Goal: Transaction & Acquisition: Book appointment/travel/reservation

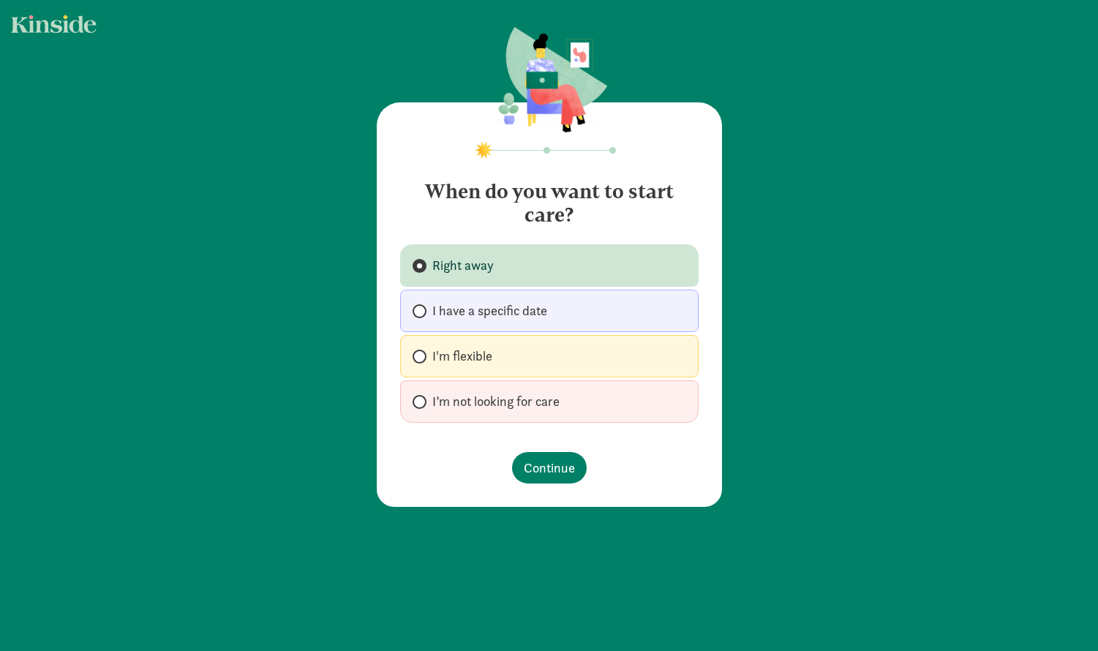
click at [478, 358] on span "I'm flexible" at bounding box center [462, 356] width 60 height 18
click at [422, 358] on input "I'm flexible" at bounding box center [418, 357] width 10 height 10
radio input "true"
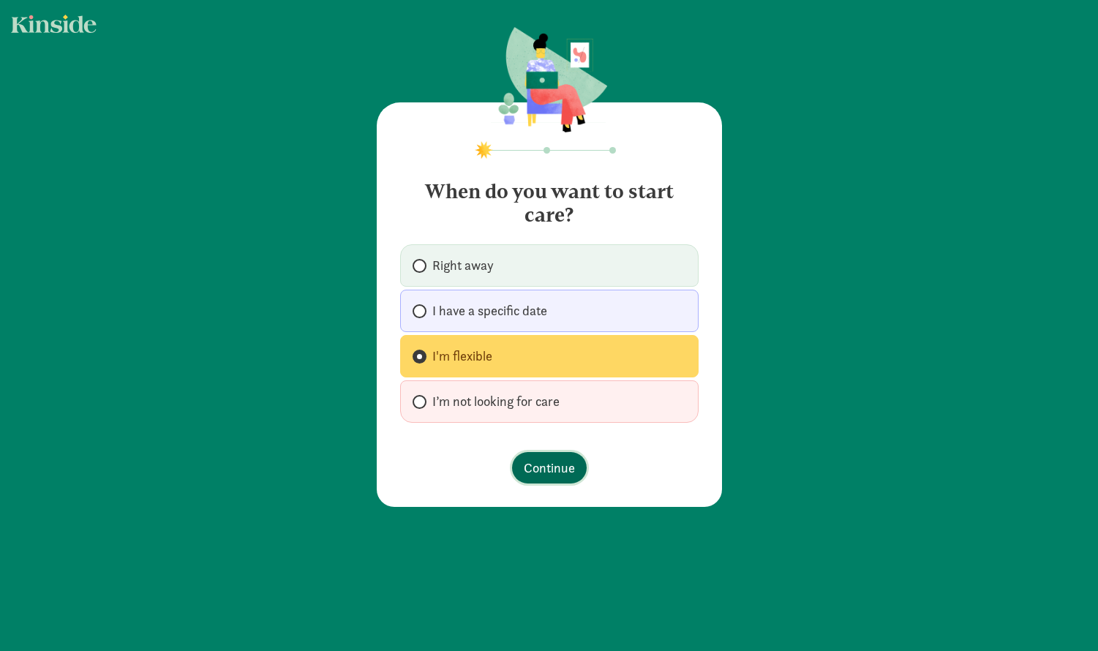
click at [531, 459] on span "Continue" at bounding box center [549, 468] width 51 height 20
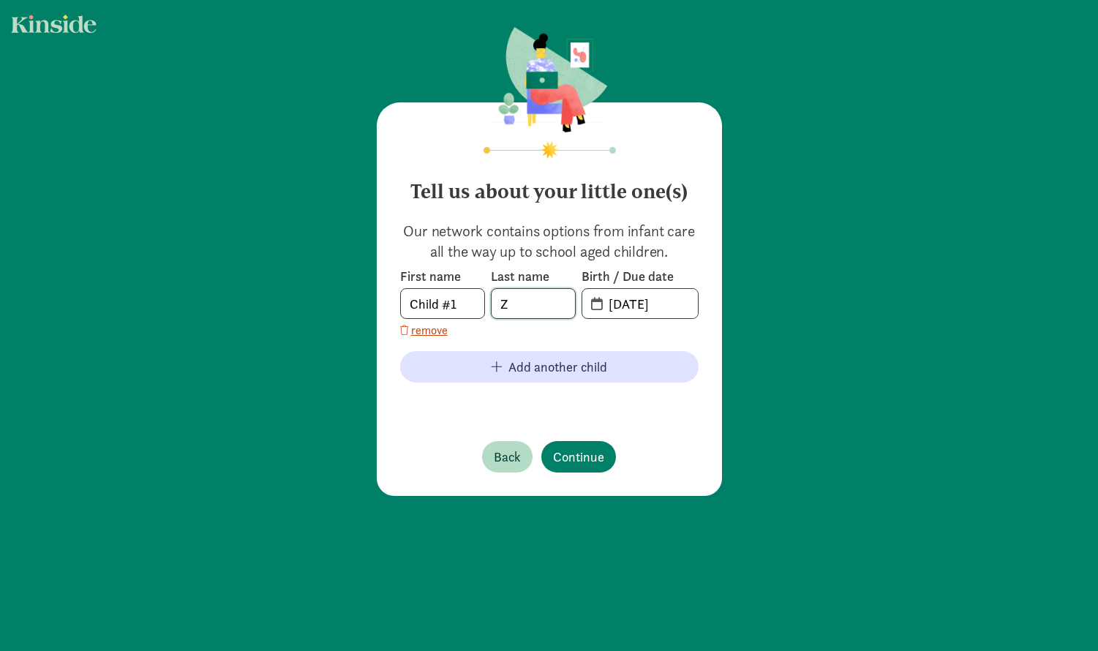
click at [536, 307] on input "Z" at bounding box center [533, 303] width 83 height 29
type input "Jiang"
click at [659, 307] on input "09-02-2025" at bounding box center [649, 303] width 98 height 29
click at [619, 307] on input "09-02-2025" at bounding box center [649, 303] width 98 height 29
click at [593, 307] on span "09-02-2025" at bounding box center [640, 303] width 116 height 29
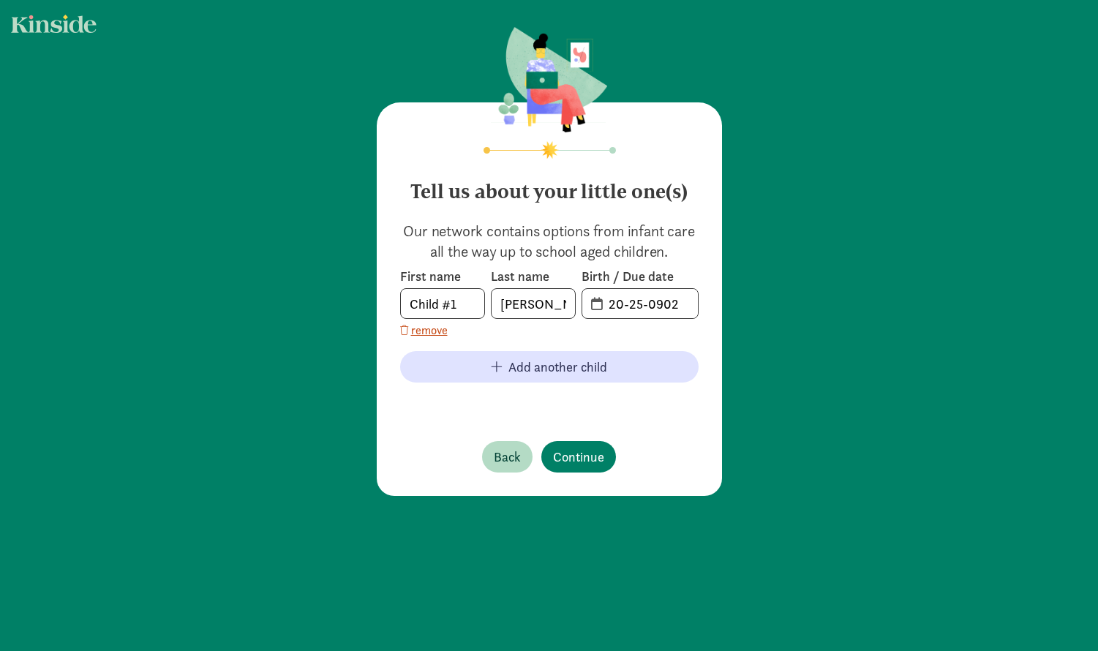
click at [593, 306] on span "20-25-0902" at bounding box center [640, 303] width 116 height 29
click at [631, 305] on input "20-25-0902" at bounding box center [649, 303] width 98 height 29
click at [656, 306] on input "20-25-0902" at bounding box center [649, 303] width 98 height 29
click at [684, 307] on input "20-25-0902" at bounding box center [649, 303] width 98 height 29
type input "2"
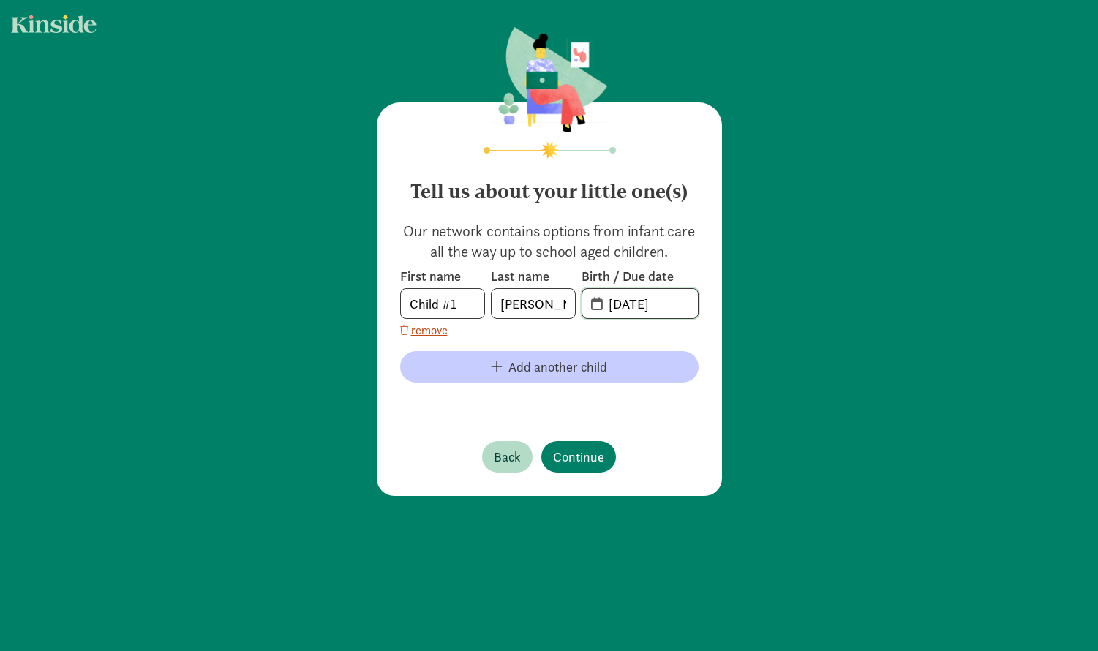
type input "02-11-2022"
click at [523, 364] on span "Add another child" at bounding box center [557, 367] width 99 height 20
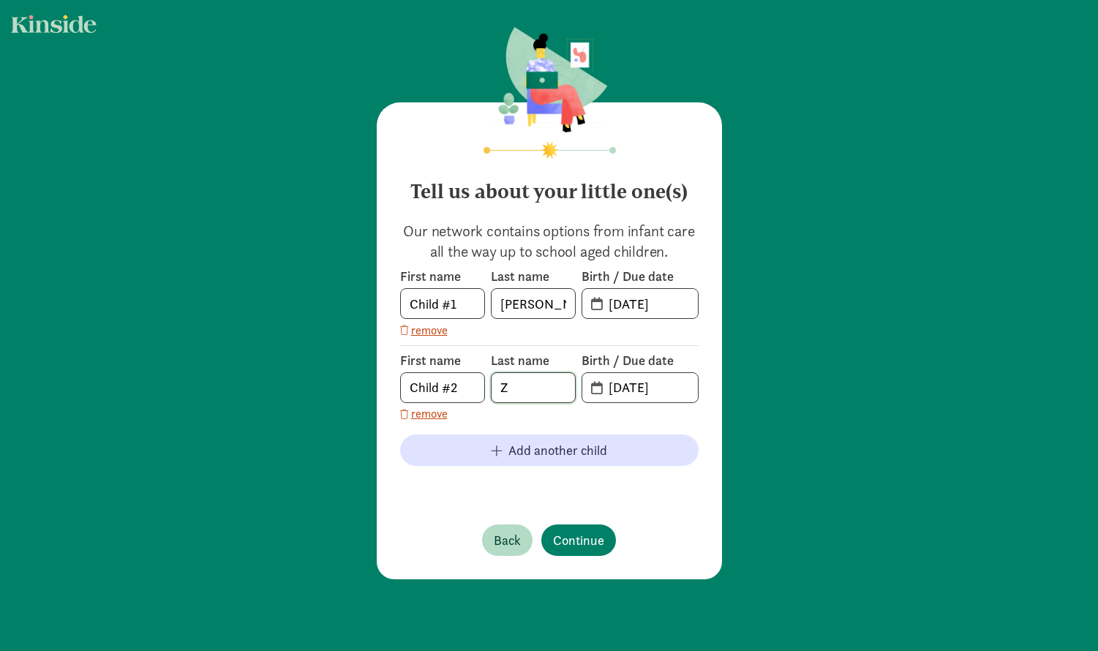
click at [525, 382] on input "Z" at bounding box center [533, 387] width 83 height 29
type input "Zhang"
click at [619, 386] on input "09-02-2025" at bounding box center [649, 387] width 98 height 29
click at [640, 388] on input "02-02-2025" at bounding box center [649, 387] width 98 height 29
type input "02-08-2025"
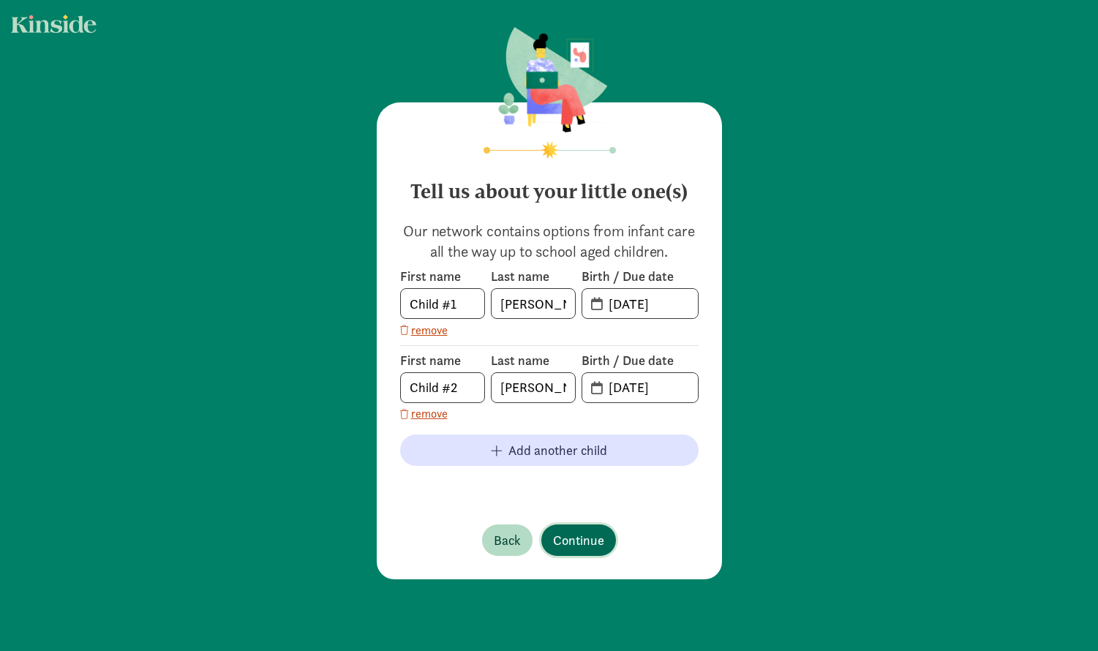
click at [574, 545] on span "Continue" at bounding box center [578, 540] width 51 height 20
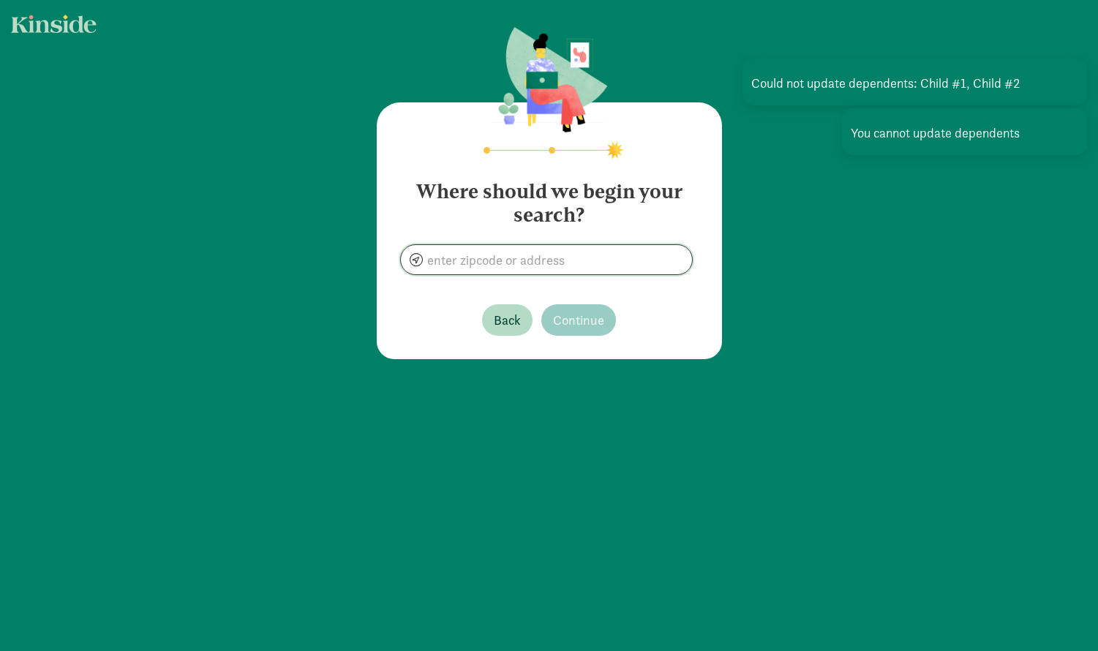
click at [529, 254] on input at bounding box center [546, 259] width 291 height 29
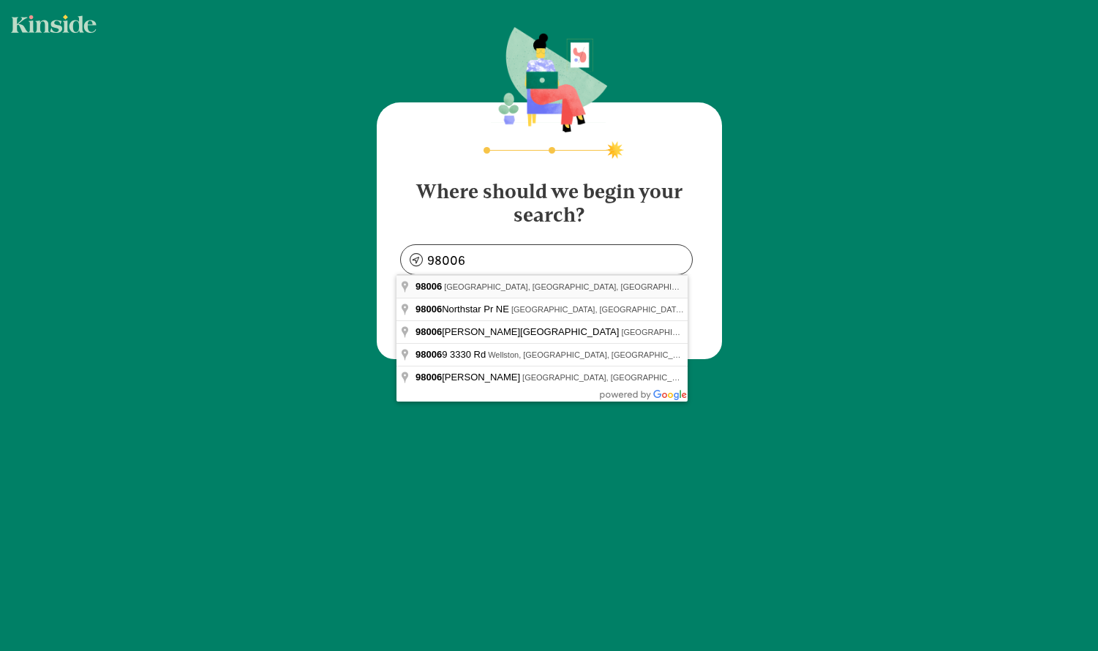
type input "Bellevue, WA 98006, USA"
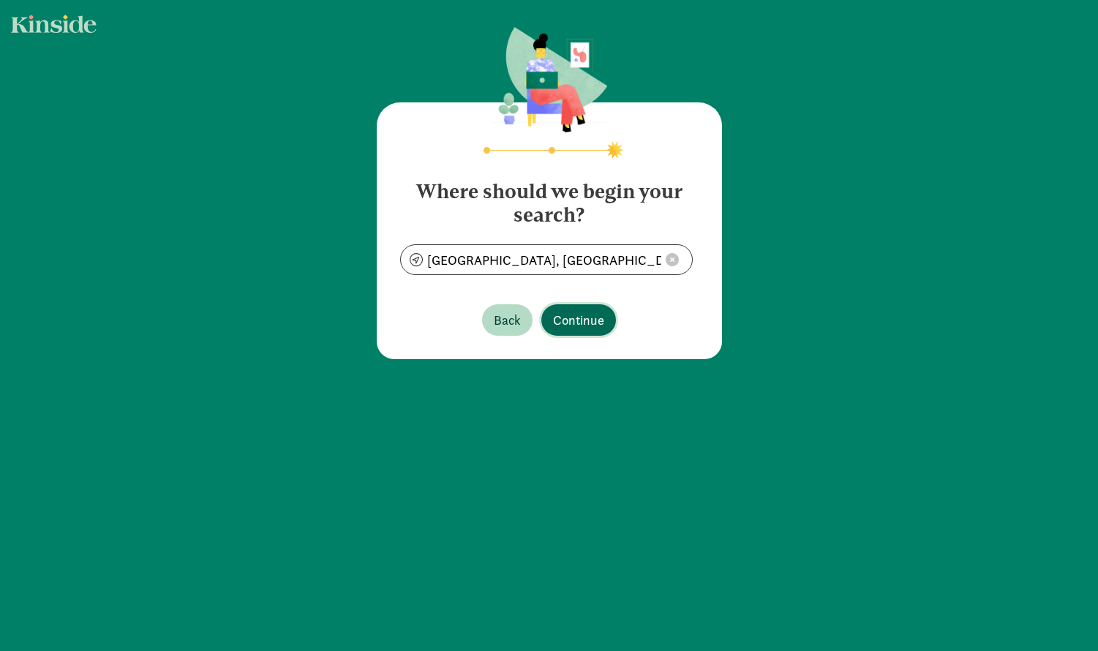
click at [566, 321] on span "Continue" at bounding box center [578, 320] width 51 height 20
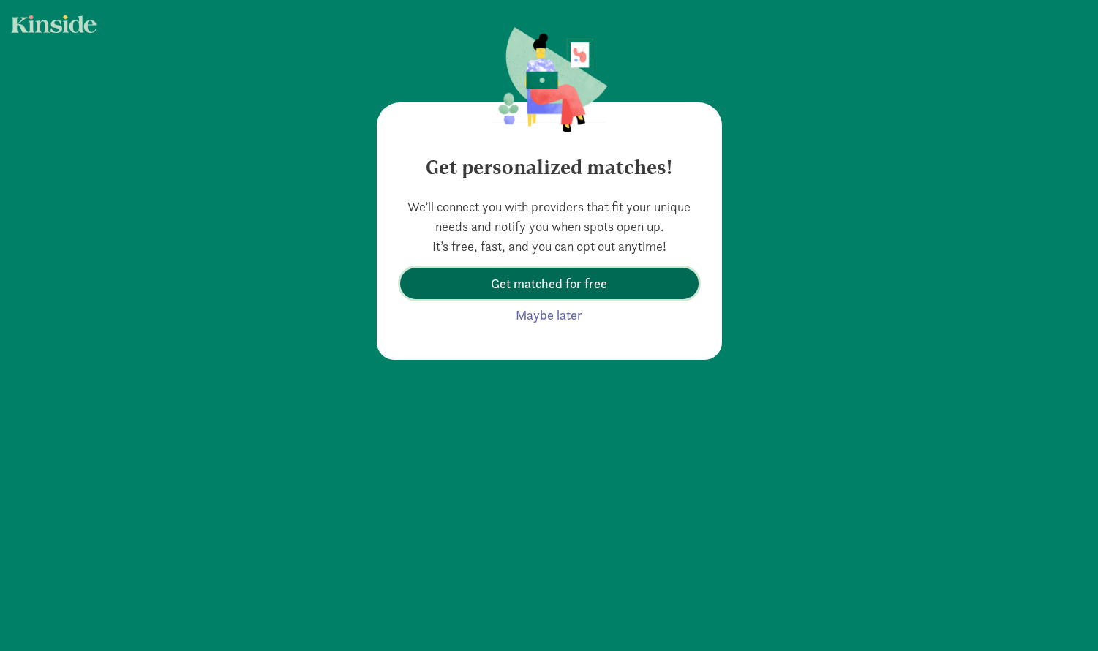
click at [569, 280] on span "Get matched for free" at bounding box center [549, 284] width 116 height 20
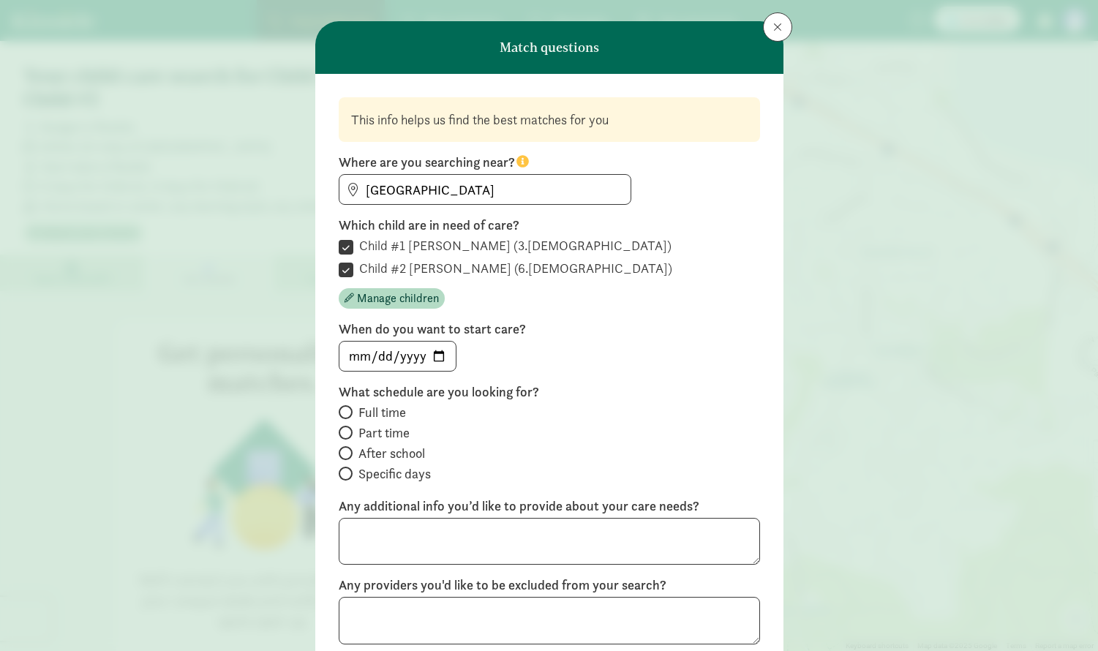
scroll to position [26, 0]
click at [345, 266] on input "Child #2 [PERSON_NAME] (6.[DEMOGRAPHIC_DATA])" at bounding box center [346, 269] width 15 height 20
checkbox input "false"
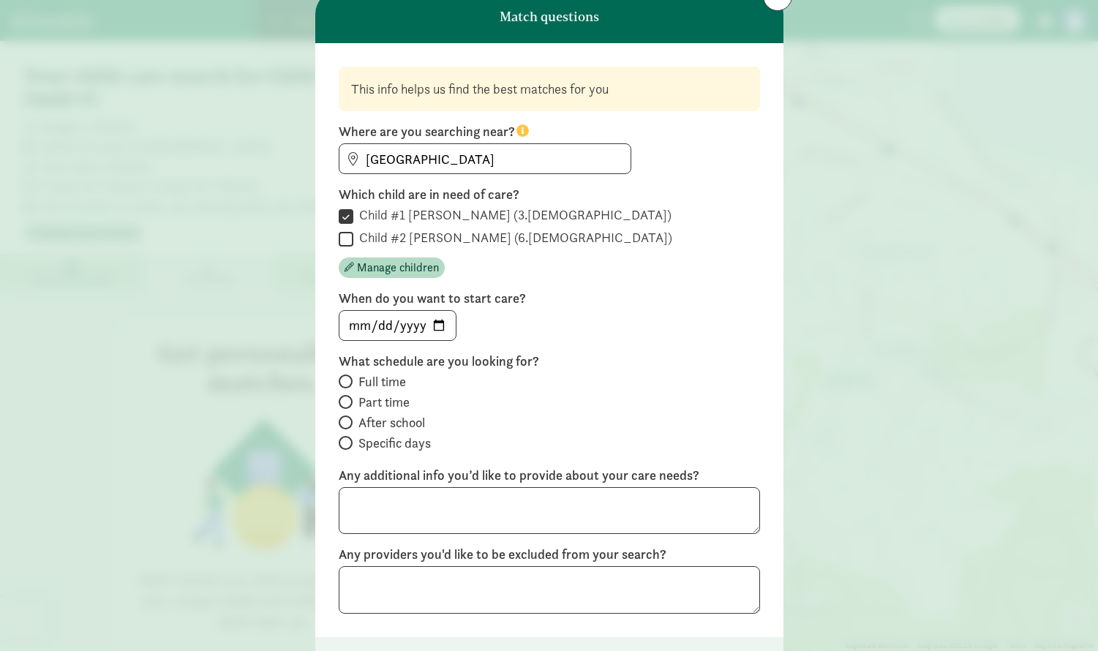
scroll to position [61, 0]
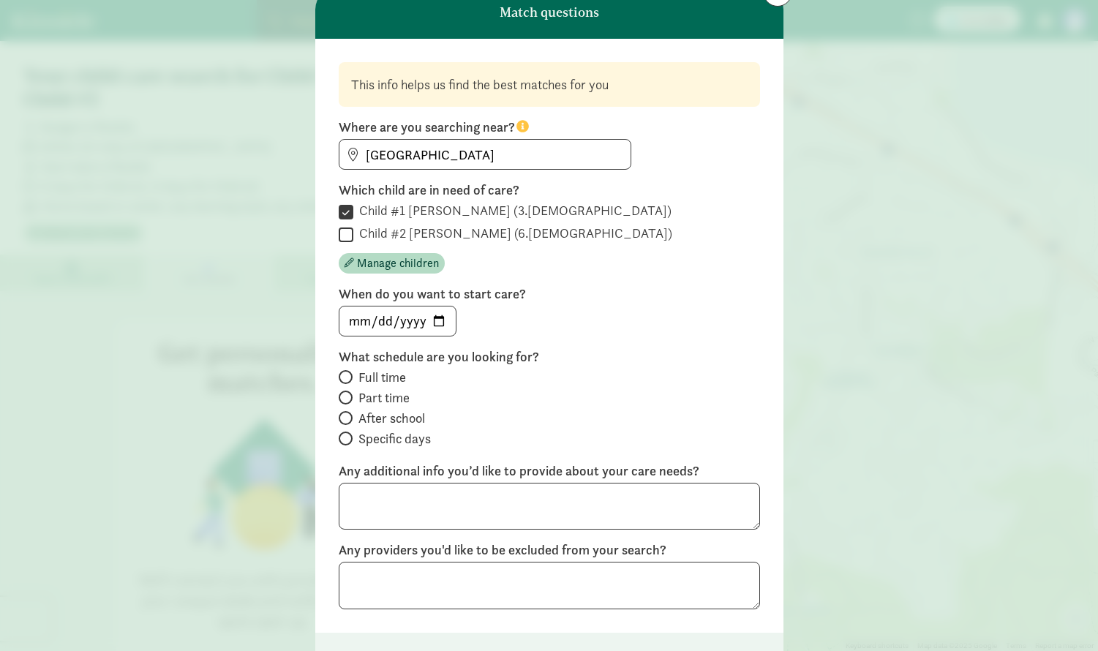
click at [392, 408] on div "Full time Part time After school Specific days" at bounding box center [549, 410] width 421 height 82
click at [389, 417] on span "After school" at bounding box center [391, 419] width 67 height 18
click at [348, 417] on input "After school" at bounding box center [344, 418] width 10 height 10
radio input "true"
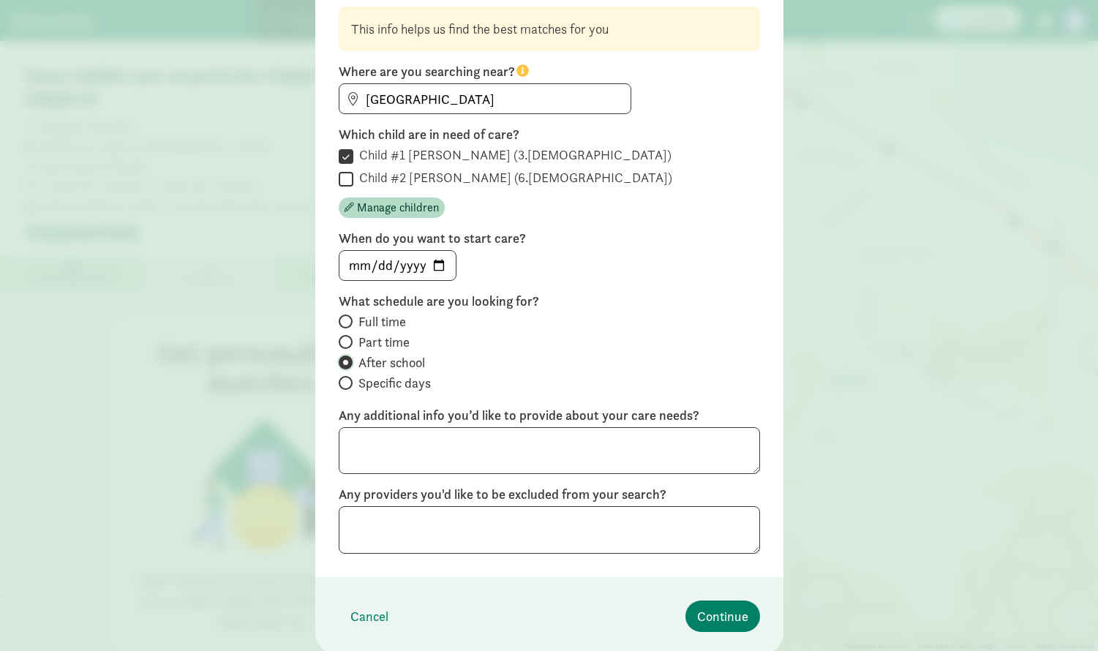
scroll to position [168, 0]
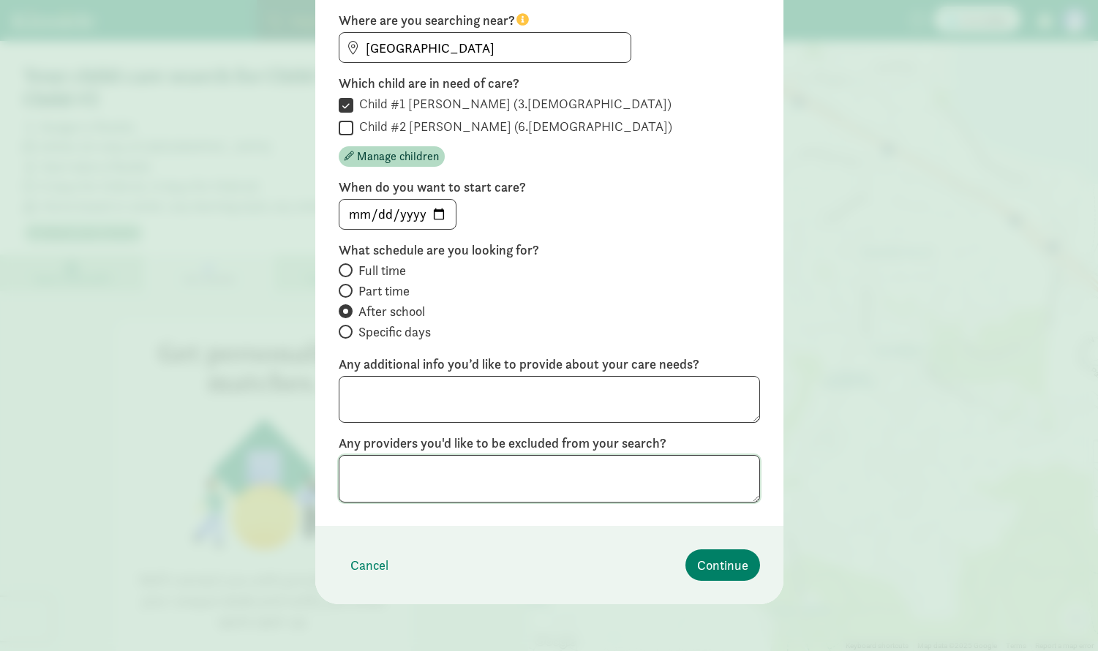
click at [528, 476] on textarea at bounding box center [549, 479] width 421 height 48
type textarea "Bright Horizons"
click at [702, 558] on span "Continue" at bounding box center [722, 565] width 51 height 20
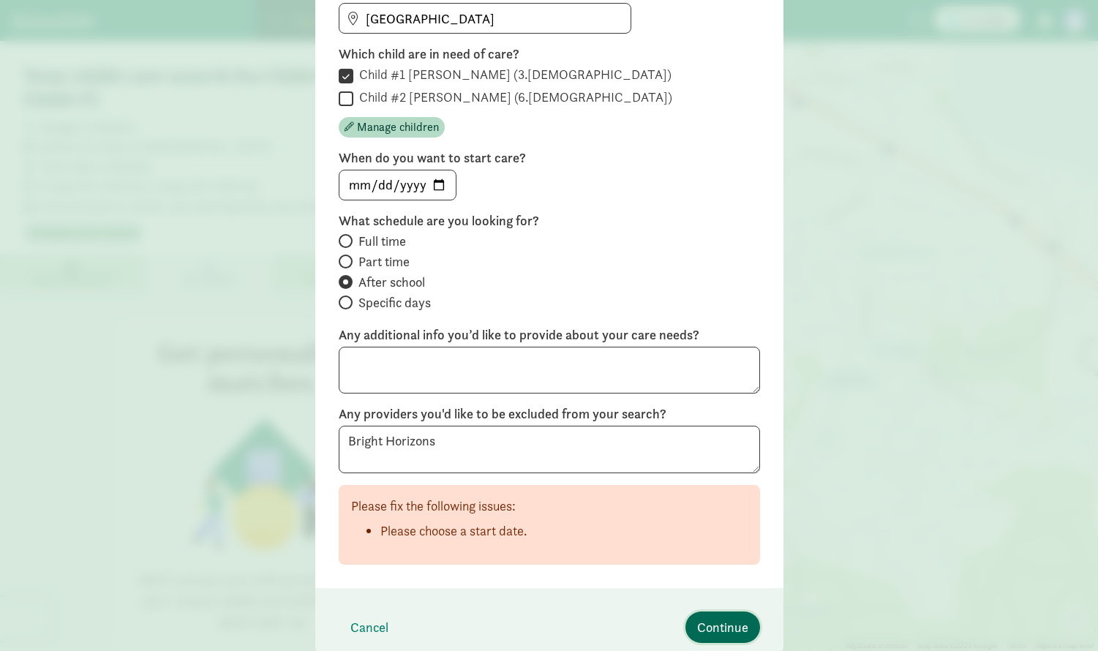
scroll to position [209, 0]
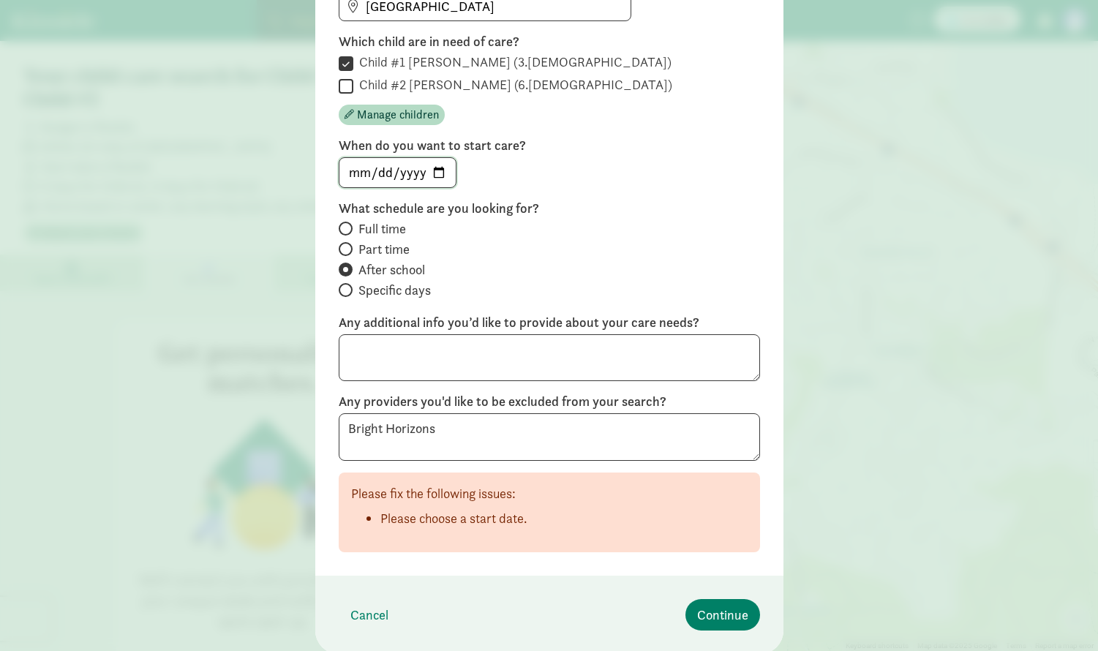
click at [429, 170] on input "date" at bounding box center [397, 172] width 116 height 29
type input "2025-09-08"
click at [728, 623] on span "Continue" at bounding box center [722, 615] width 51 height 20
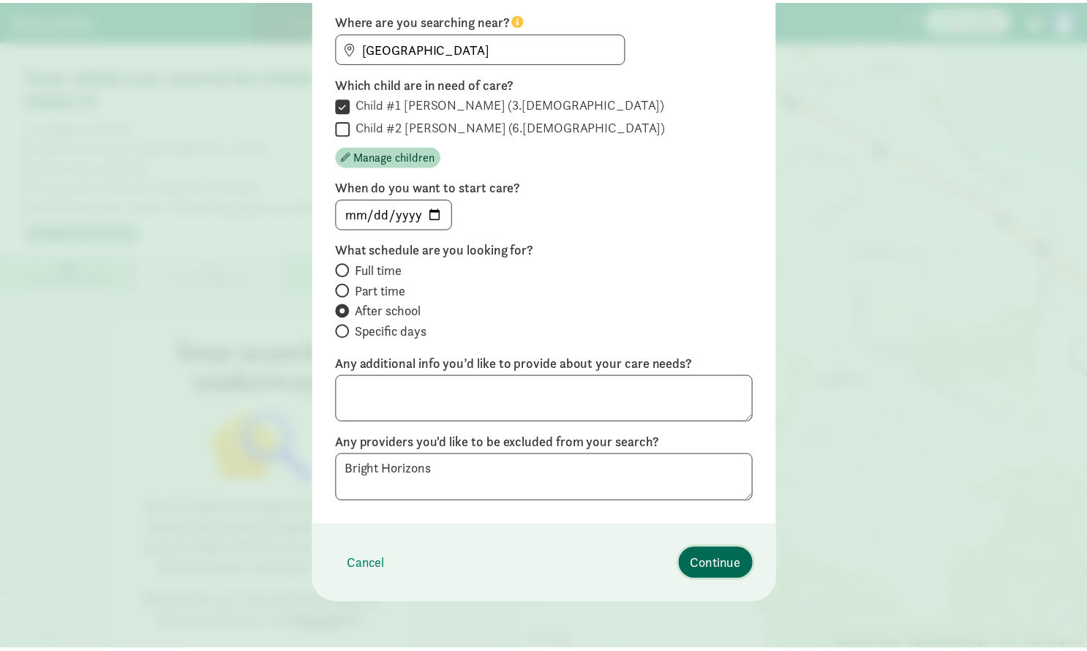
scroll to position [0, 0]
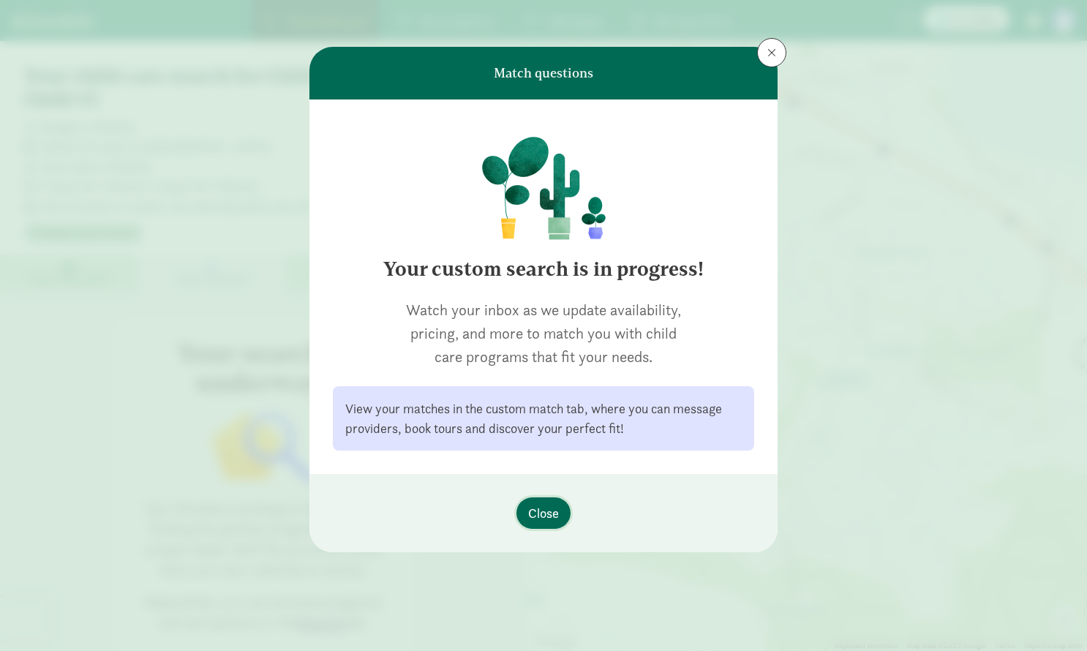
click at [539, 523] on button "Close" at bounding box center [543, 512] width 54 height 31
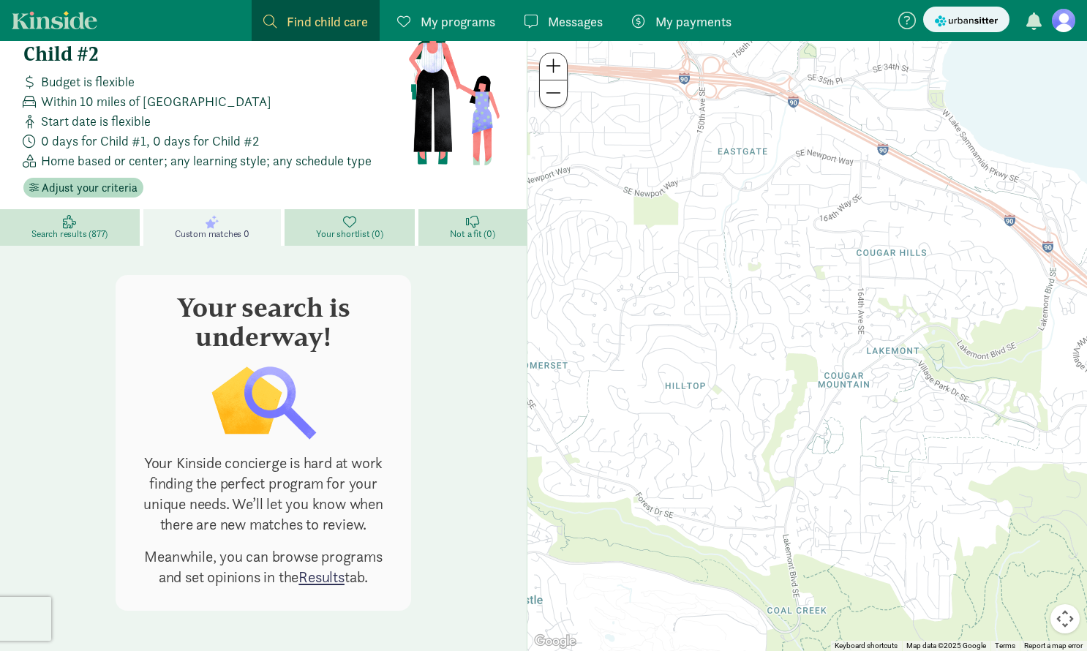
scroll to position [19, 0]
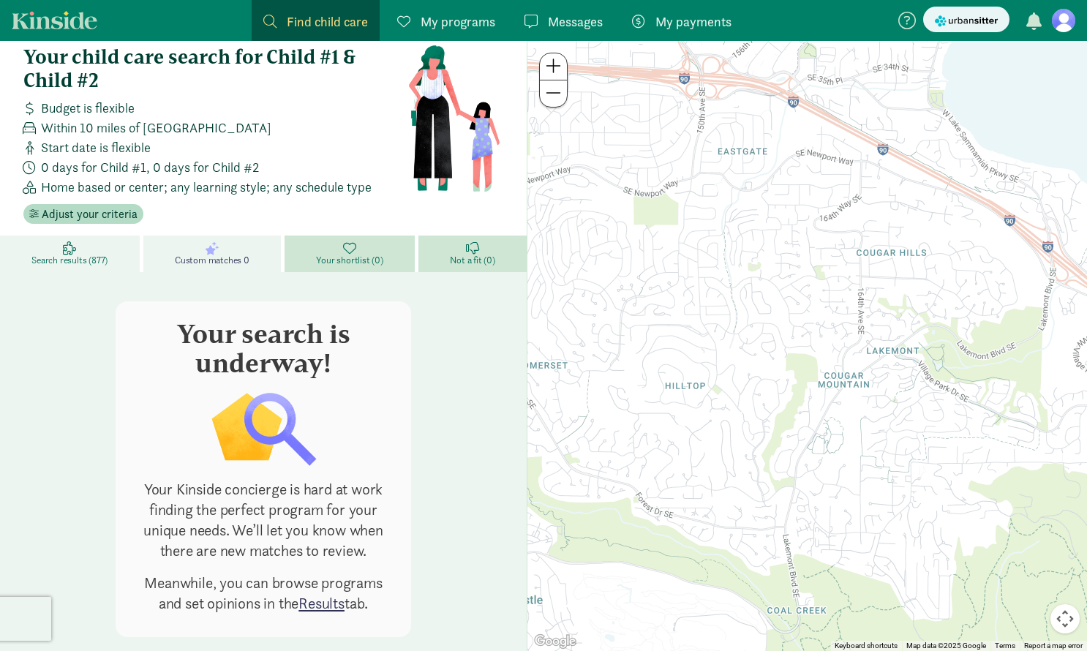
click at [88, 258] on span "Search results (877)" at bounding box center [69, 261] width 76 height 12
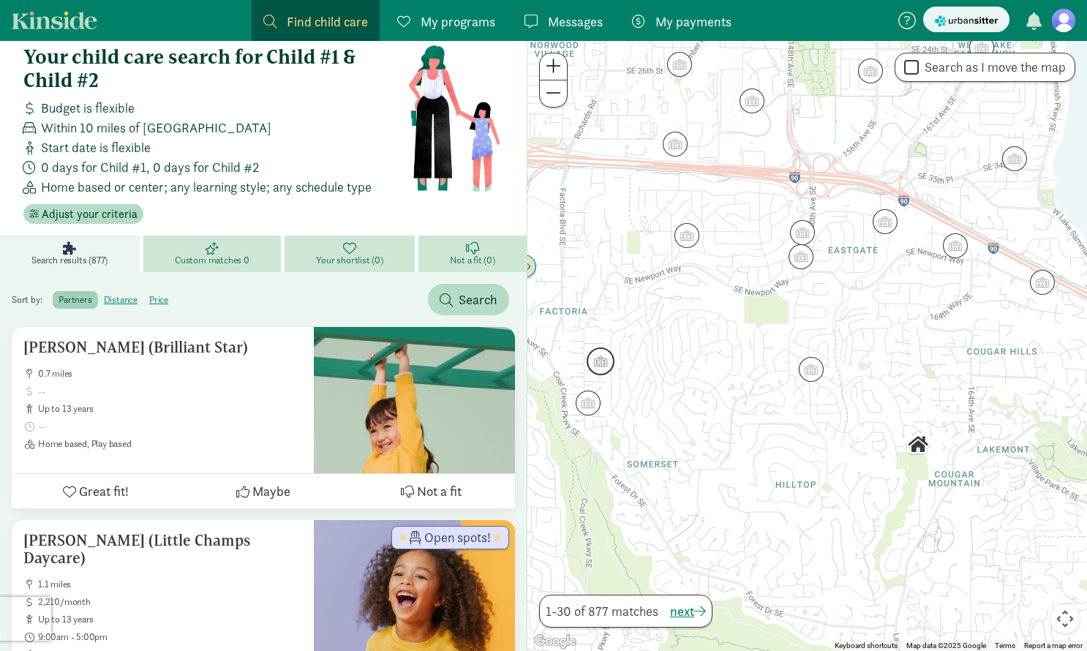
click at [600, 365] on img "Click to see details" at bounding box center [601, 361] width 28 height 28
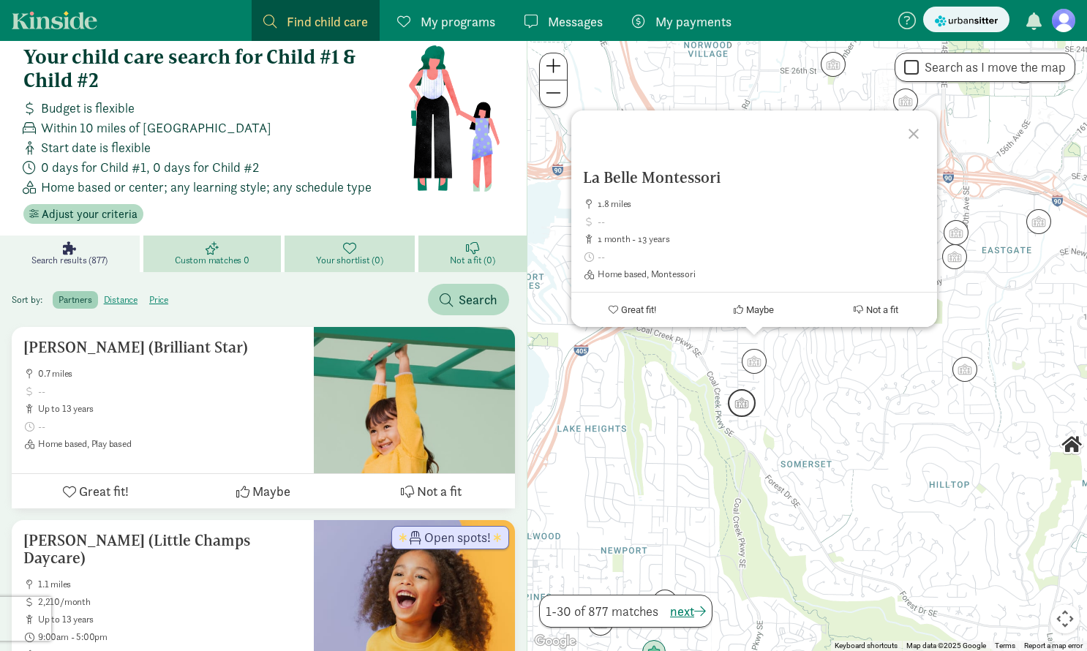
click at [742, 399] on img "Click to see details" at bounding box center [742, 403] width 28 height 28
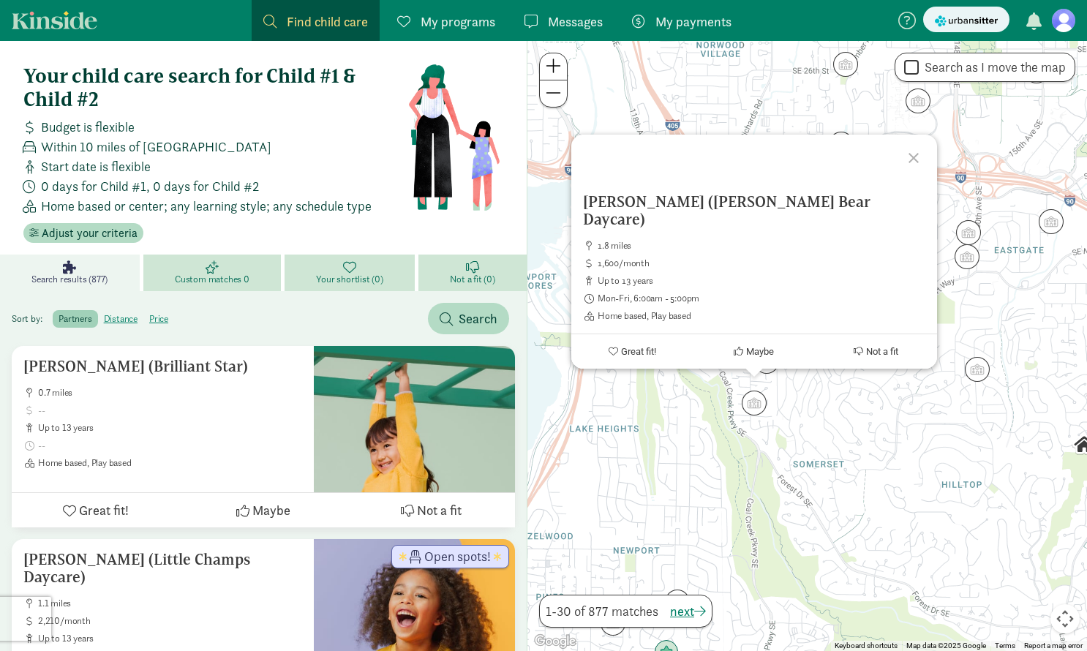
click at [891, 450] on div "To navigate, press the arrow keys. Abu-Zahra Tracey A (Tracey's Teddy Bear Dayc…" at bounding box center [807, 346] width 560 height 610
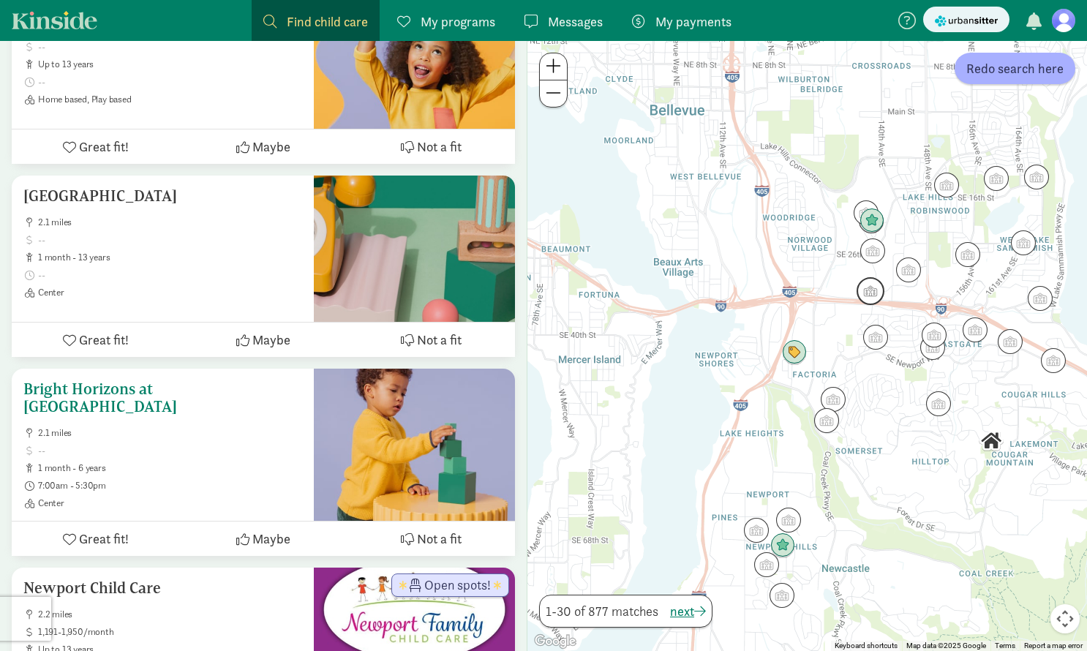
scroll to position [2525, 0]
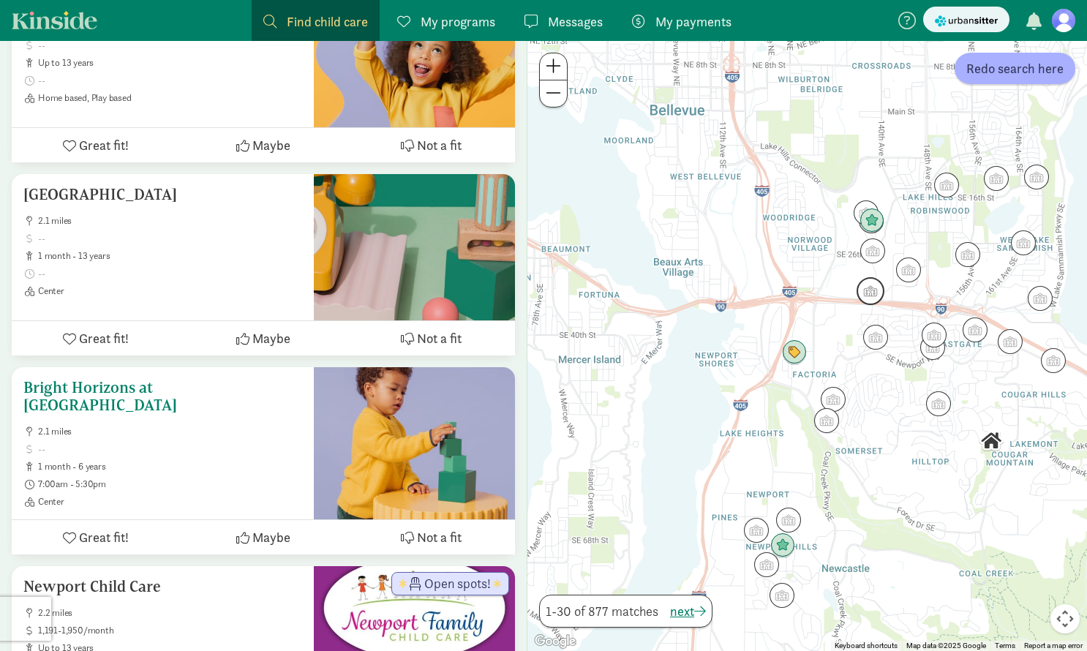
click at [138, 379] on h5 "Bright Horizons at Sunset" at bounding box center [162, 396] width 279 height 35
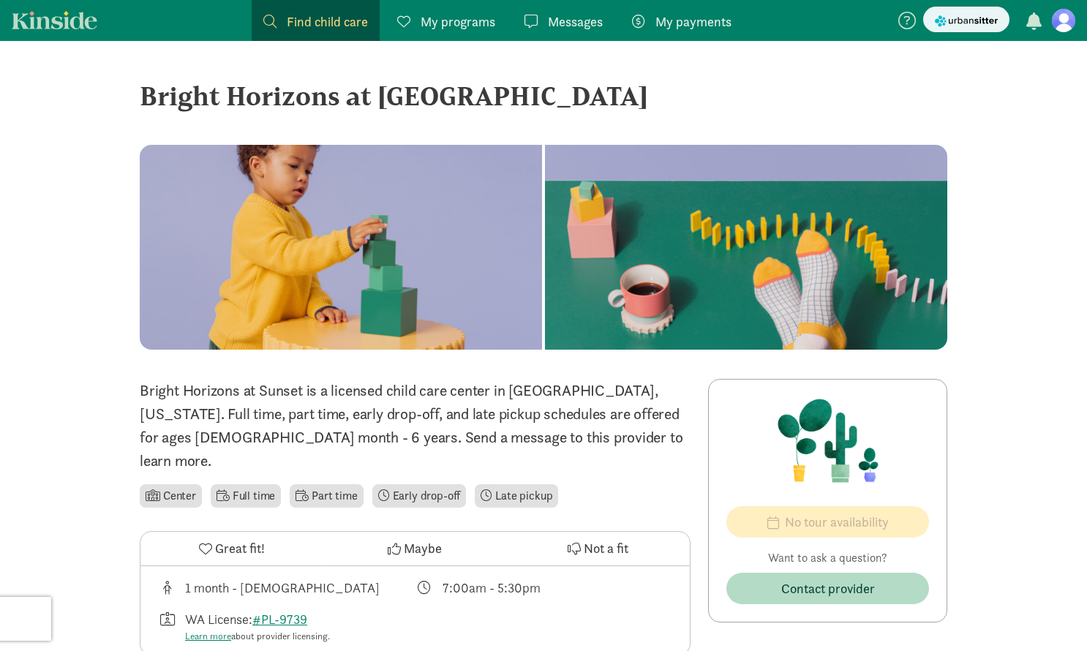
click at [358, 400] on p "Bright Horizons at Sunset is a licensed child care center in [GEOGRAPHIC_DATA],…" at bounding box center [415, 426] width 551 height 94
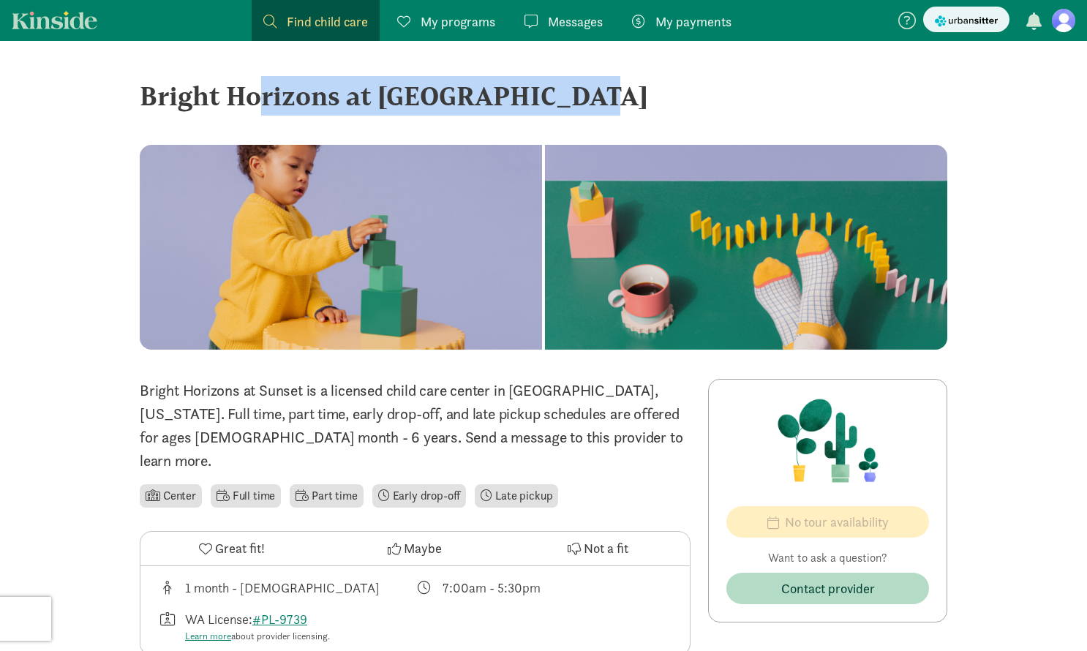
drag, startPoint x: 143, startPoint y: 96, endPoint x: 554, endPoint y: 94, distance: 410.4
click at [555, 95] on div "Bright Horizons at [GEOGRAPHIC_DATA]" at bounding box center [544, 96] width 808 height 40
copy div "Bright Horizons at [GEOGRAPHIC_DATA]"
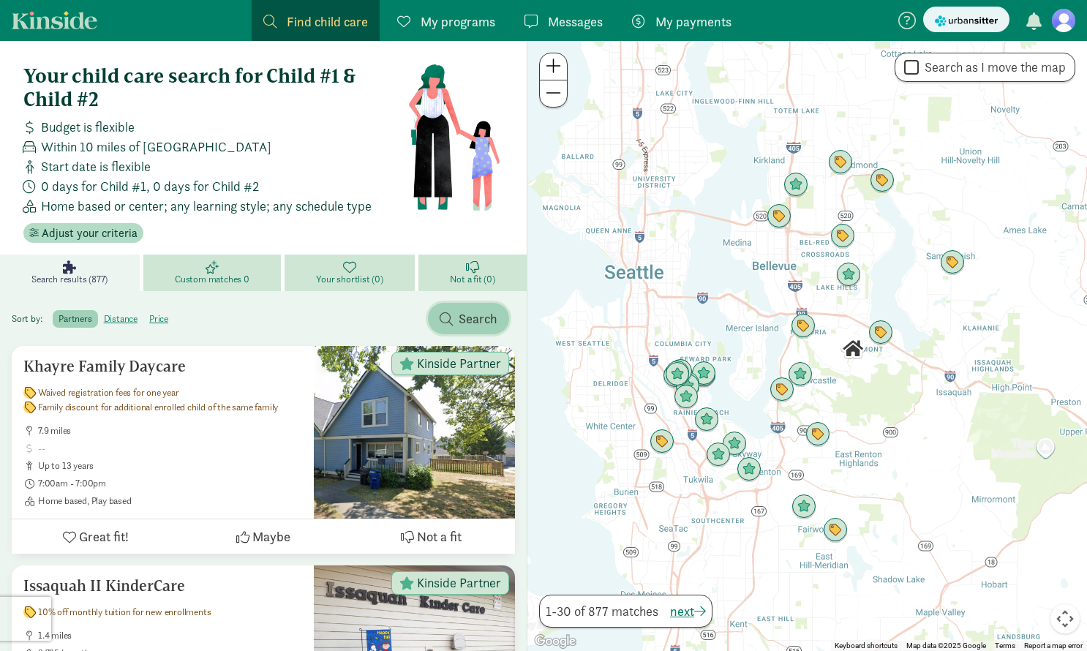
click at [440, 327] on span "Search" at bounding box center [469, 319] width 58 height 20
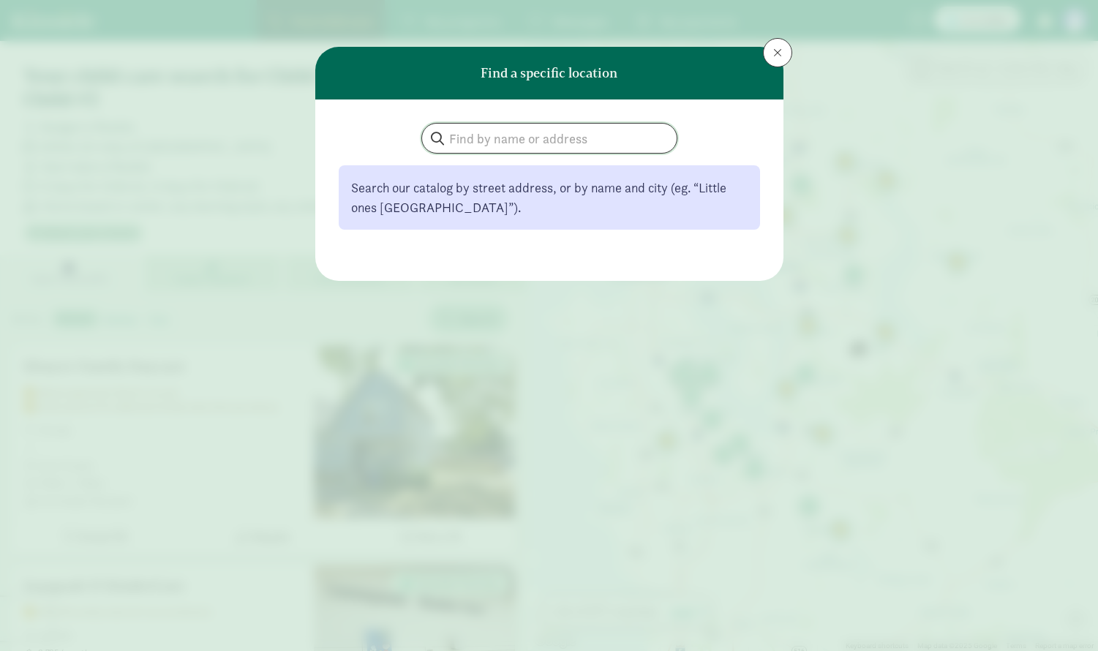
click at [477, 135] on input "search" at bounding box center [549, 138] width 255 height 29
paste input "Bright Horizons at [GEOGRAPHIC_DATA]"
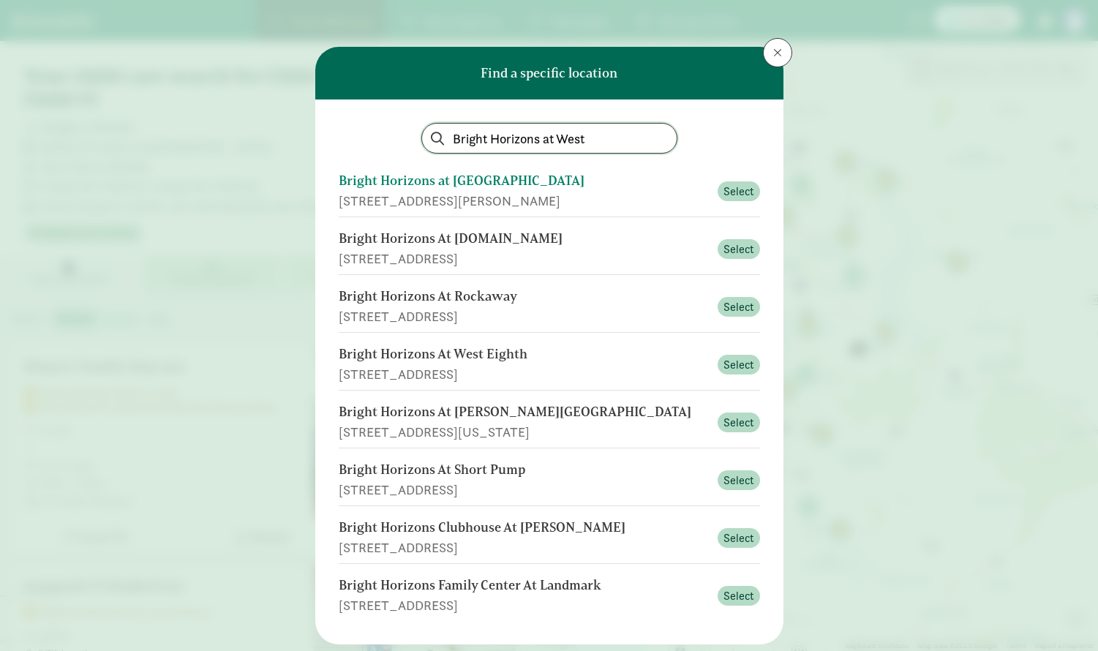
type input "Bright Horizons at West"
click at [489, 186] on div "Bright Horizons at [GEOGRAPHIC_DATA]" at bounding box center [524, 181] width 370 height 20
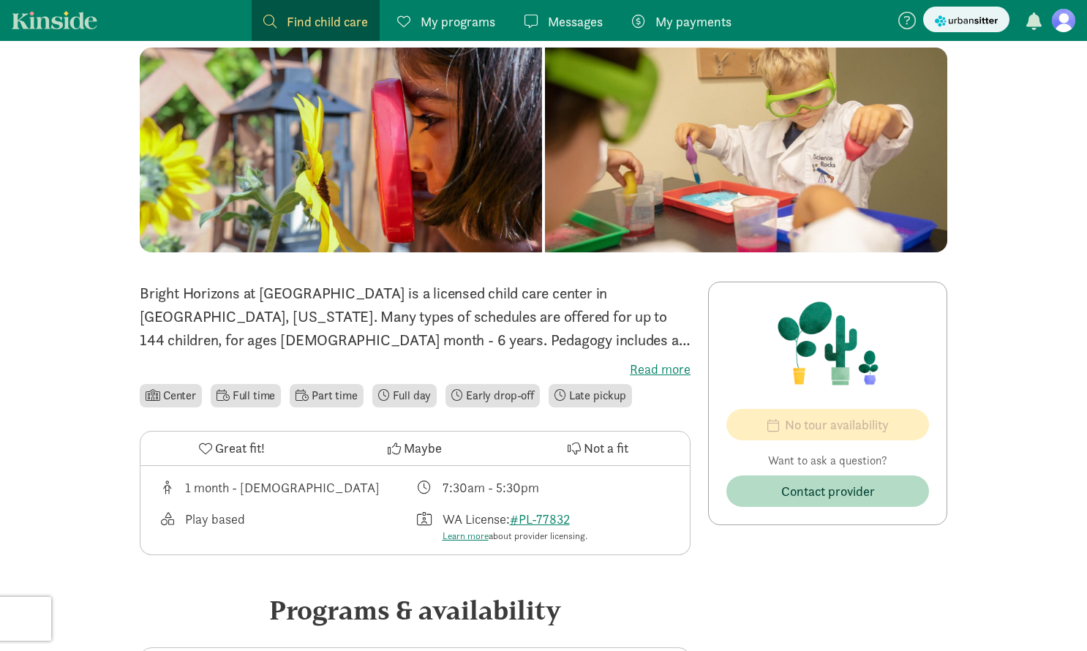
scroll to position [135, 0]
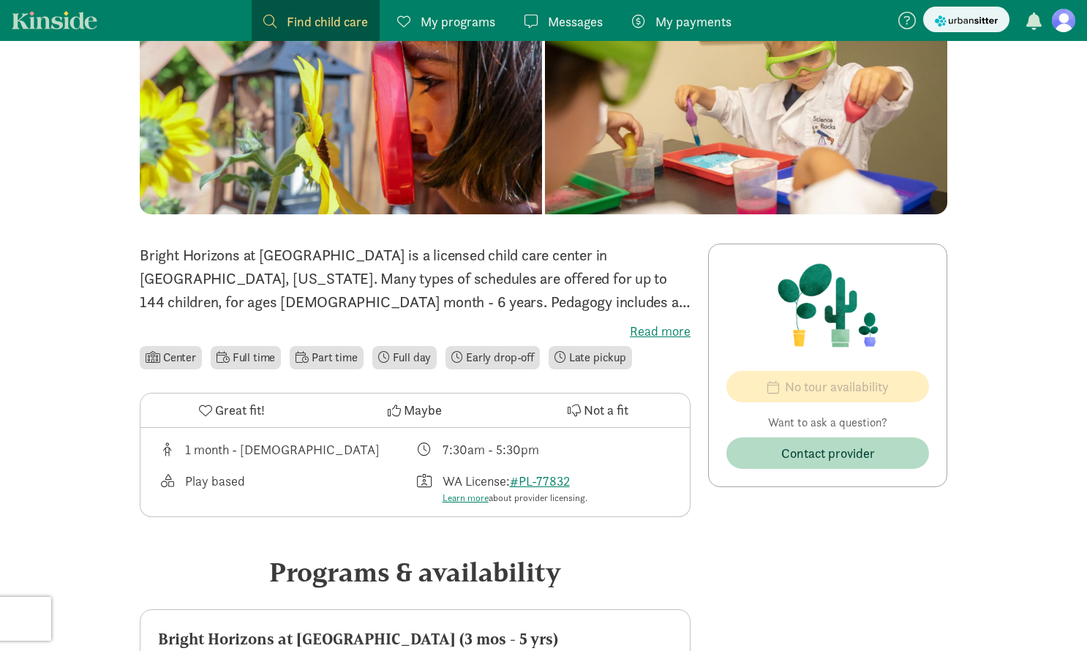
click at [203, 411] on icon at bounding box center [205, 410] width 13 height 13
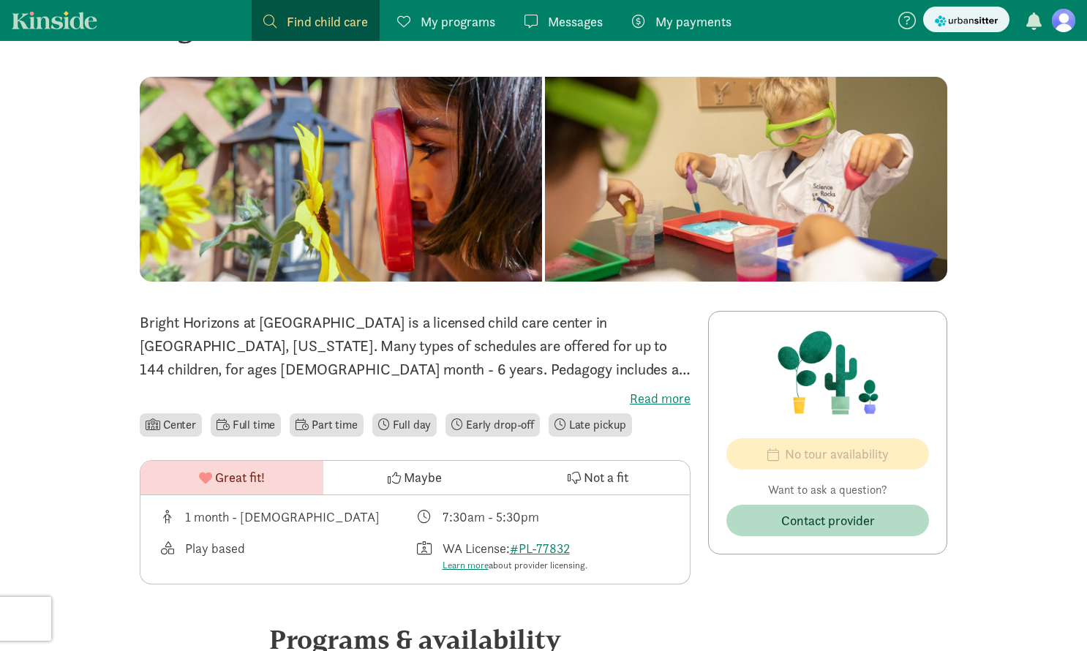
scroll to position [83, 0]
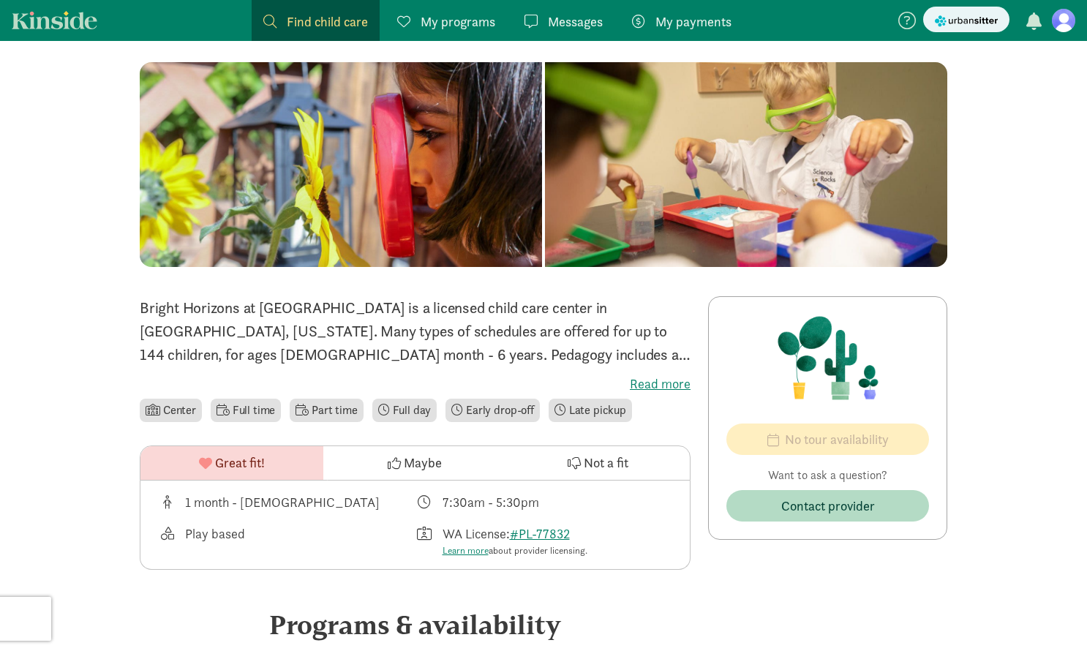
click at [378, 410] on li "Full day" at bounding box center [404, 410] width 65 height 23
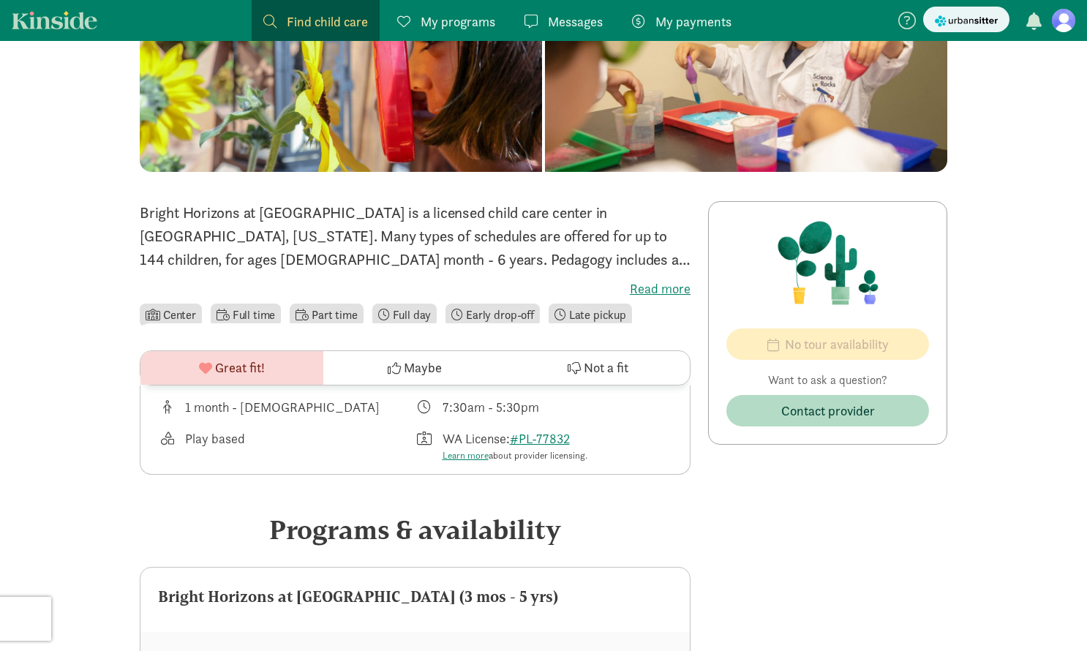
scroll to position [0, 0]
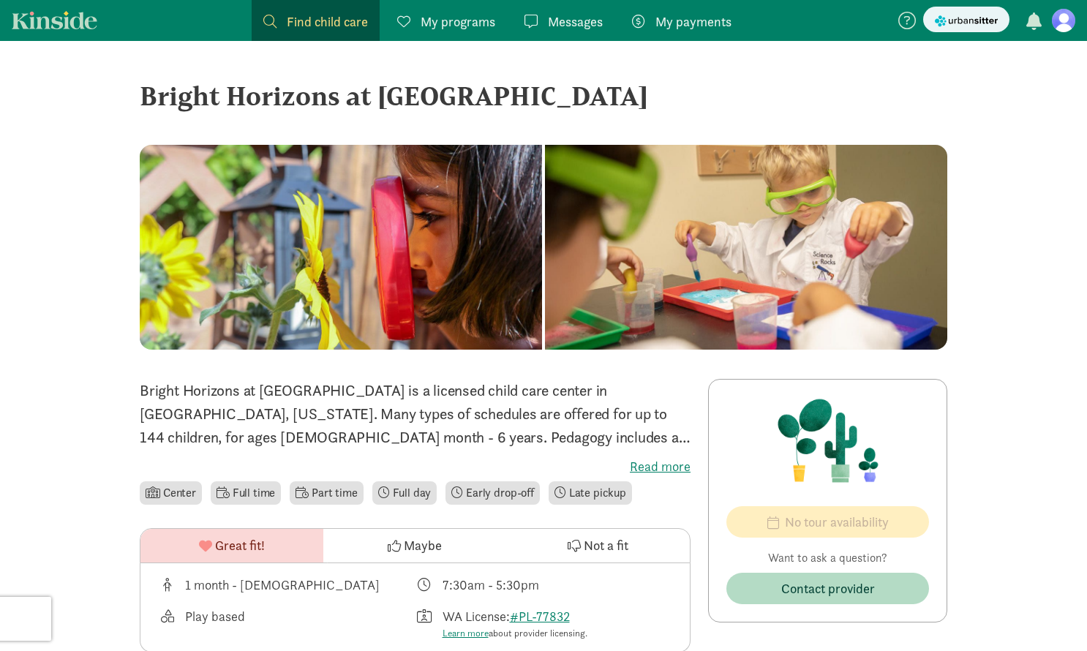
click at [486, 30] on span "My programs" at bounding box center [458, 22] width 75 height 20
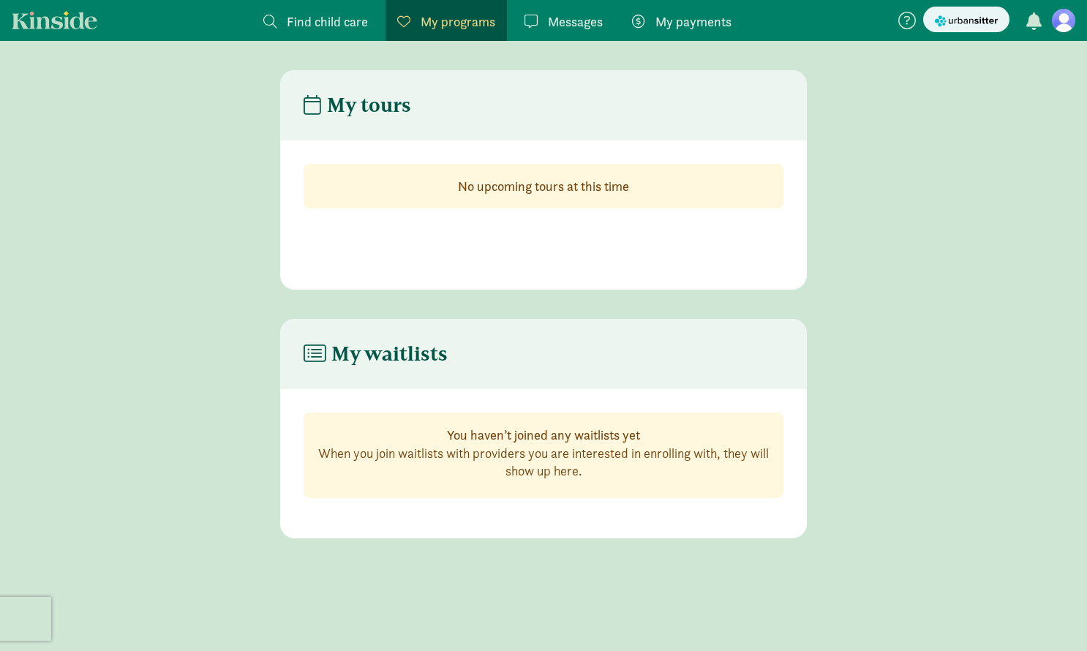
click at [552, 20] on span "Messages" at bounding box center [575, 22] width 55 height 20
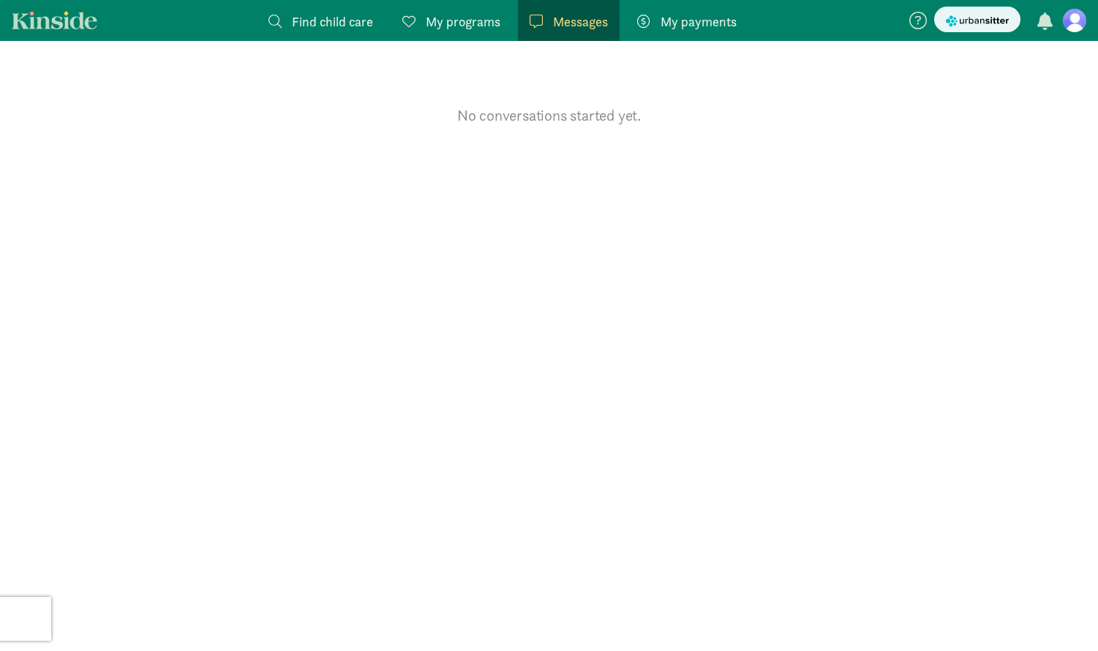
click at [685, 17] on span "My payments" at bounding box center [699, 22] width 76 height 20
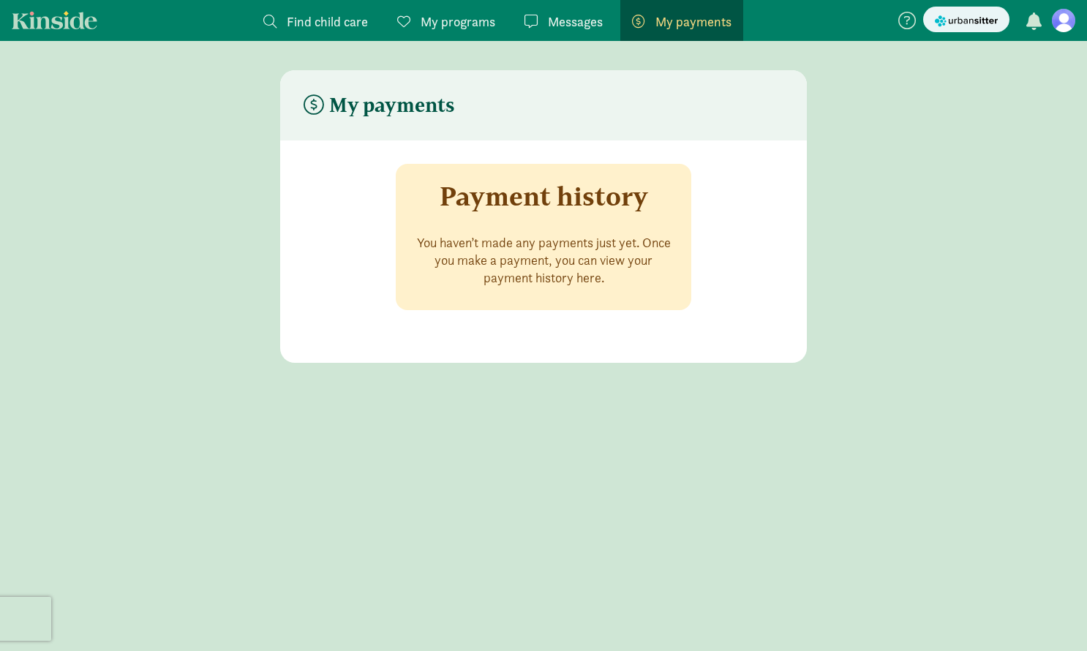
click at [290, 7] on link "Find child care Find" at bounding box center [316, 20] width 128 height 41
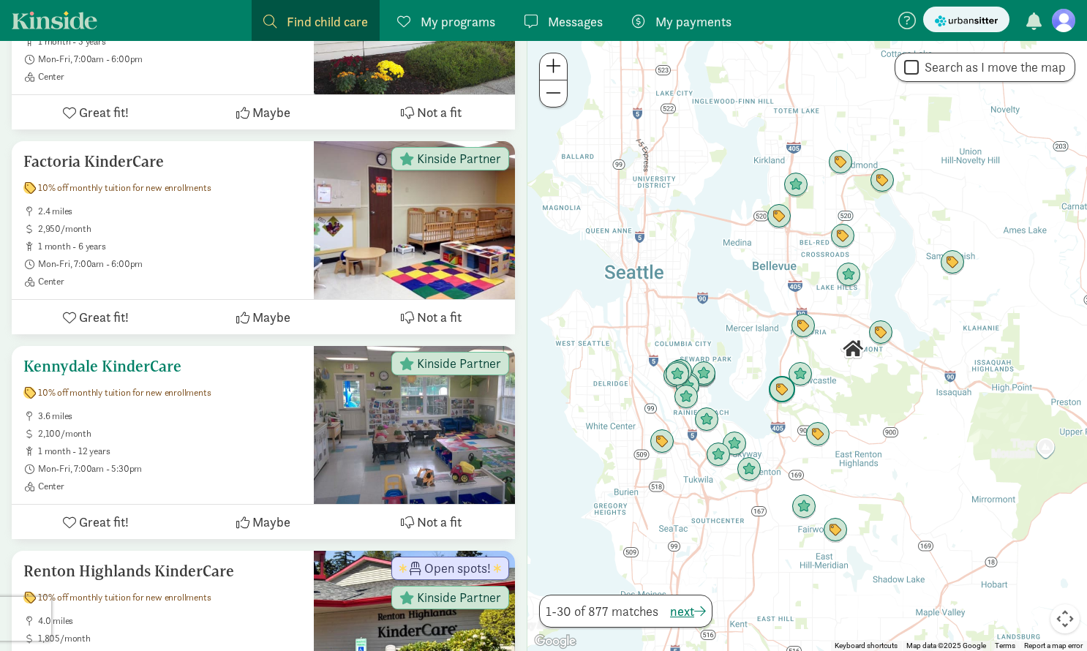
scroll to position [612, 0]
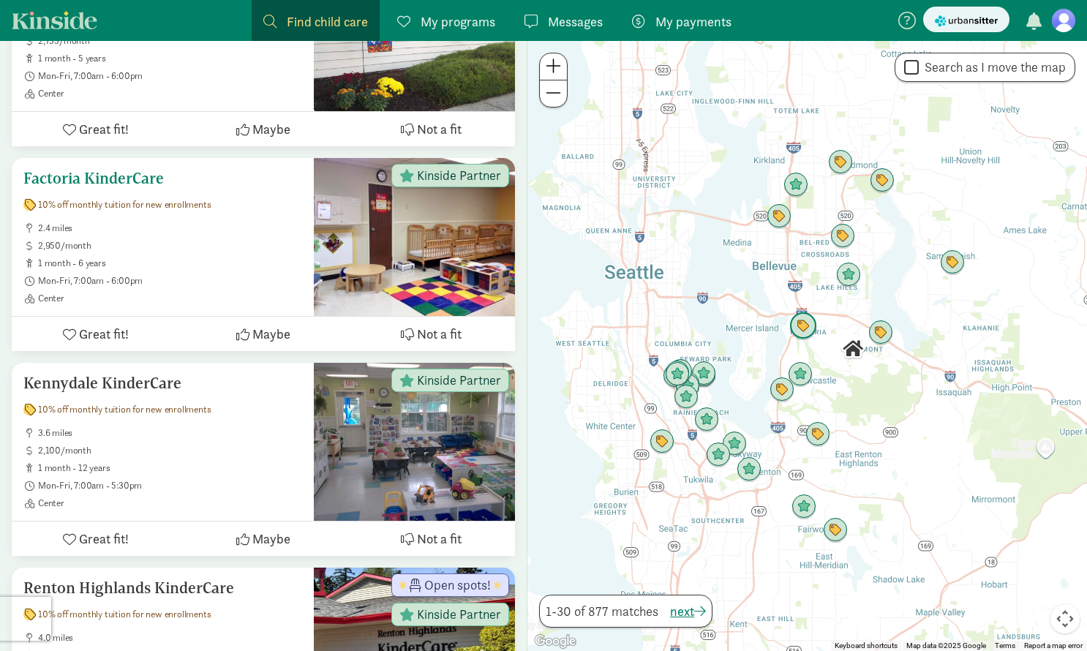
click at [242, 253] on ul "2.4 miles 2,950/month 1 month - 6 years Mon-Fri, 7:00am - 6:00pm Center" at bounding box center [162, 263] width 279 height 82
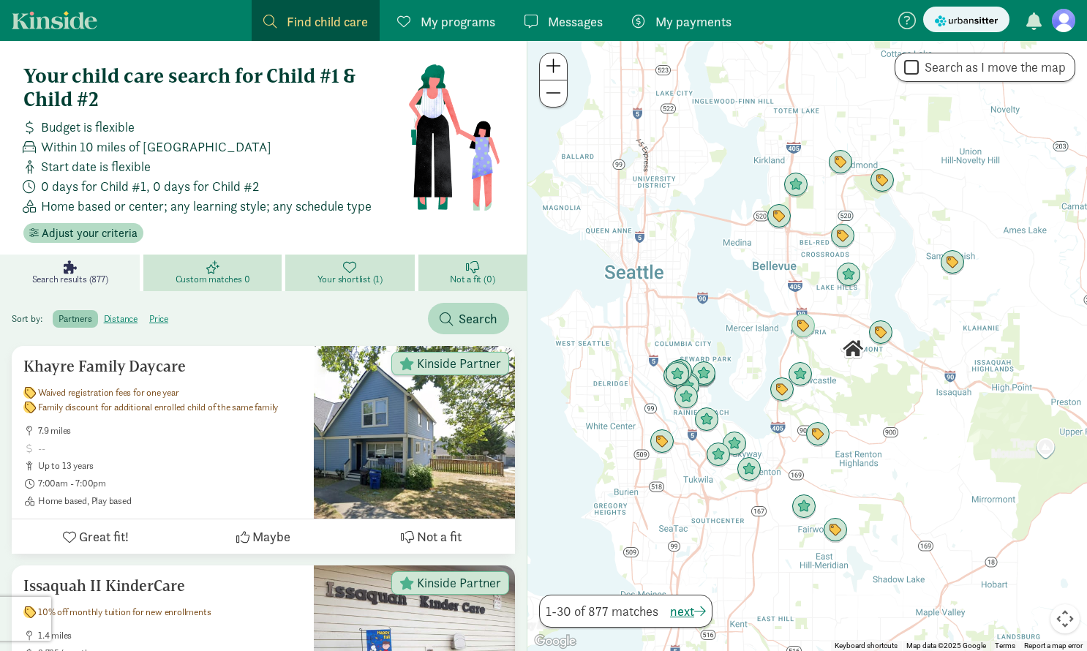
click at [304, 13] on span "Find child care" at bounding box center [327, 22] width 81 height 20
click at [268, 18] on span at bounding box center [269, 21] width 13 height 13
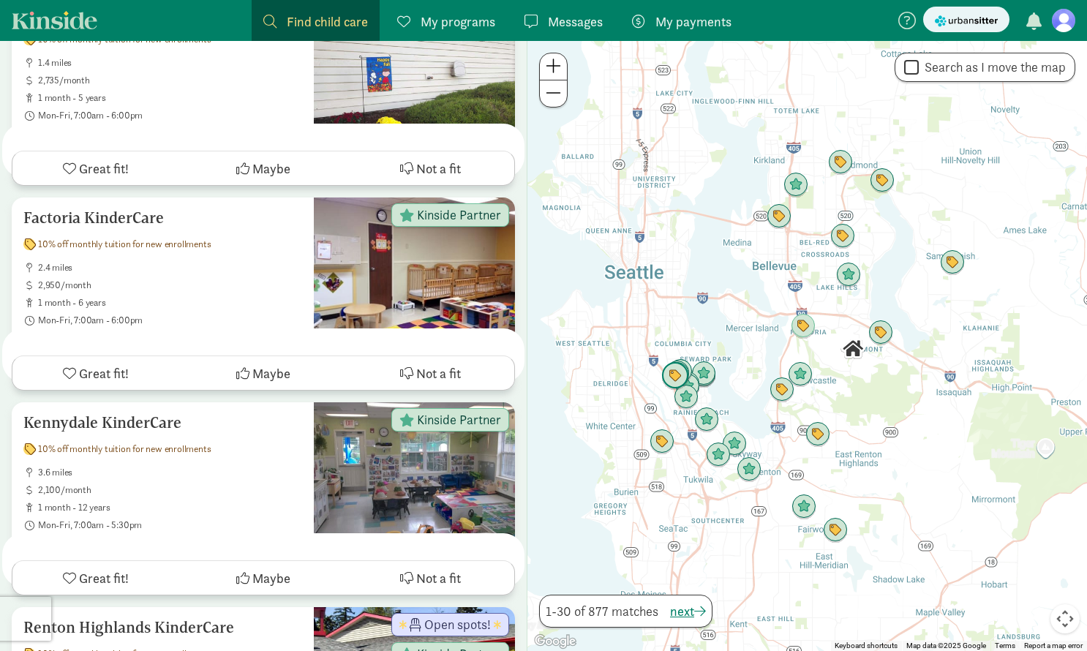
scroll to position [663, 0]
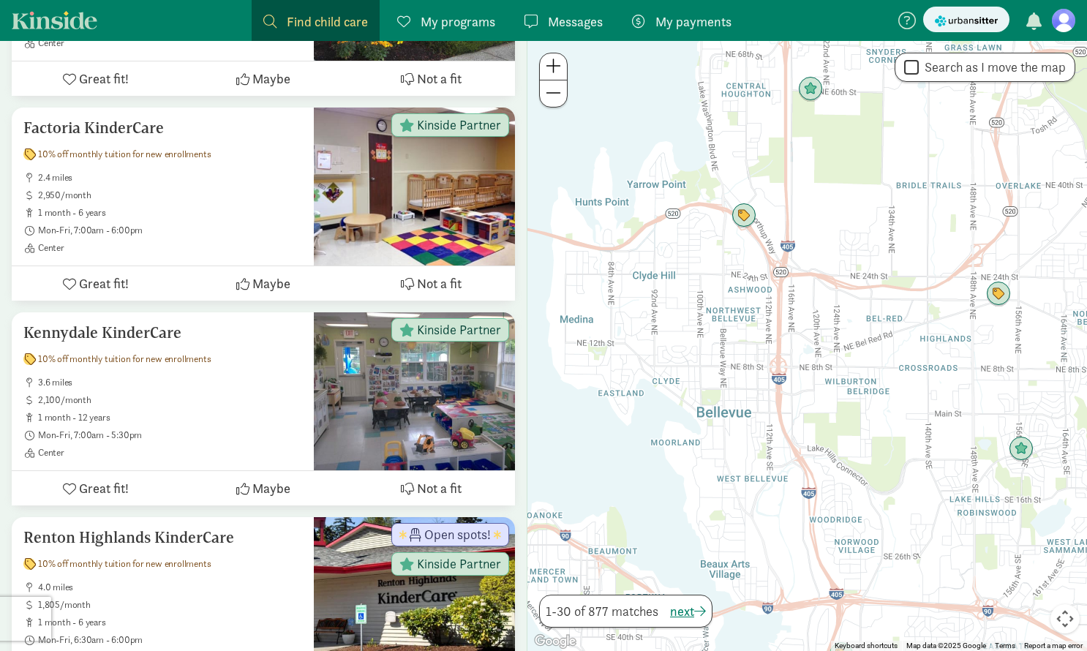
click at [995, 307] on div at bounding box center [807, 346] width 560 height 610
click at [998, 299] on img "Click to see details" at bounding box center [999, 294] width 28 height 28
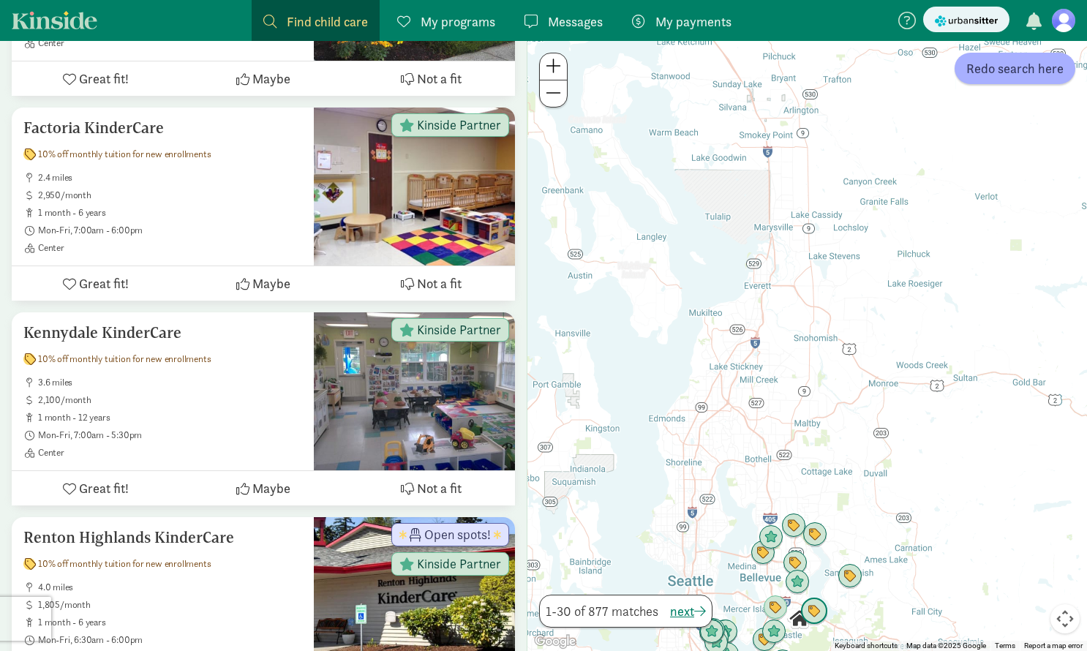
click at [809, 616] on img "Click to see details" at bounding box center [814, 612] width 28 height 28
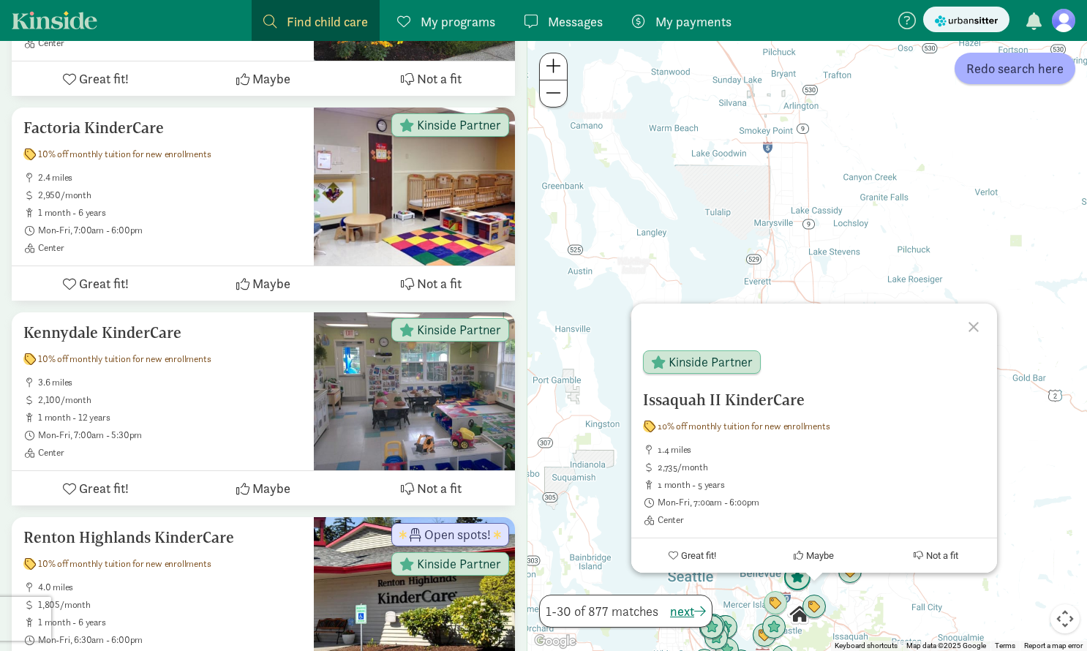
click at [803, 578] on img "Click to see details" at bounding box center [797, 578] width 28 height 28
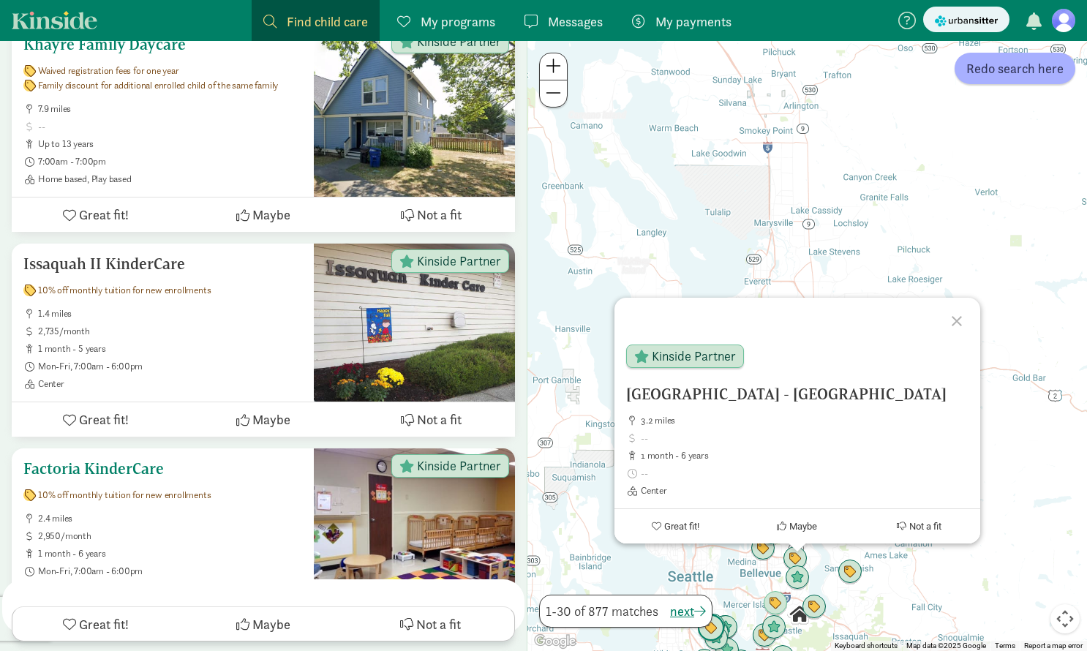
scroll to position [66, 0]
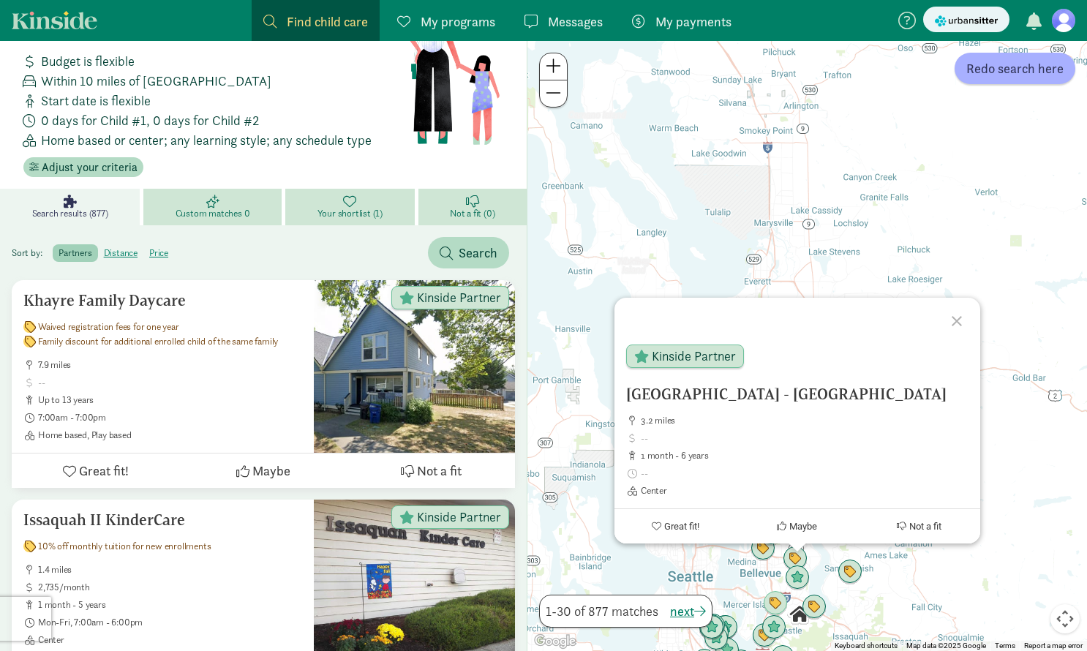
click at [294, 22] on span "Find child care" at bounding box center [327, 22] width 81 height 20
click at [272, 18] on span at bounding box center [269, 21] width 13 height 13
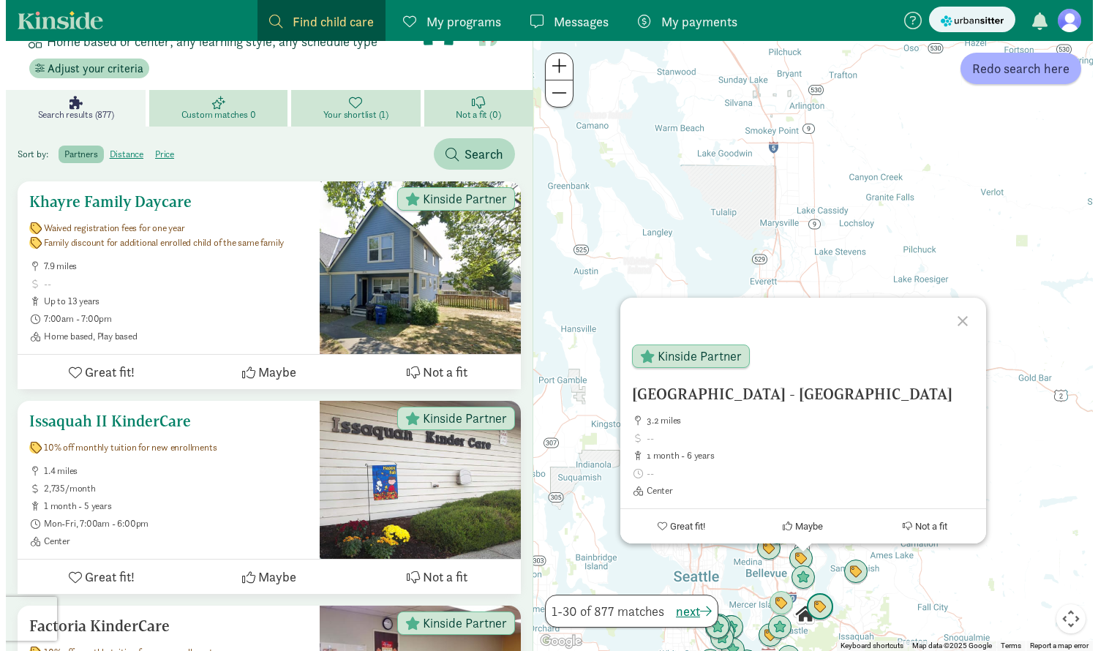
scroll to position [157, 0]
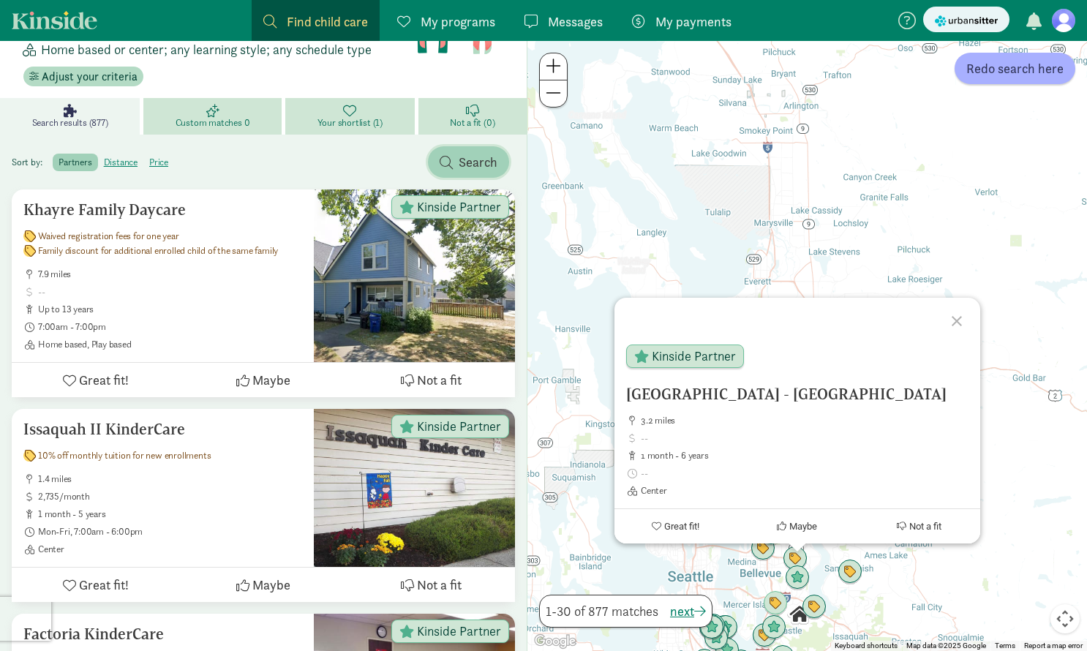
click at [459, 154] on span "Search" at bounding box center [478, 162] width 39 height 20
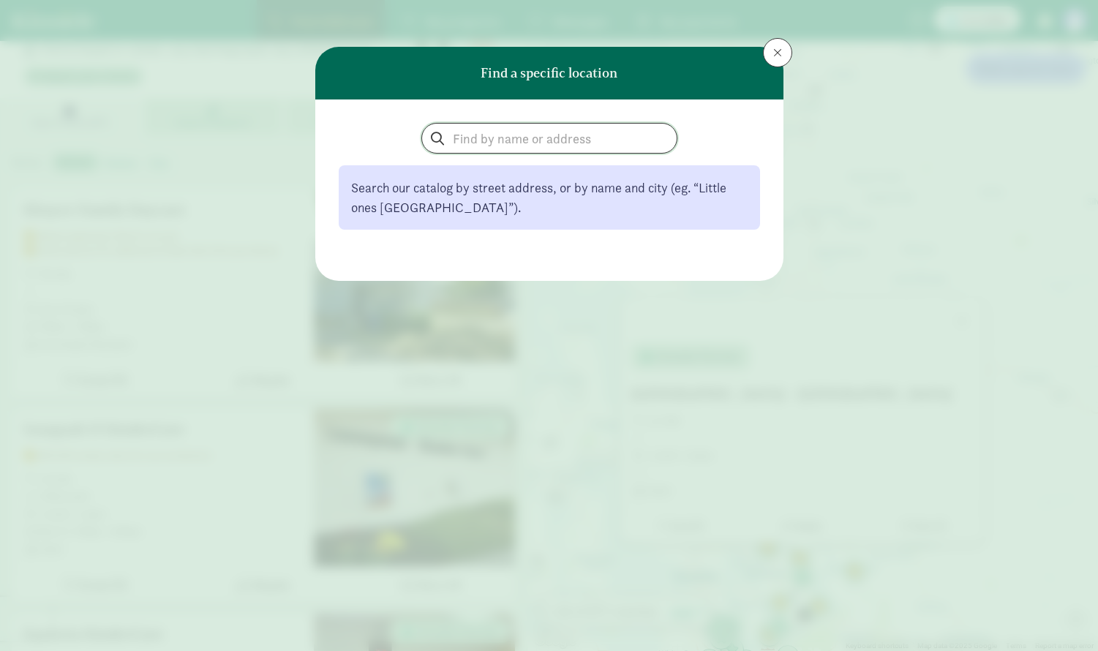
click at [464, 140] on input "search" at bounding box center [549, 138] width 255 height 29
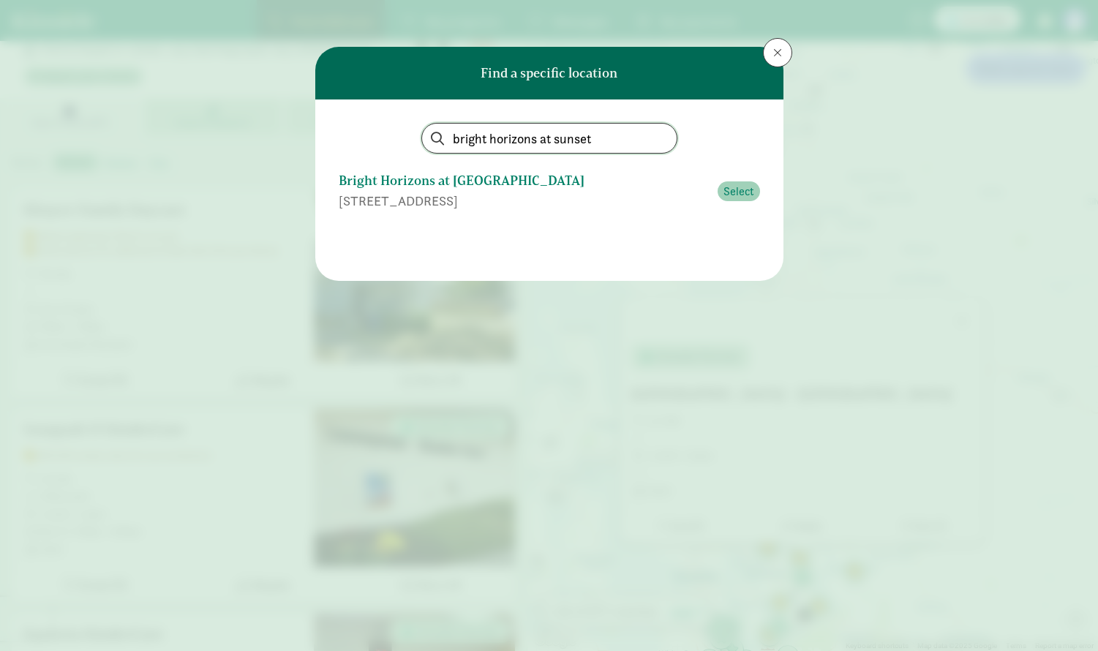
type input "bright horizons at sunset"
click at [735, 187] on span "Select" at bounding box center [739, 192] width 31 height 18
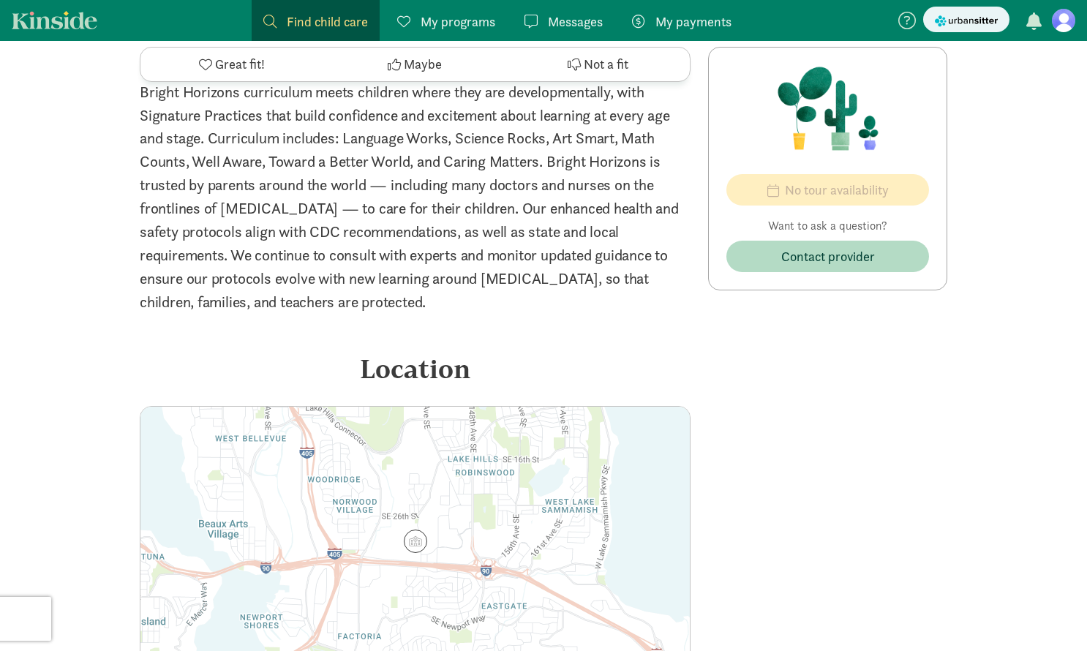
scroll to position [1130, 0]
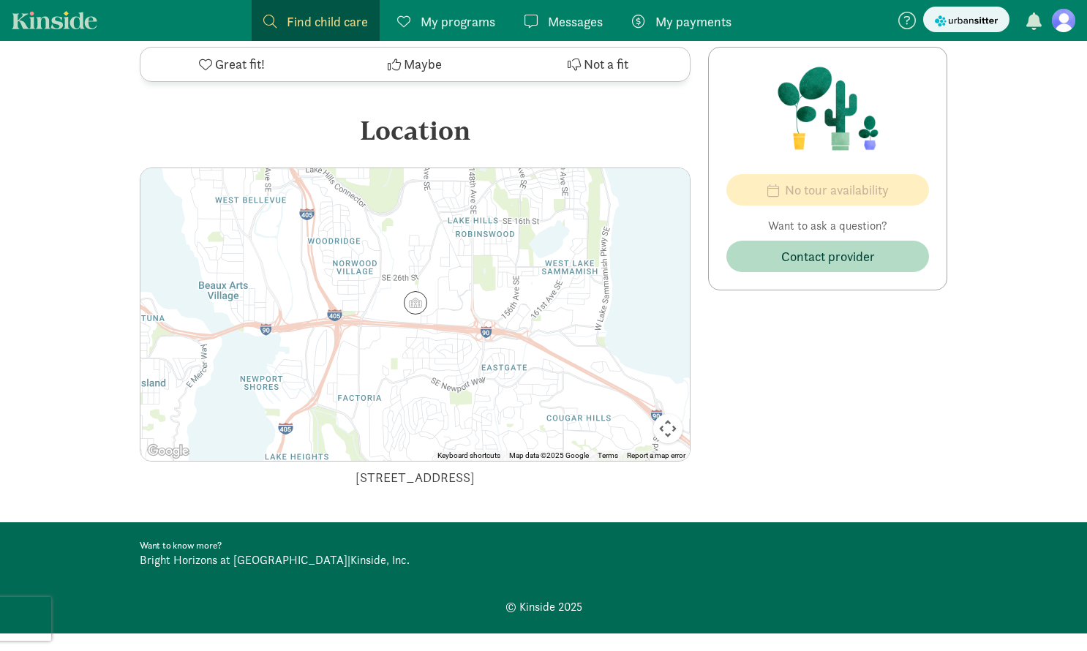
click at [216, 67] on span "Great fit!" at bounding box center [240, 65] width 50 height 20
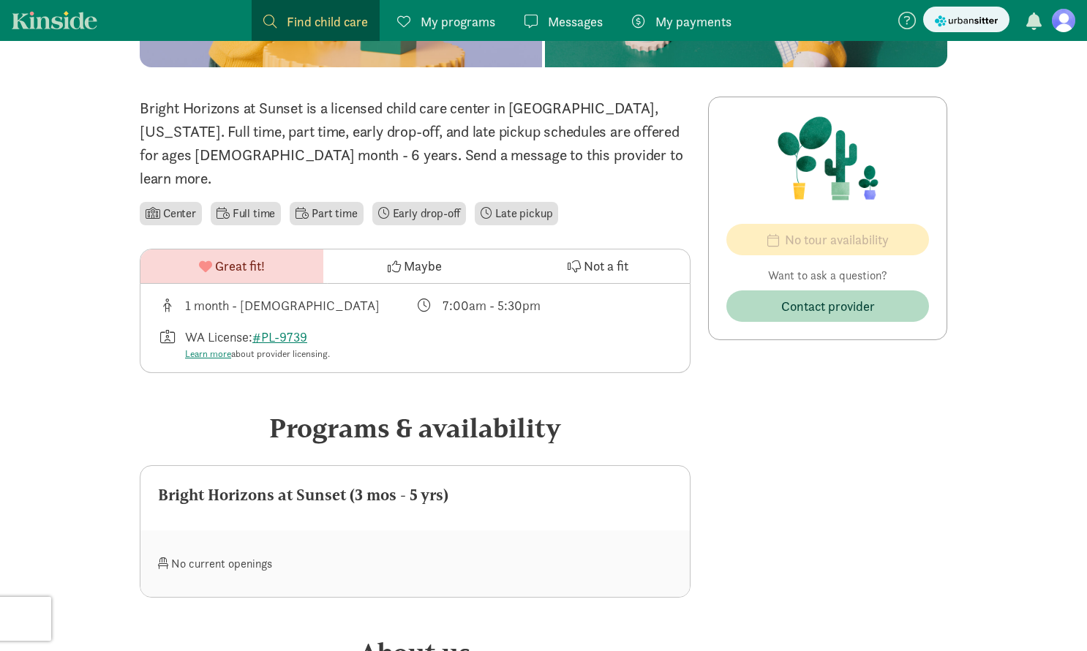
scroll to position [281, 0]
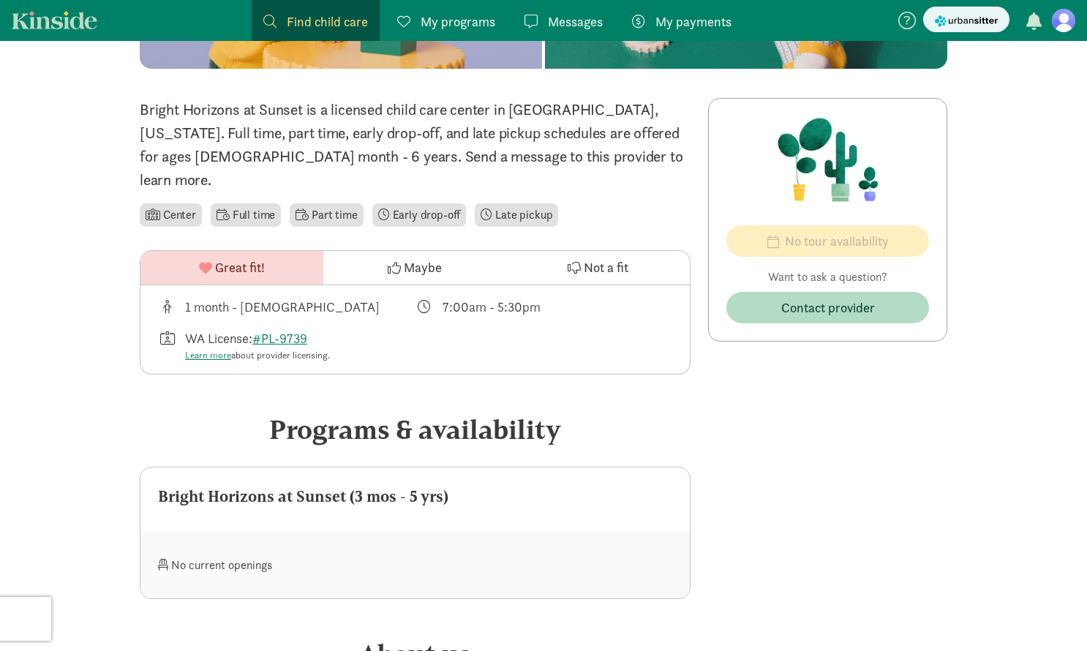
click at [490, 297] on div "7:00am - 5:30pm" at bounding box center [492, 307] width 98 height 20
click at [257, 297] on div "1 month - [DEMOGRAPHIC_DATA]" at bounding box center [282, 307] width 195 height 20
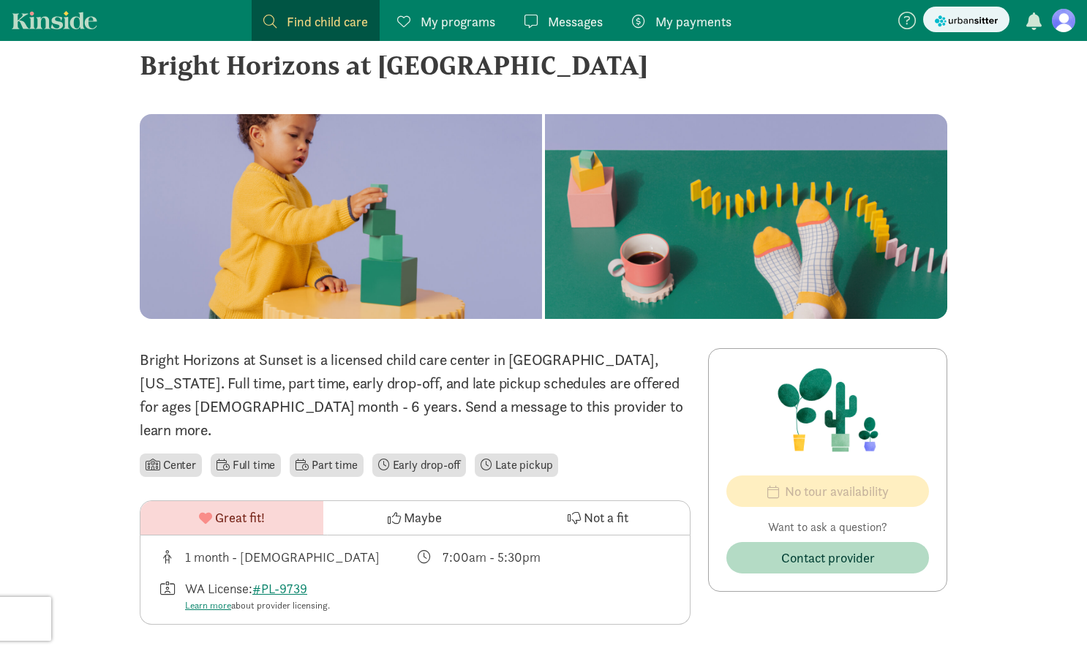
scroll to position [0, 0]
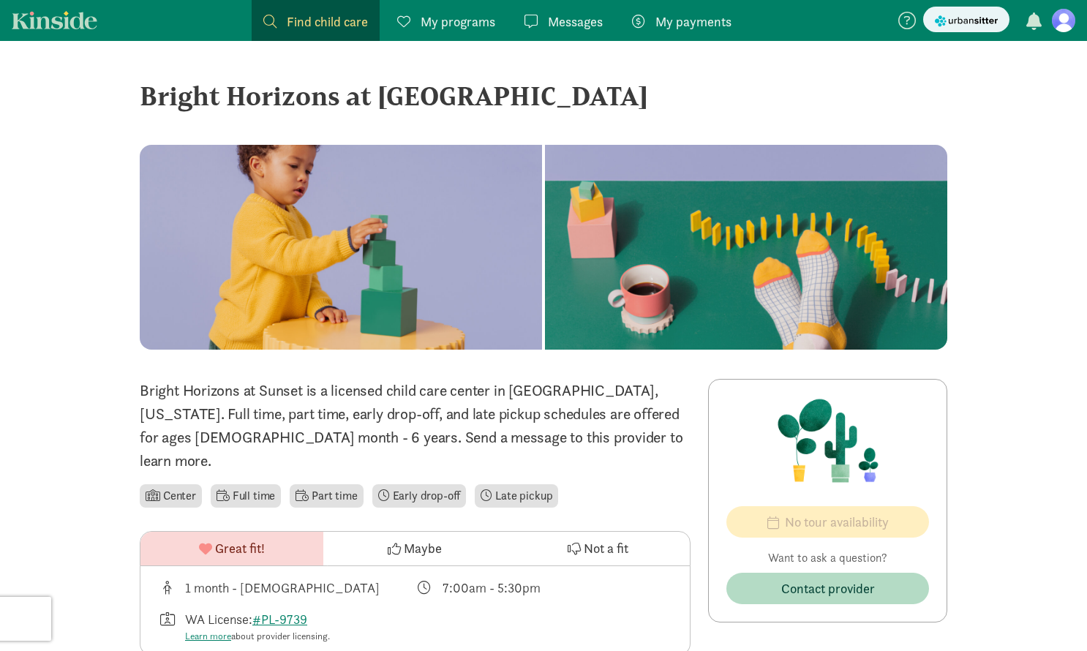
click at [1056, 23] on figure at bounding box center [1063, 20] width 23 height 23
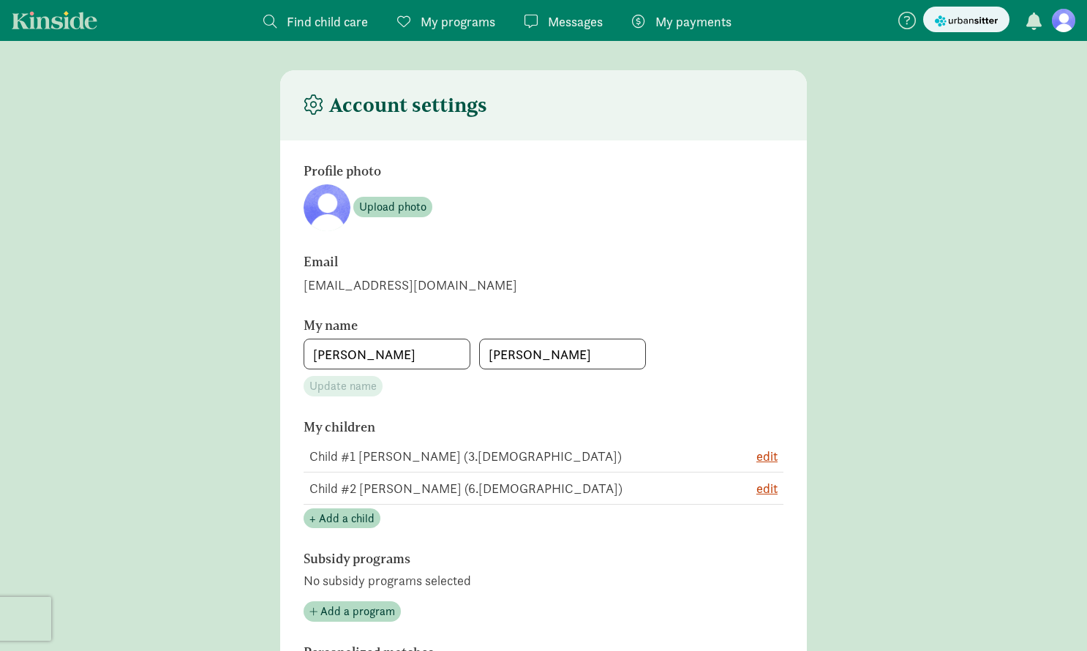
click at [325, 35] on link "Find child care Find" at bounding box center [316, 20] width 128 height 41
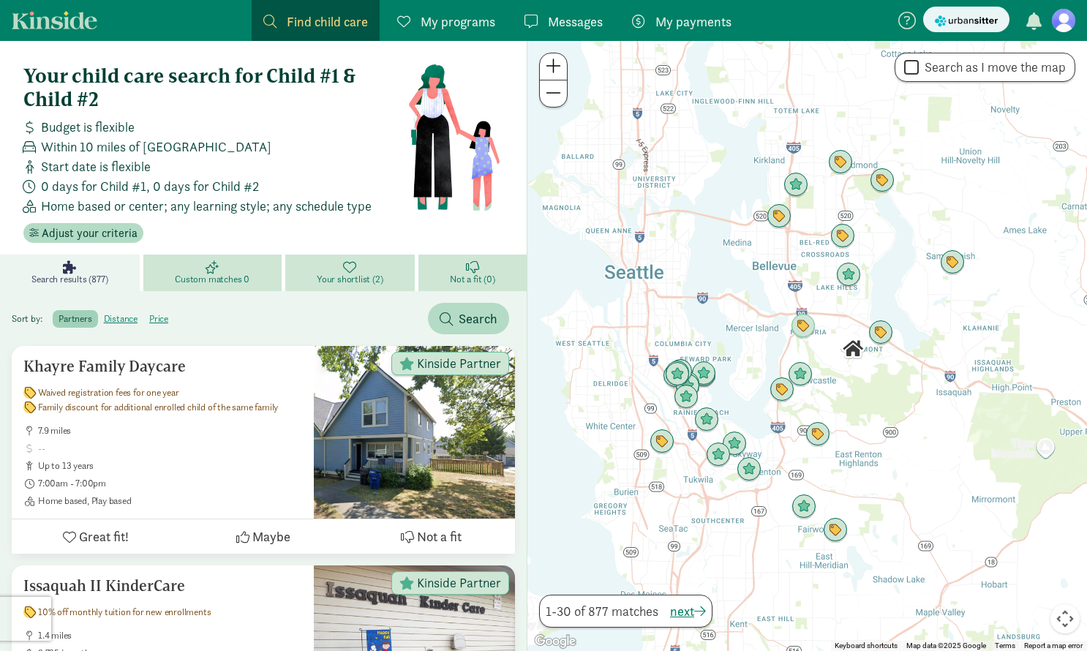
click at [1072, 20] on figure at bounding box center [1063, 20] width 23 height 23
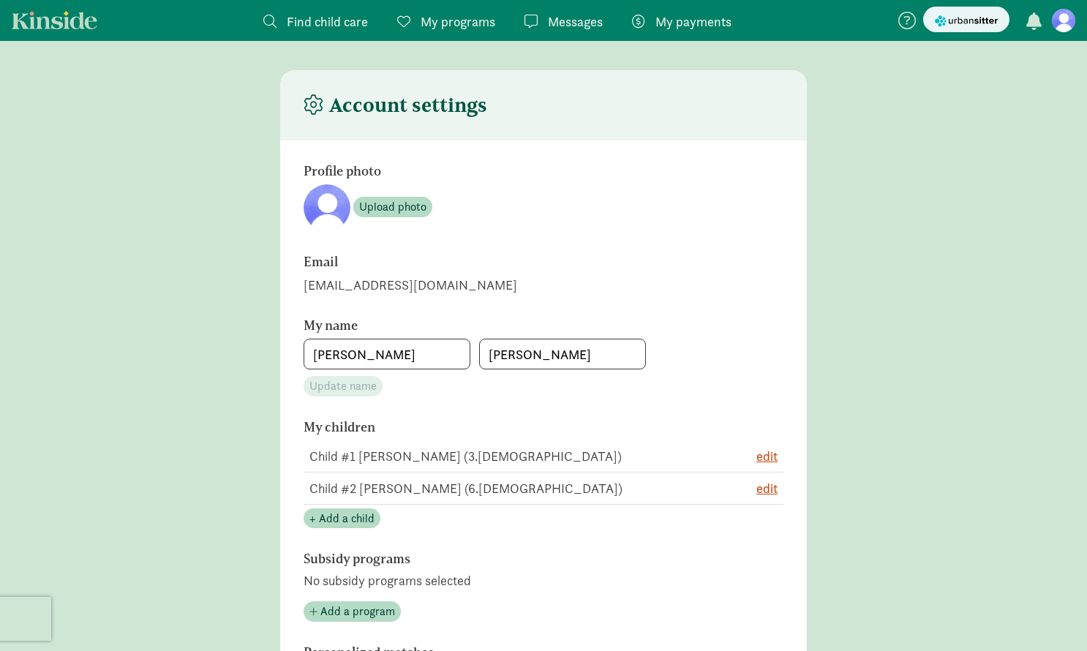
click at [68, 23] on link "Kinside" at bounding box center [55, 20] width 86 height 18
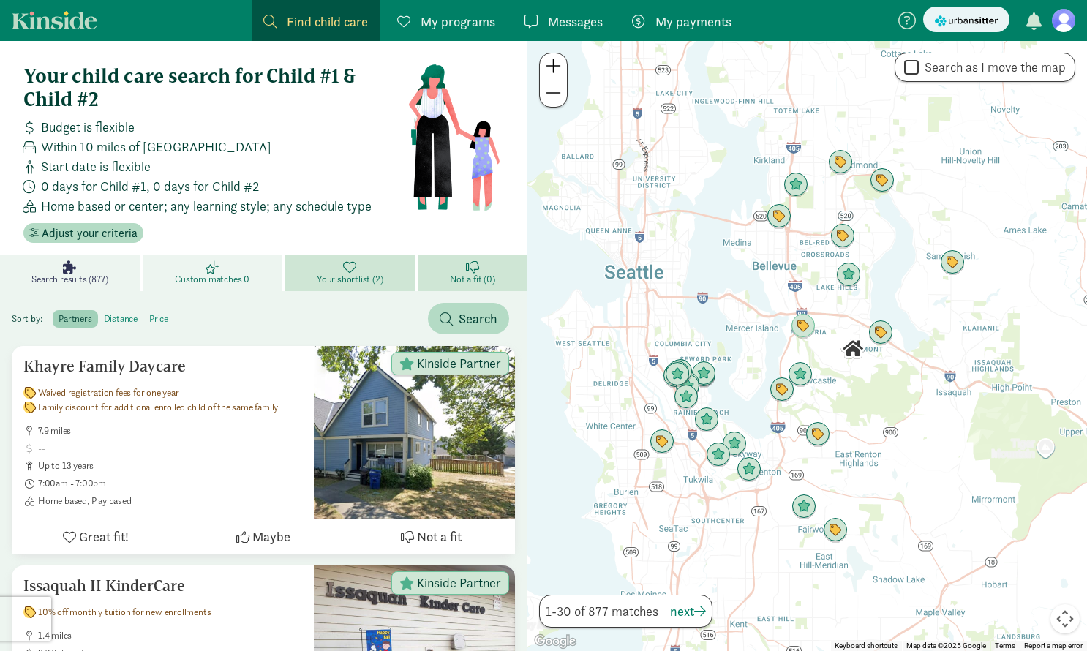
click at [241, 268] on link "Custom matches 0" at bounding box center [214, 273] width 142 height 37
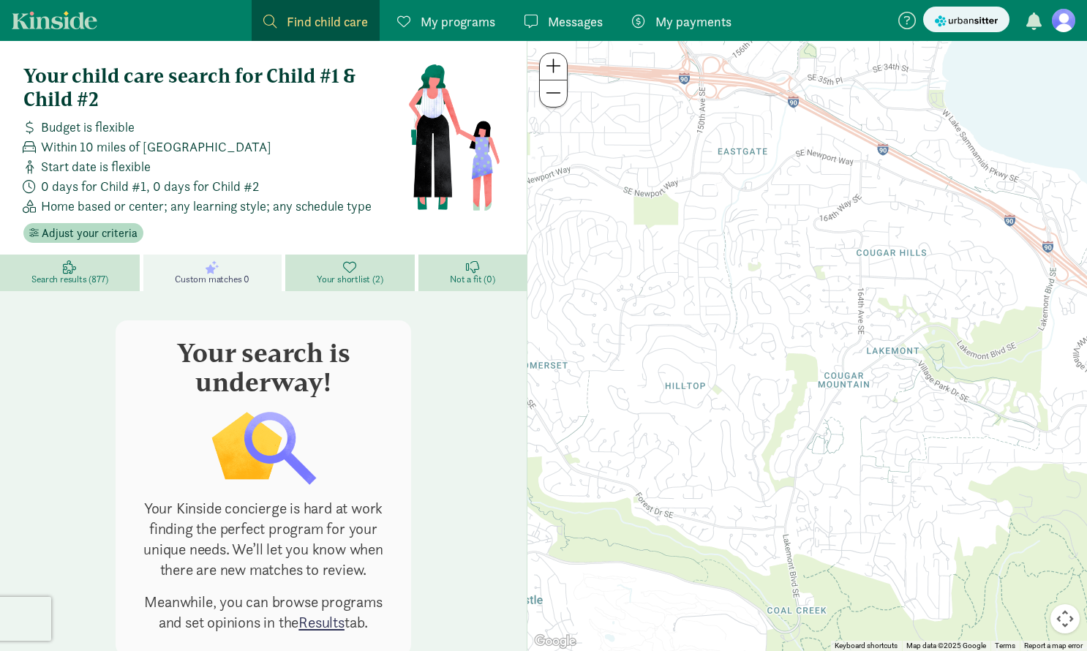
scroll to position [45, 0]
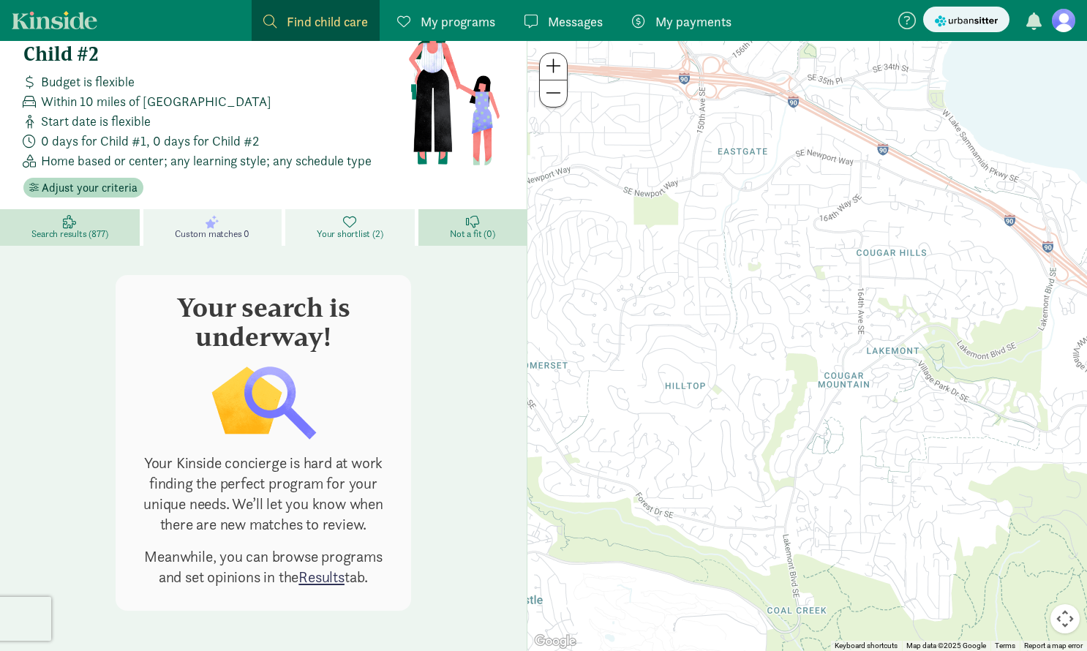
click at [367, 238] on span "Your shortlist (2)" at bounding box center [350, 234] width 66 height 12
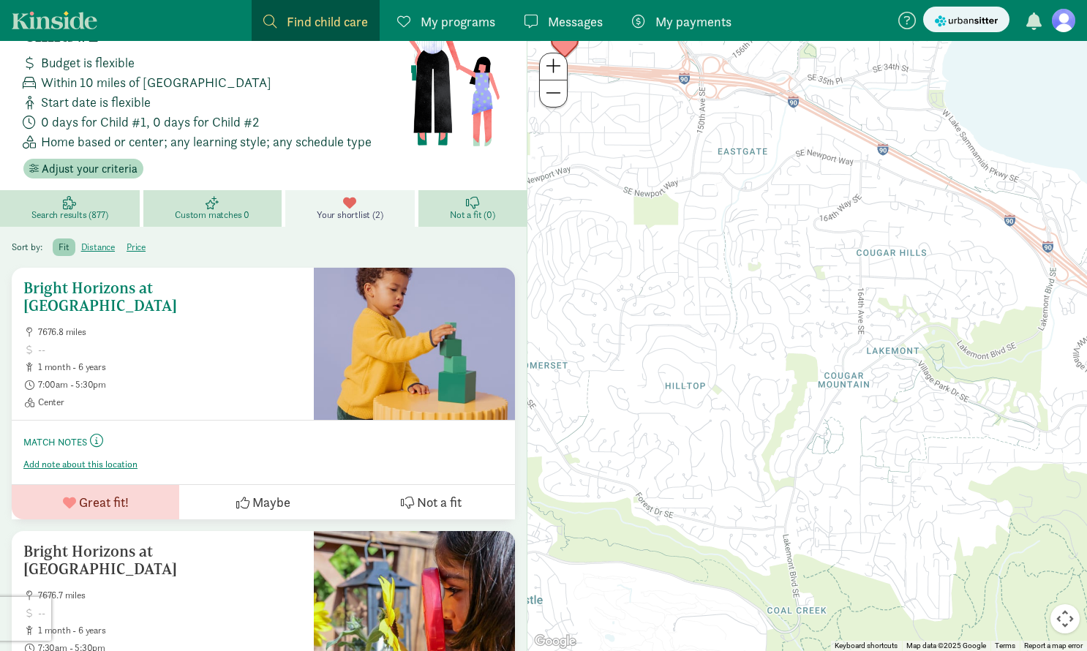
scroll to position [196, 0]
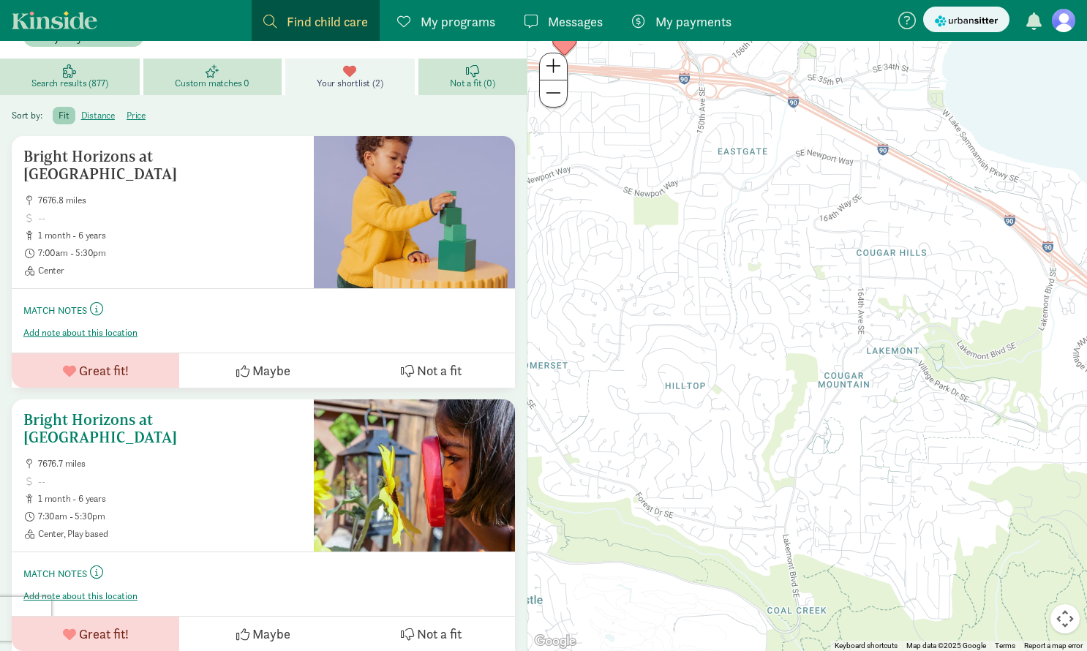
click at [223, 412] on h5 "Bright Horizons at [GEOGRAPHIC_DATA]" at bounding box center [162, 428] width 279 height 35
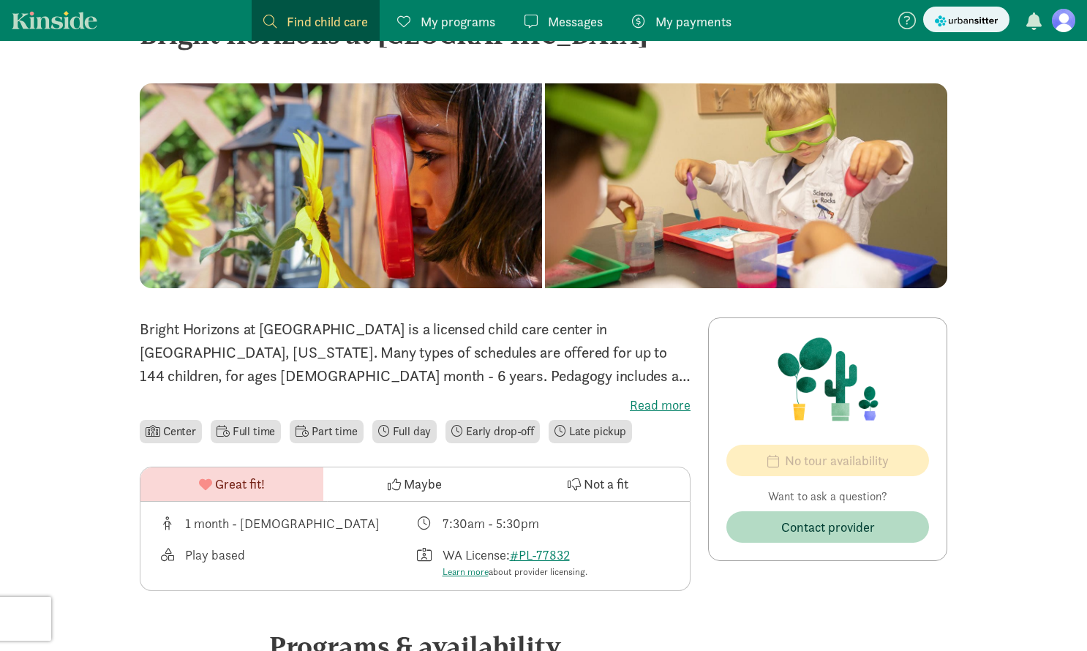
scroll to position [76, 0]
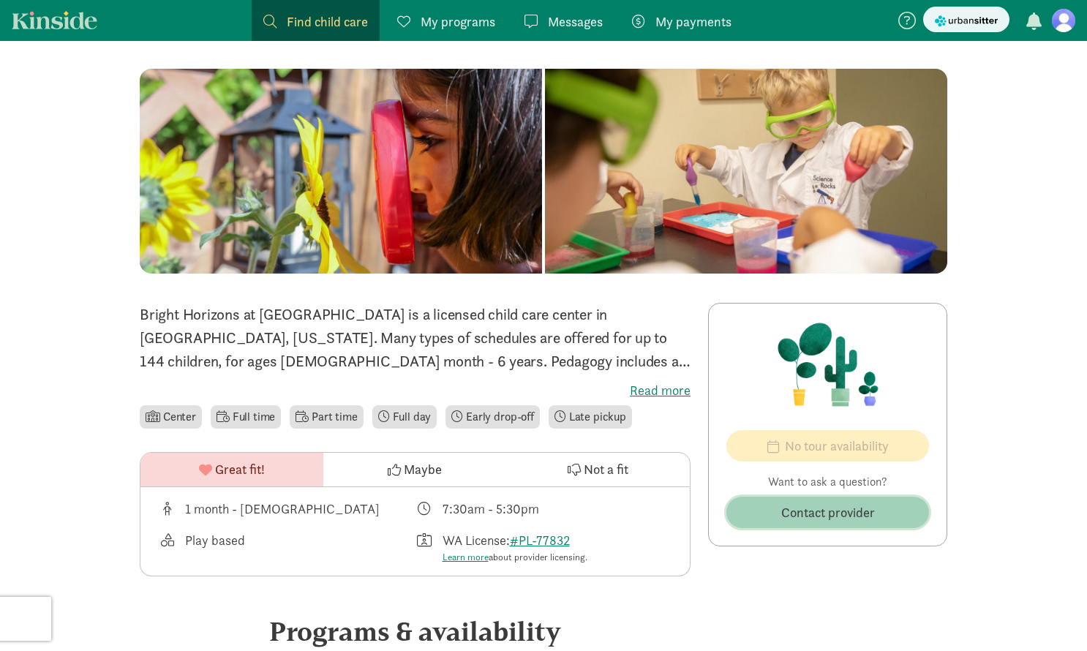
click at [789, 506] on span "Contact provider" at bounding box center [828, 513] width 94 height 20
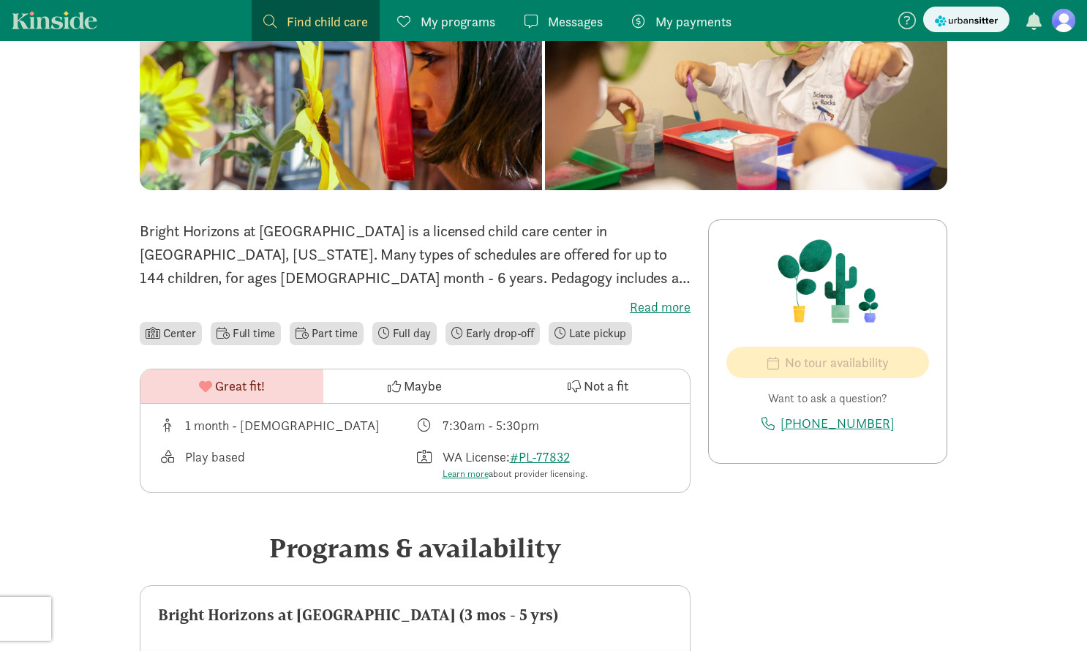
scroll to position [277, 0]
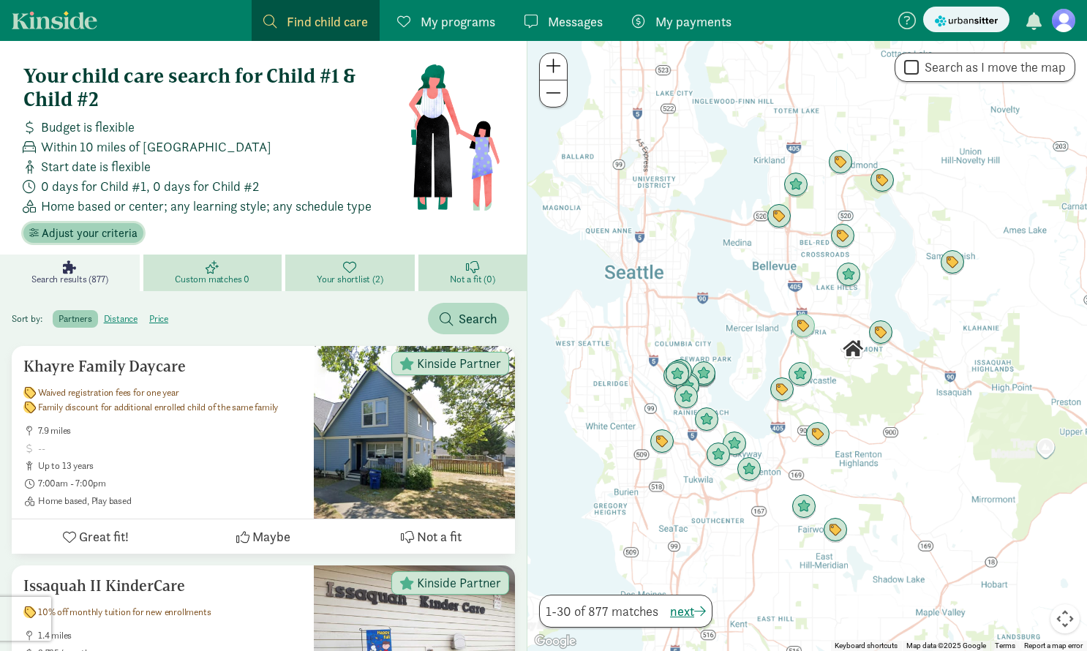
click at [118, 238] on span "Adjust your criteria" at bounding box center [90, 234] width 96 height 18
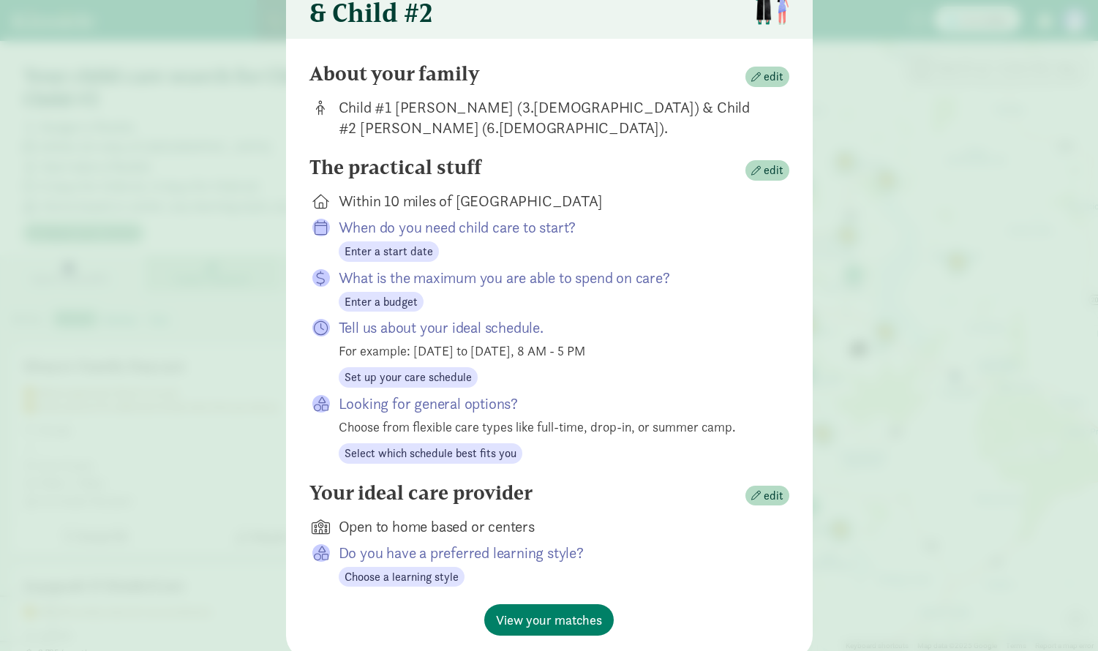
scroll to position [122, 0]
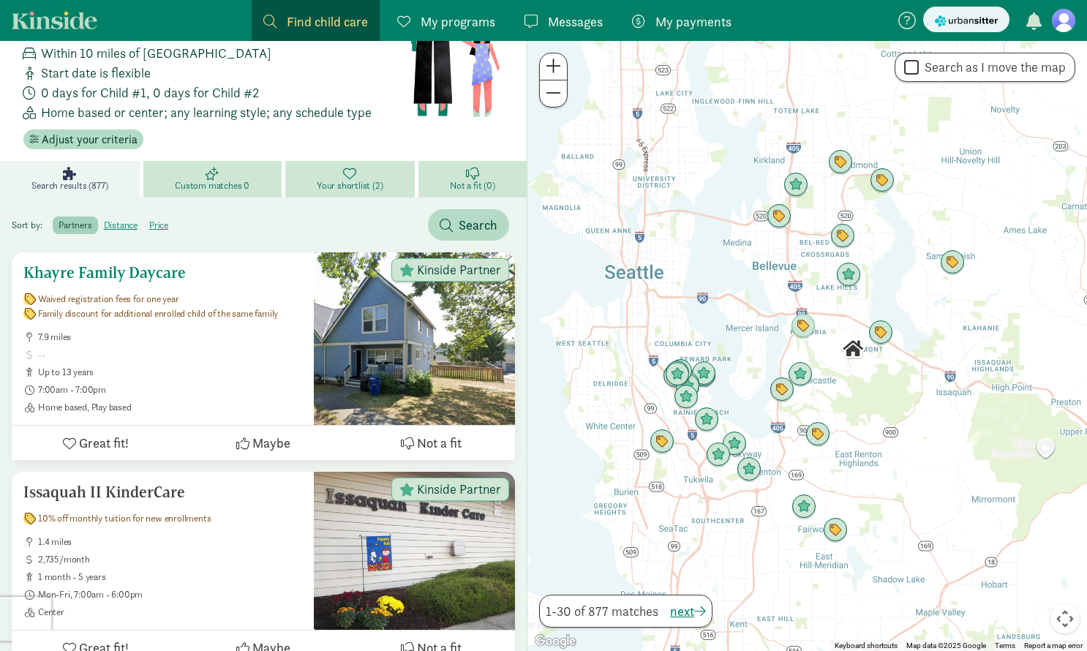
scroll to position [97, 0]
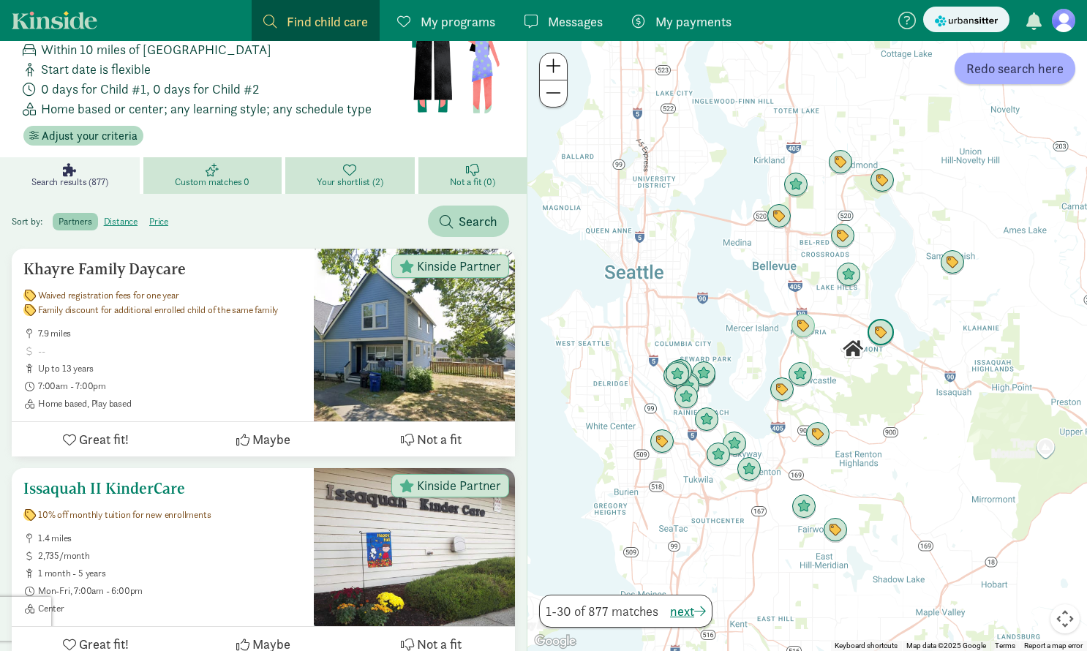
click at [157, 489] on h5 "Issaquah II KinderCare" at bounding box center [162, 489] width 279 height 18
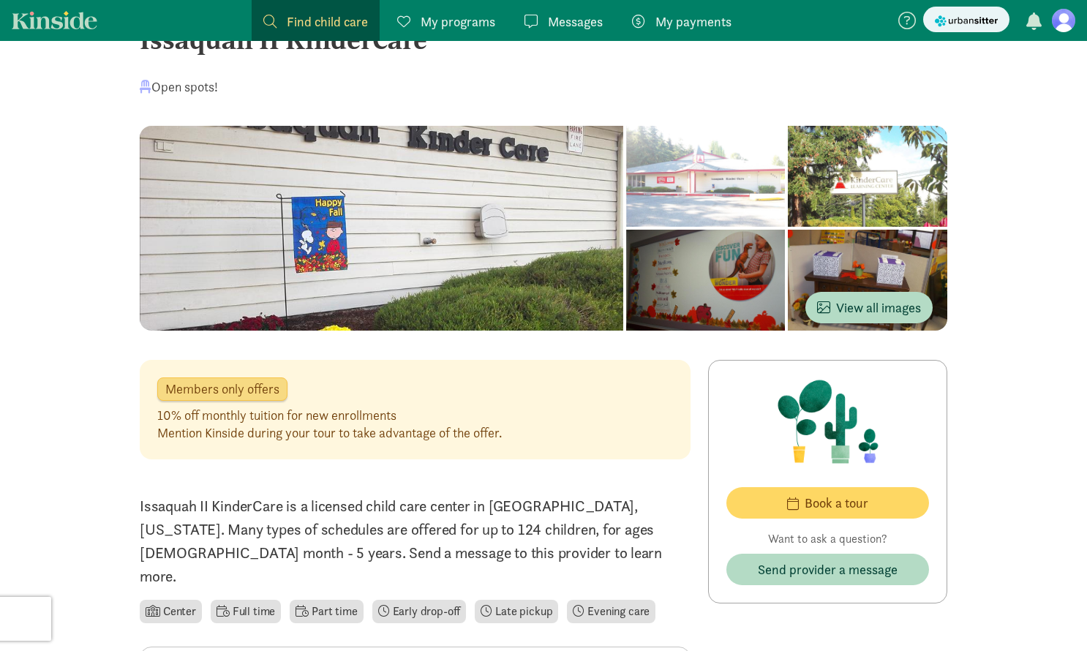
scroll to position [15, 0]
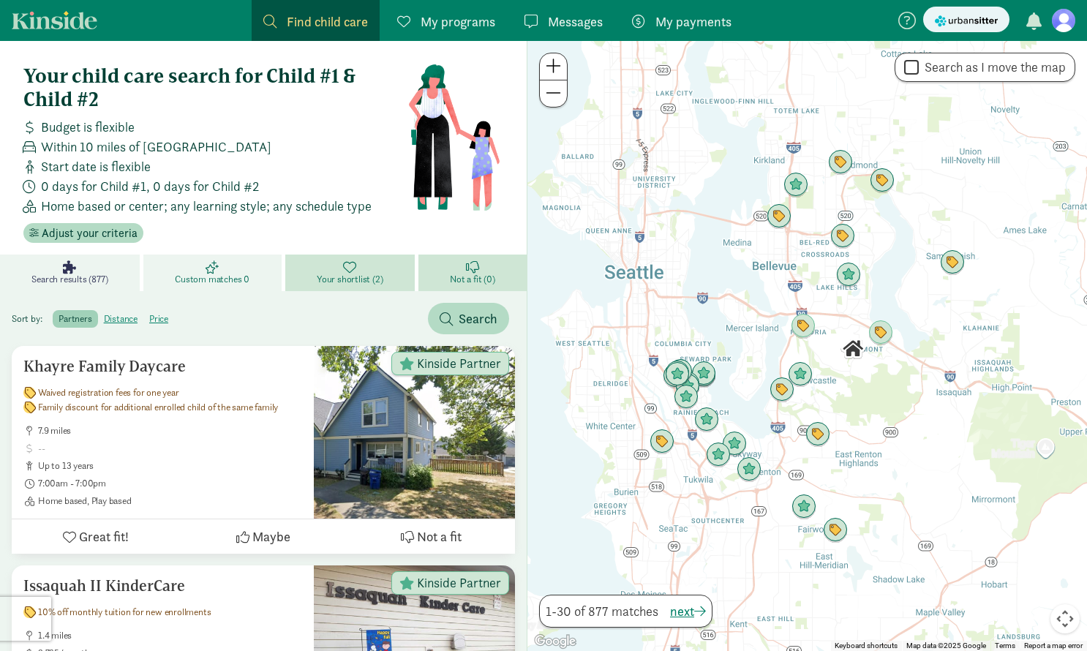
click at [252, 279] on link "Custom matches 0" at bounding box center [214, 273] width 142 height 37
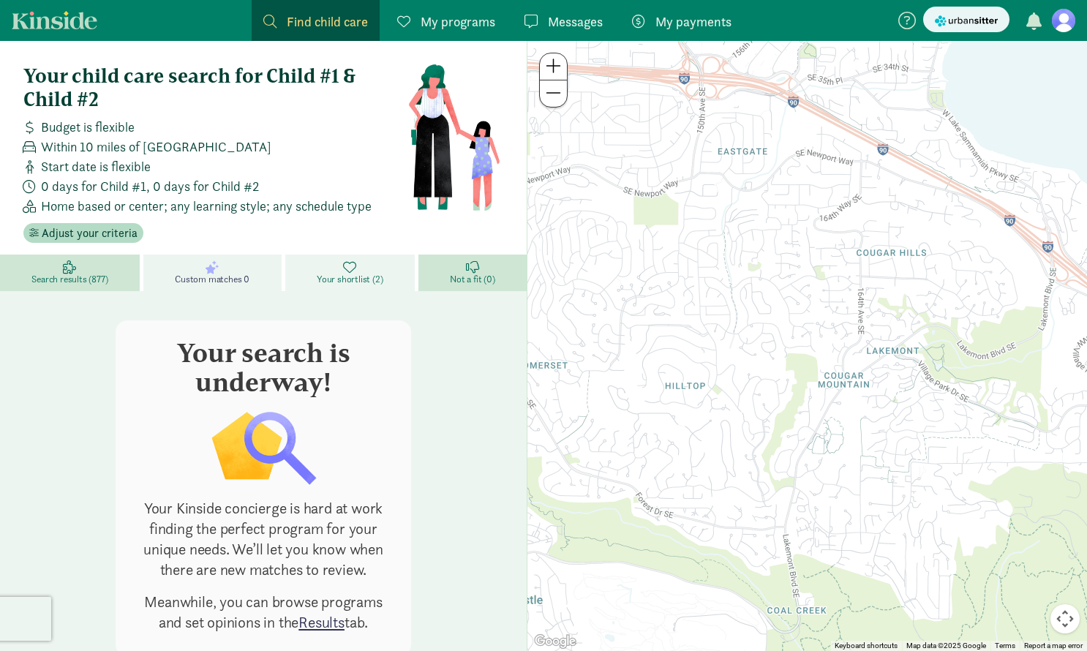
click at [340, 279] on span "Your shortlist (2)" at bounding box center [350, 280] width 66 height 12
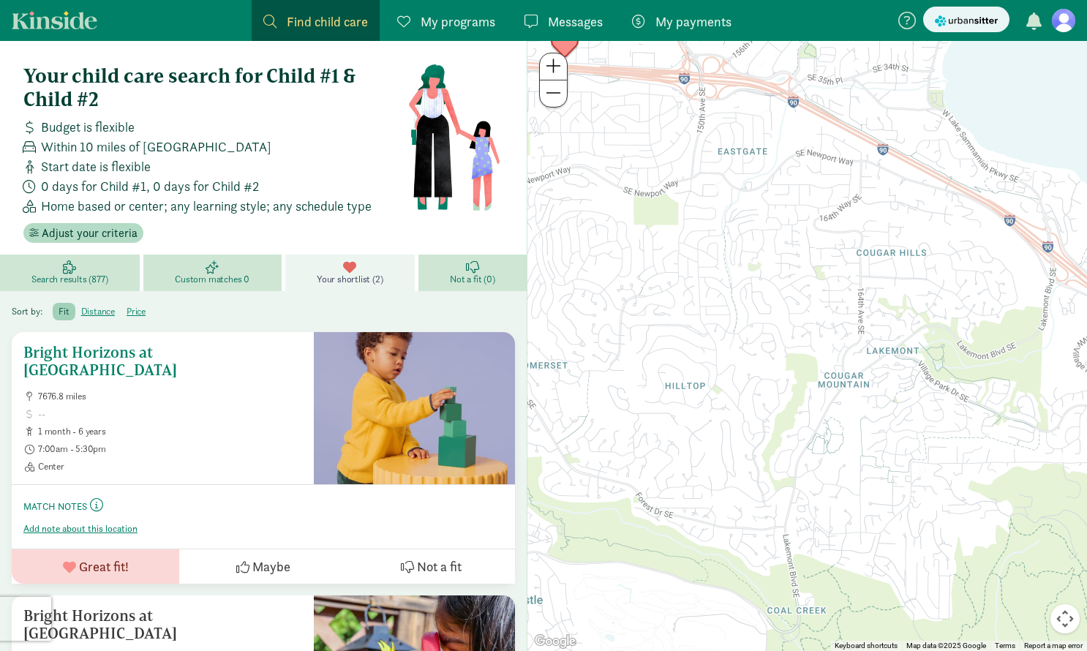
click at [176, 354] on h5 "Bright Horizons at Sunset" at bounding box center [162, 361] width 279 height 35
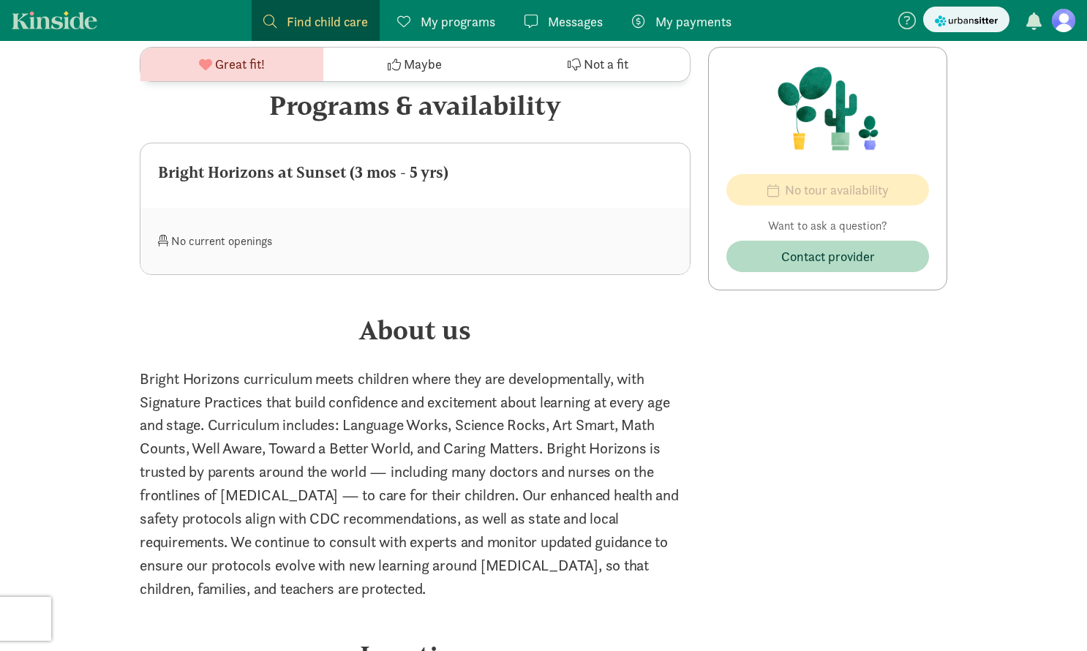
scroll to position [268, 0]
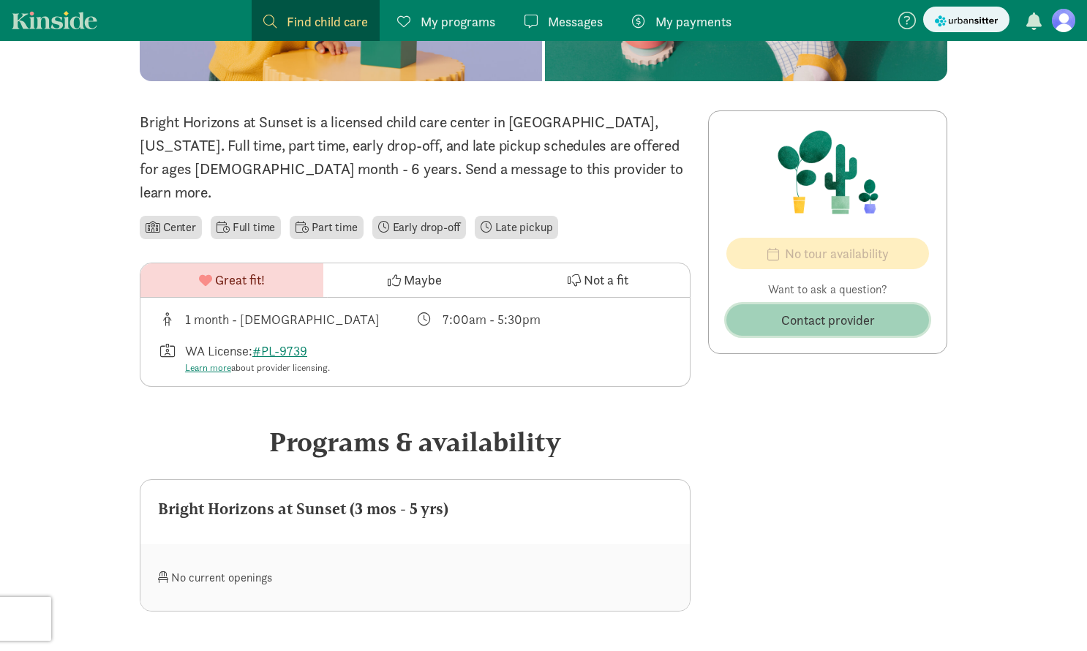
click at [792, 328] on span "Contact provider" at bounding box center [828, 320] width 94 height 20
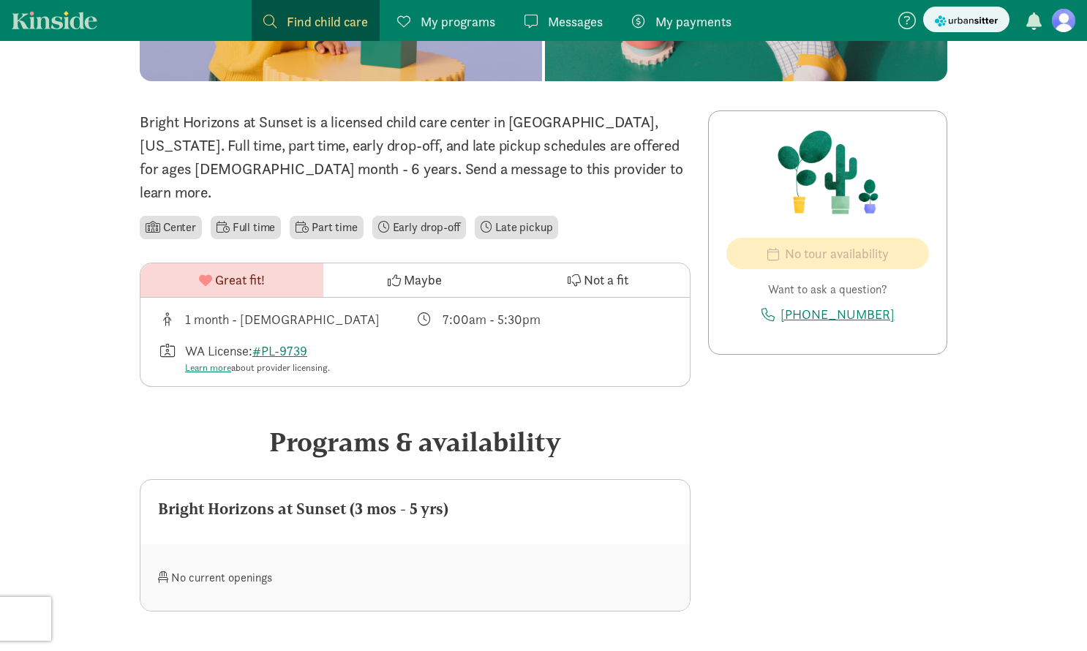
scroll to position [0, 0]
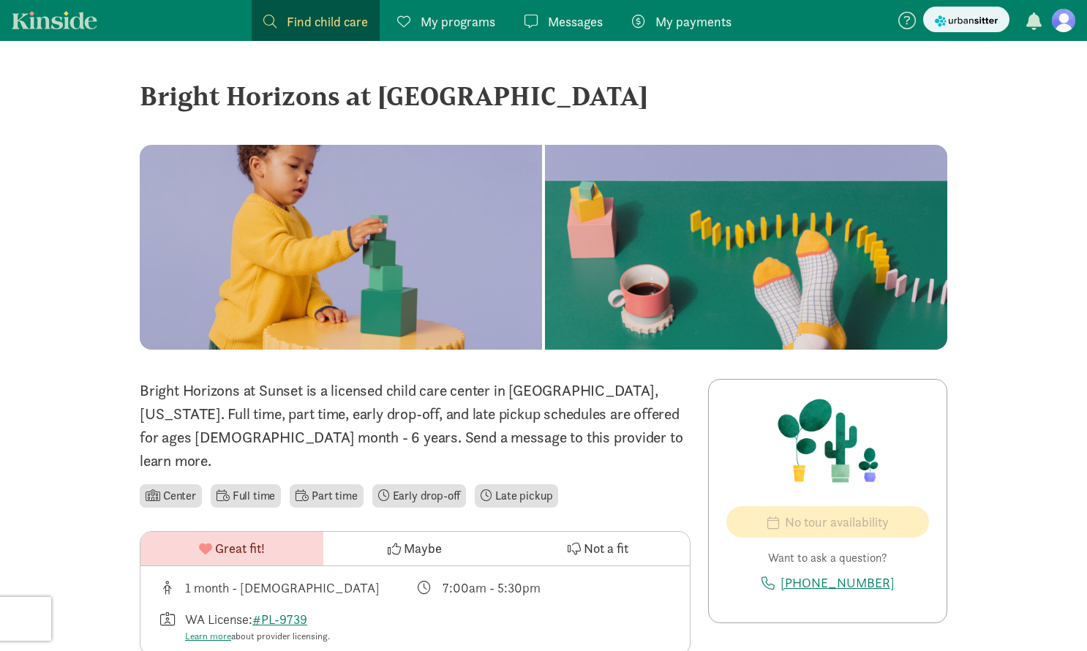
click at [1060, 23] on figure at bounding box center [1063, 20] width 23 height 23
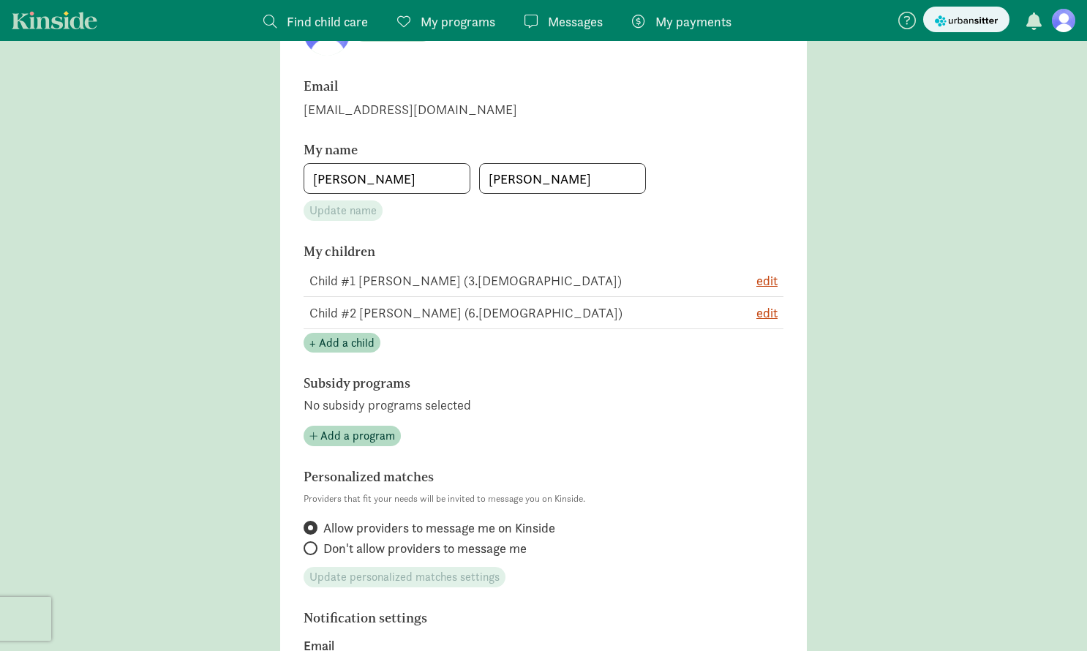
scroll to position [181, 0]
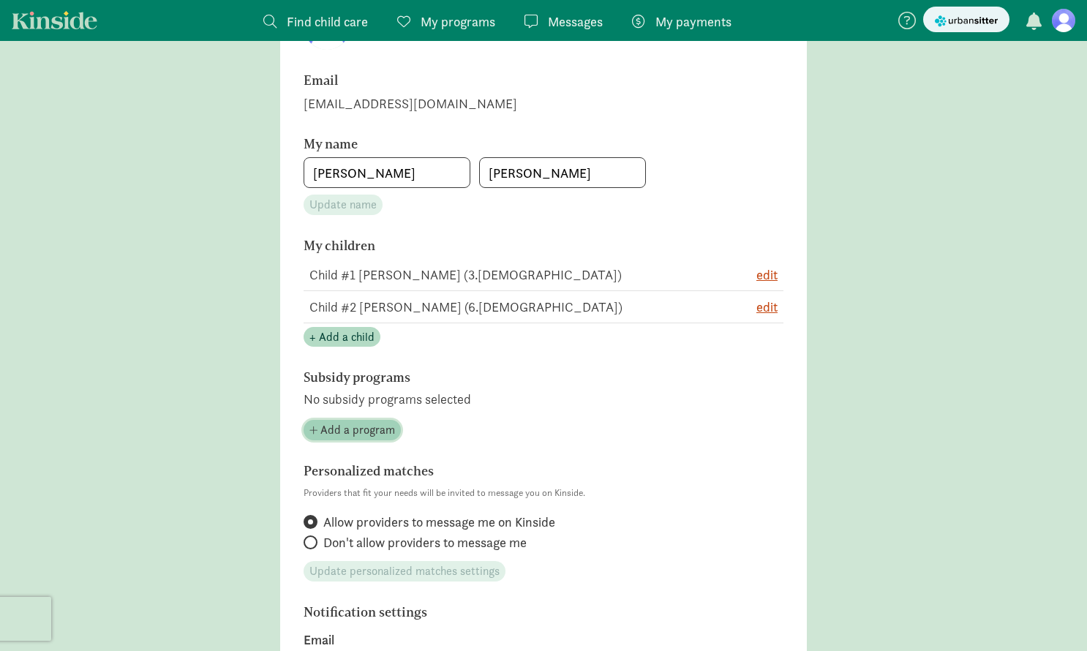
click at [369, 435] on span "Add a program" at bounding box center [357, 430] width 75 height 18
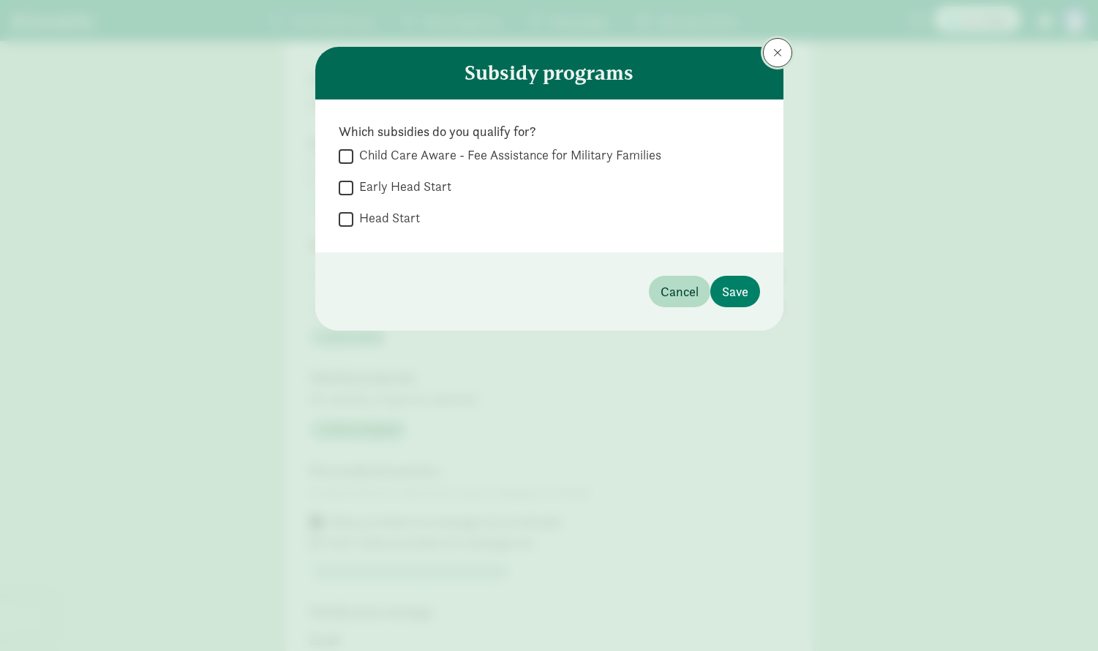
click at [777, 52] on span at bounding box center [777, 53] width 9 height 12
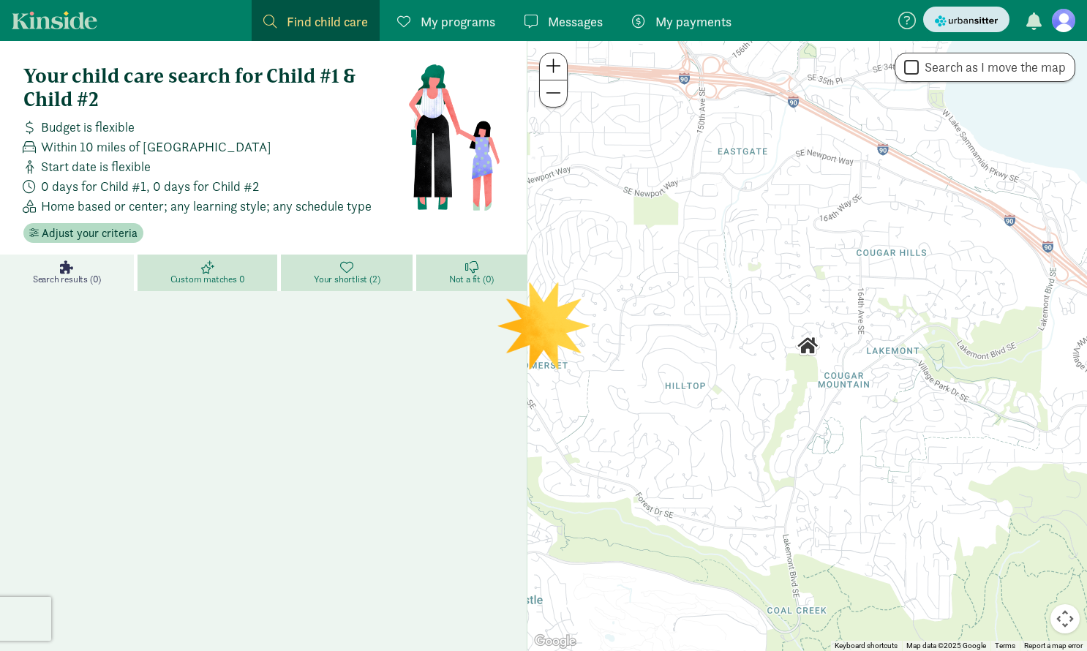
click at [974, 22] on img "submit" at bounding box center [966, 20] width 63 height 15
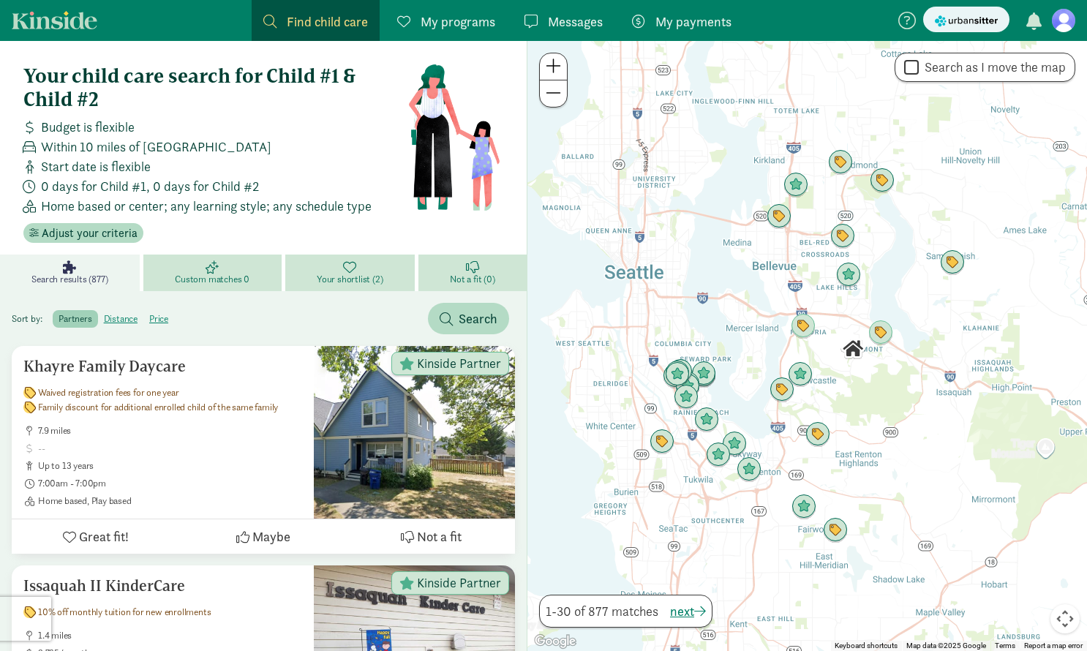
click at [558, 23] on span "Messages" at bounding box center [575, 22] width 55 height 20
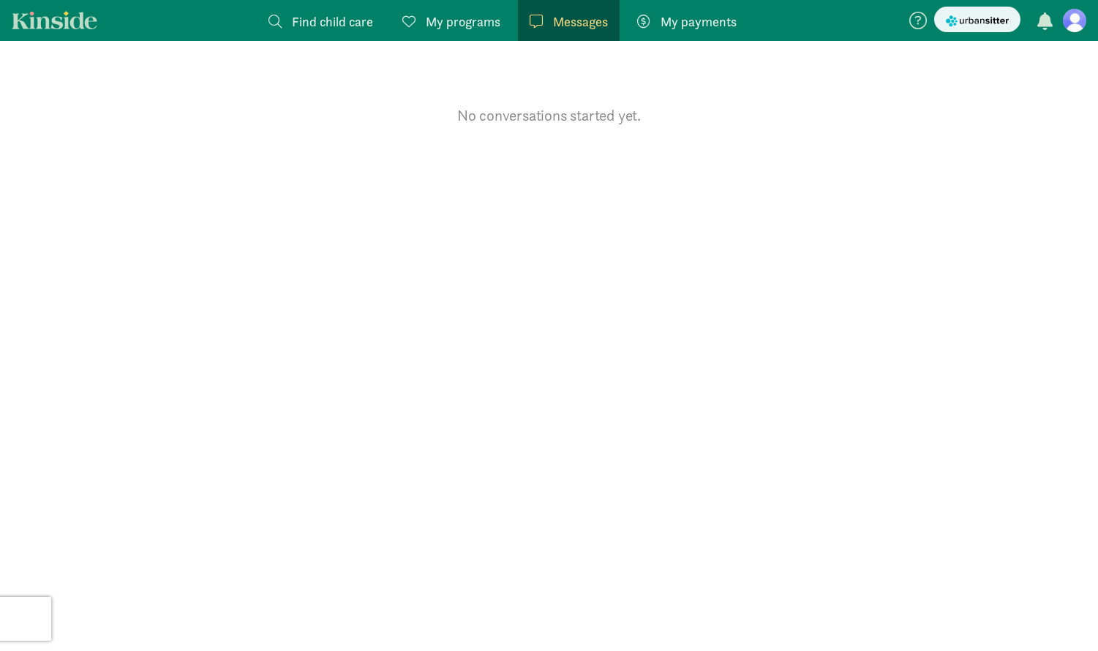
click at [556, 27] on span "Messages" at bounding box center [580, 22] width 55 height 20
click at [702, 26] on span "My payments" at bounding box center [699, 22] width 76 height 20
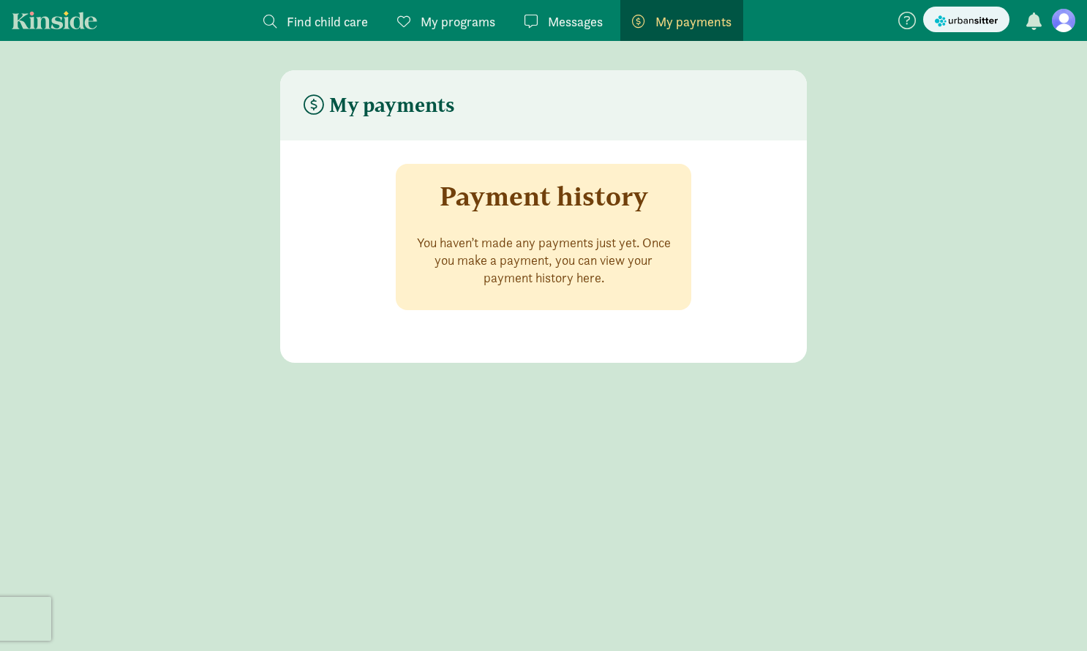
click at [565, 30] on span "Messages" at bounding box center [575, 22] width 55 height 20
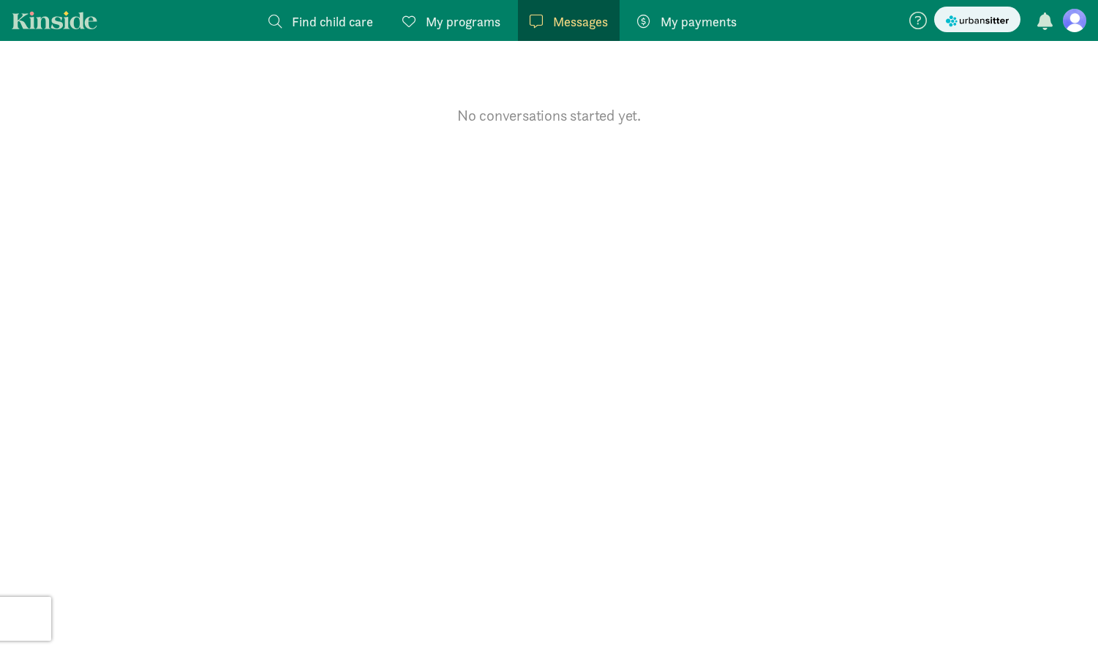
click at [434, 12] on span "My programs" at bounding box center [463, 22] width 75 height 20
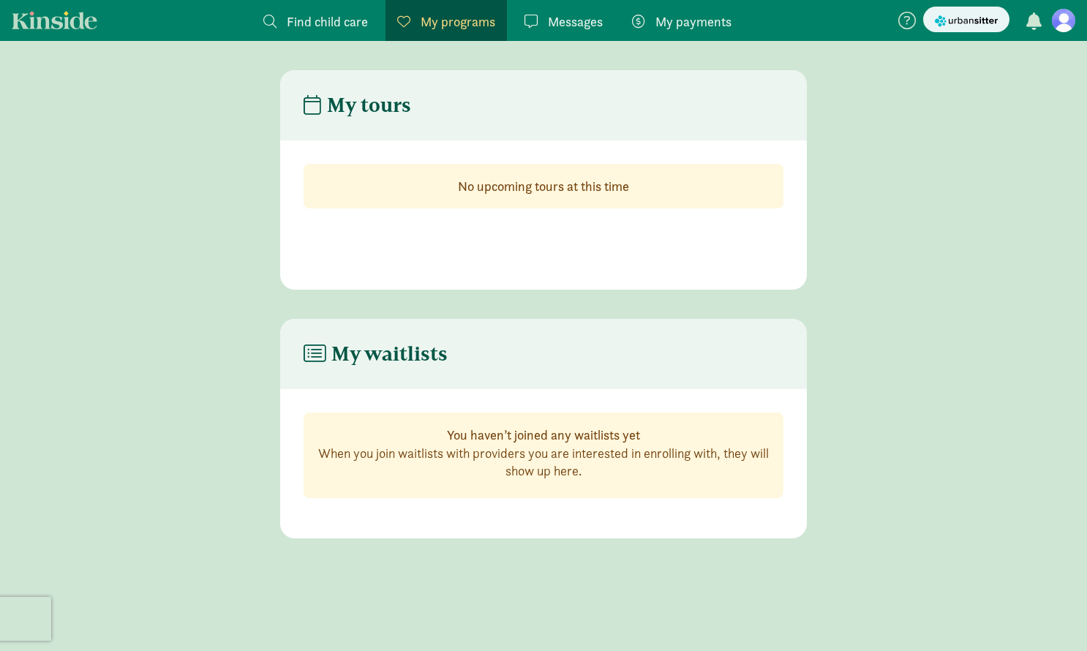
click at [356, 16] on span "Find child care" at bounding box center [327, 22] width 81 height 20
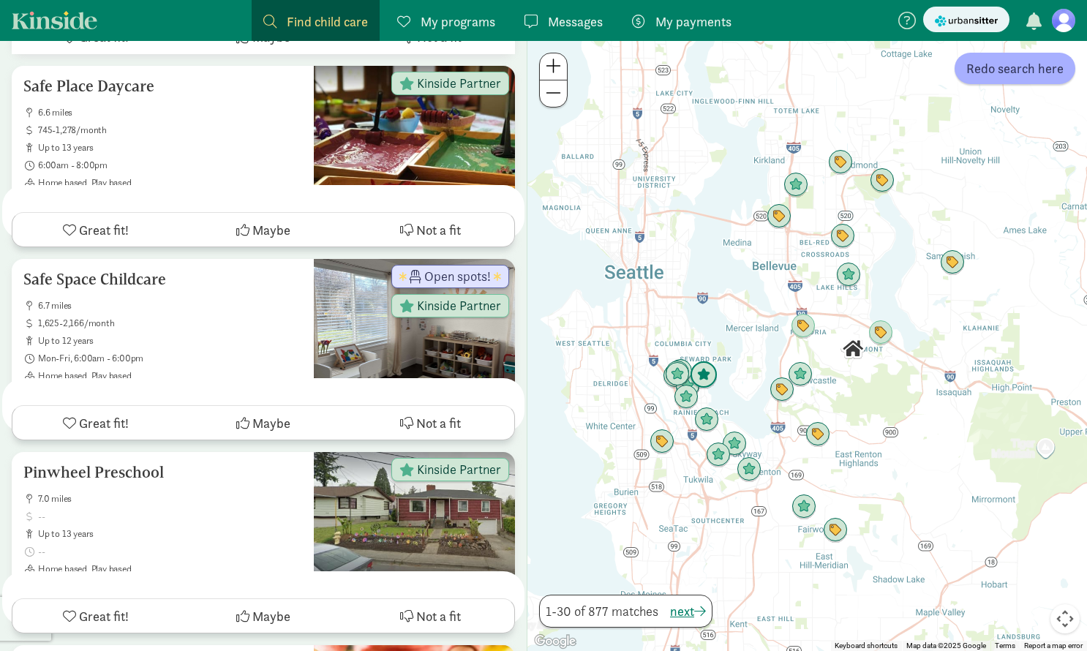
scroll to position [3588, 0]
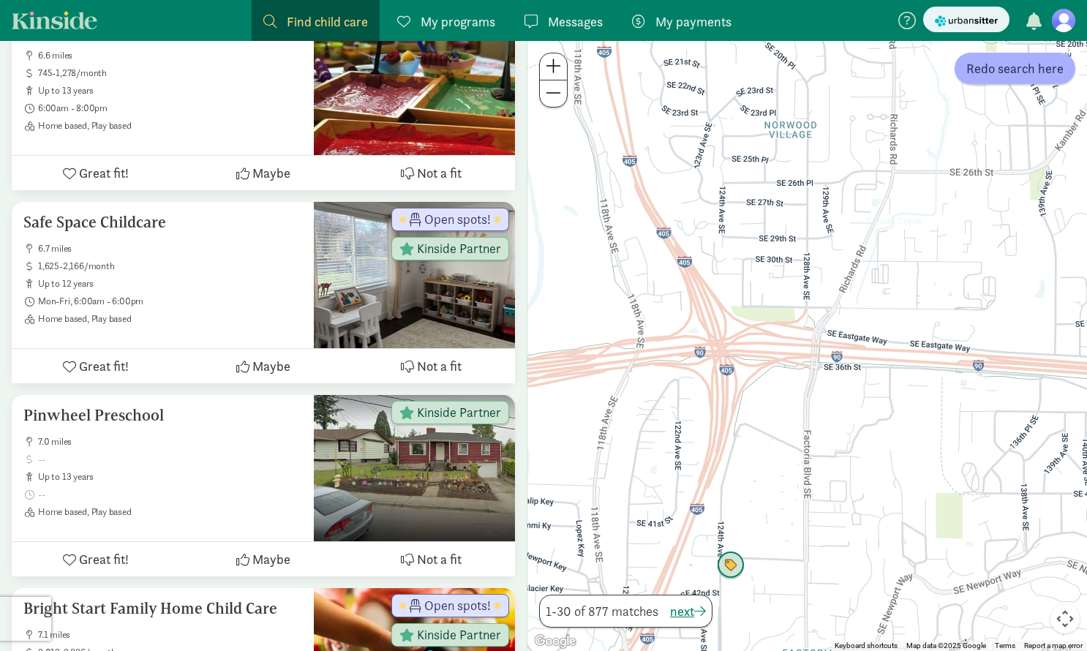
click at [728, 560] on img "Click to see details" at bounding box center [731, 566] width 28 height 28
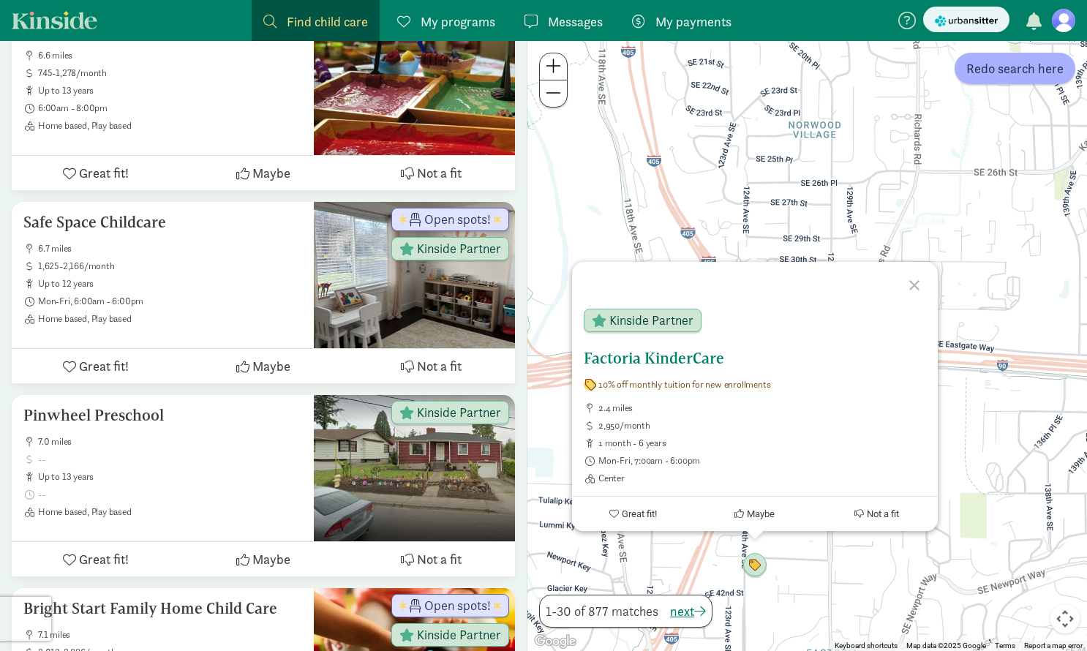
click at [682, 356] on h5 "Factoria KinderCare" at bounding box center [755, 359] width 342 height 18
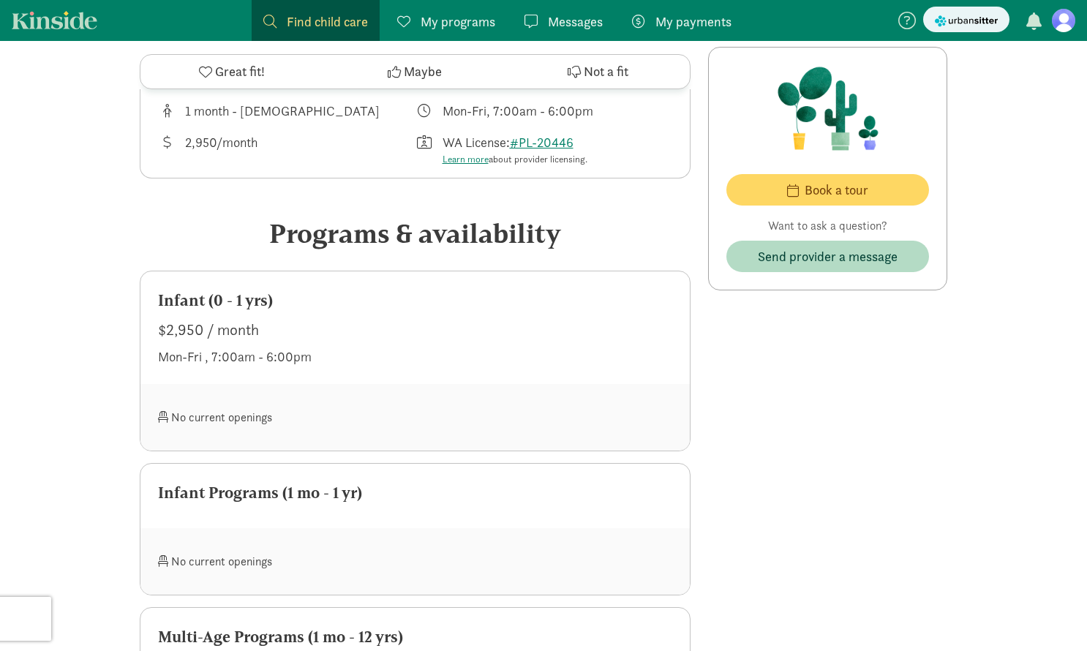
scroll to position [644, 0]
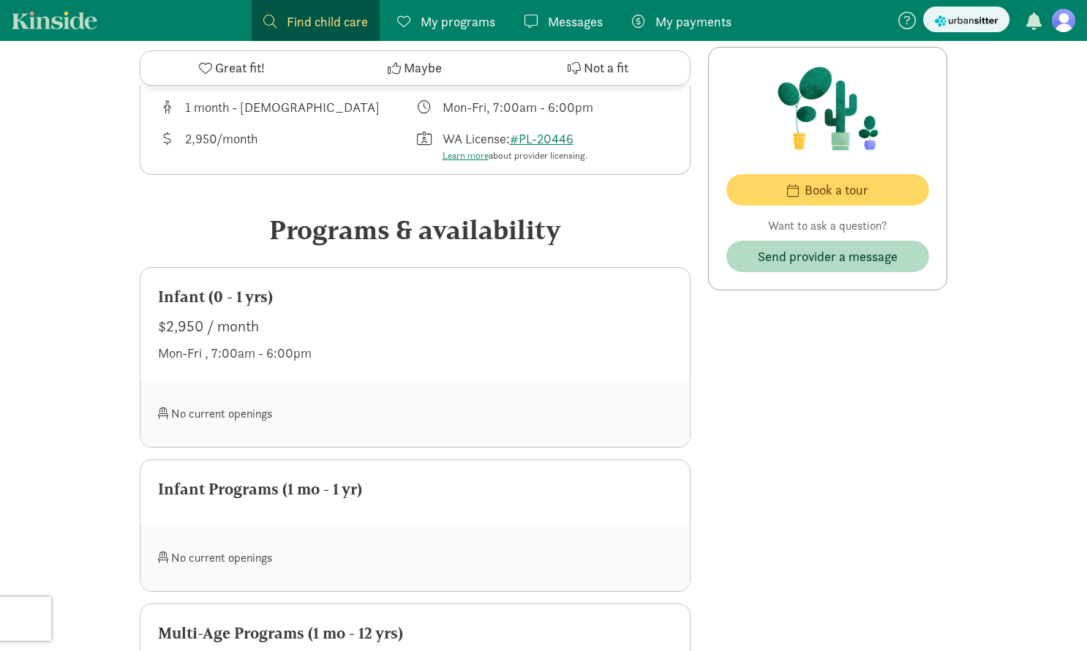
click at [256, 398] on div "No current openings" at bounding box center [287, 413] width 258 height 31
click at [271, 315] on div "Infant (0 - 1 yrs) $2,950 / month Mon-Fri , 7:00am - 6:00pm" at bounding box center [414, 324] width 549 height 113
click at [241, 398] on div "No current openings" at bounding box center [287, 413] width 258 height 31
click at [195, 398] on div "No current openings" at bounding box center [287, 413] width 258 height 31
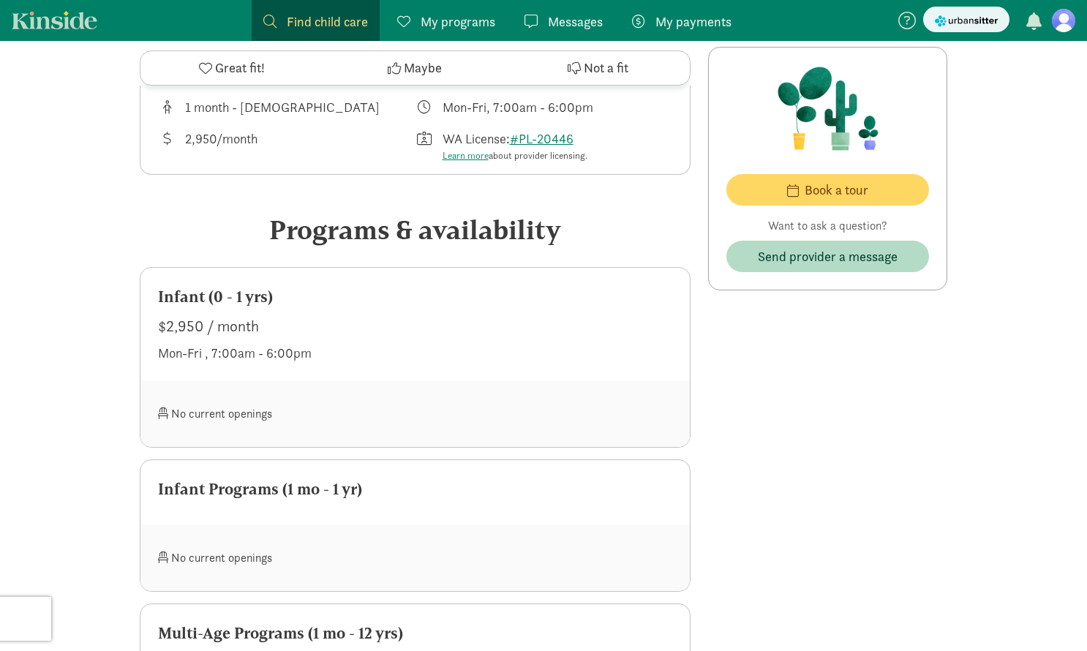
click at [170, 398] on div "No current openings" at bounding box center [287, 413] width 258 height 31
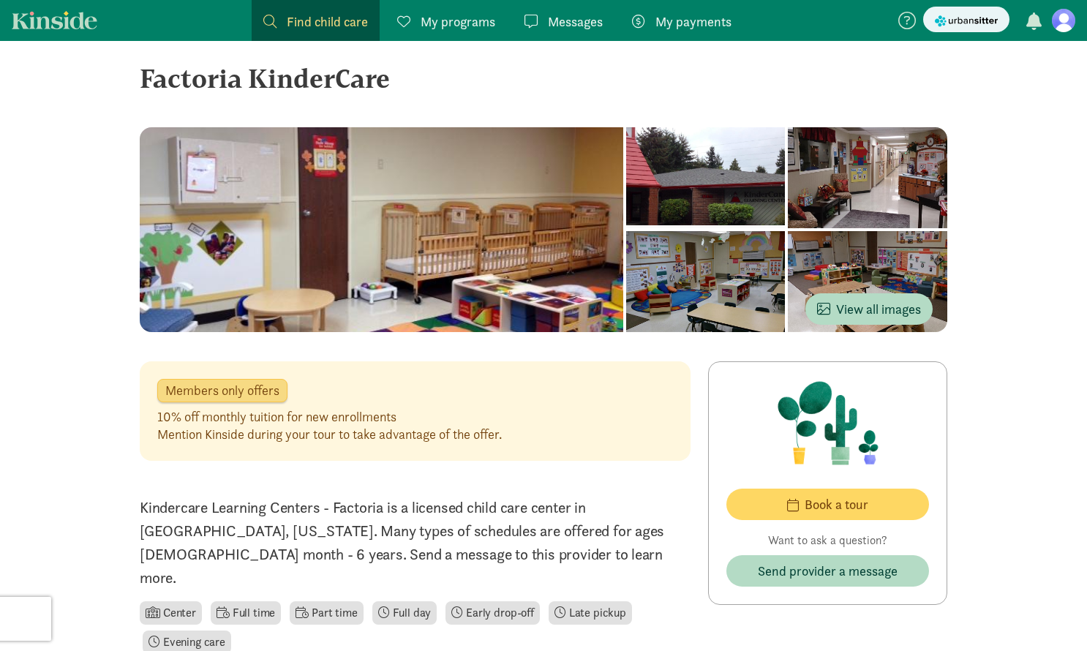
scroll to position [0, 0]
